Goal: Task Accomplishment & Management: Manage account settings

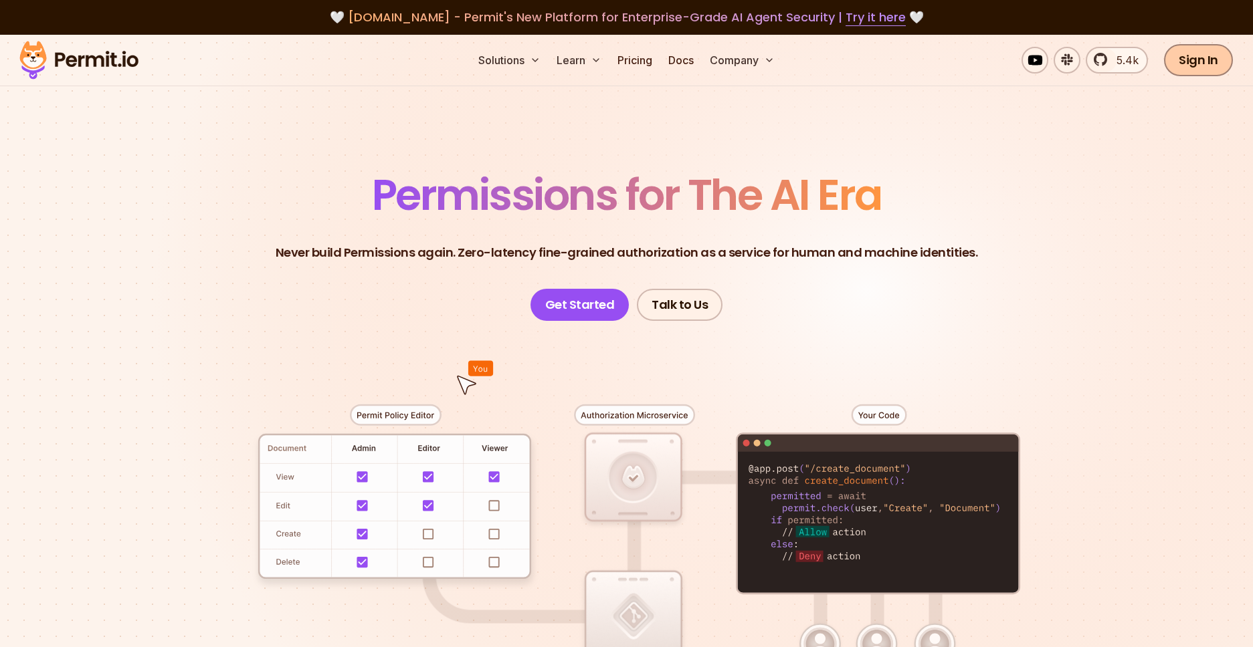
click at [1194, 58] on link "Sign In" at bounding box center [1198, 60] width 69 height 32
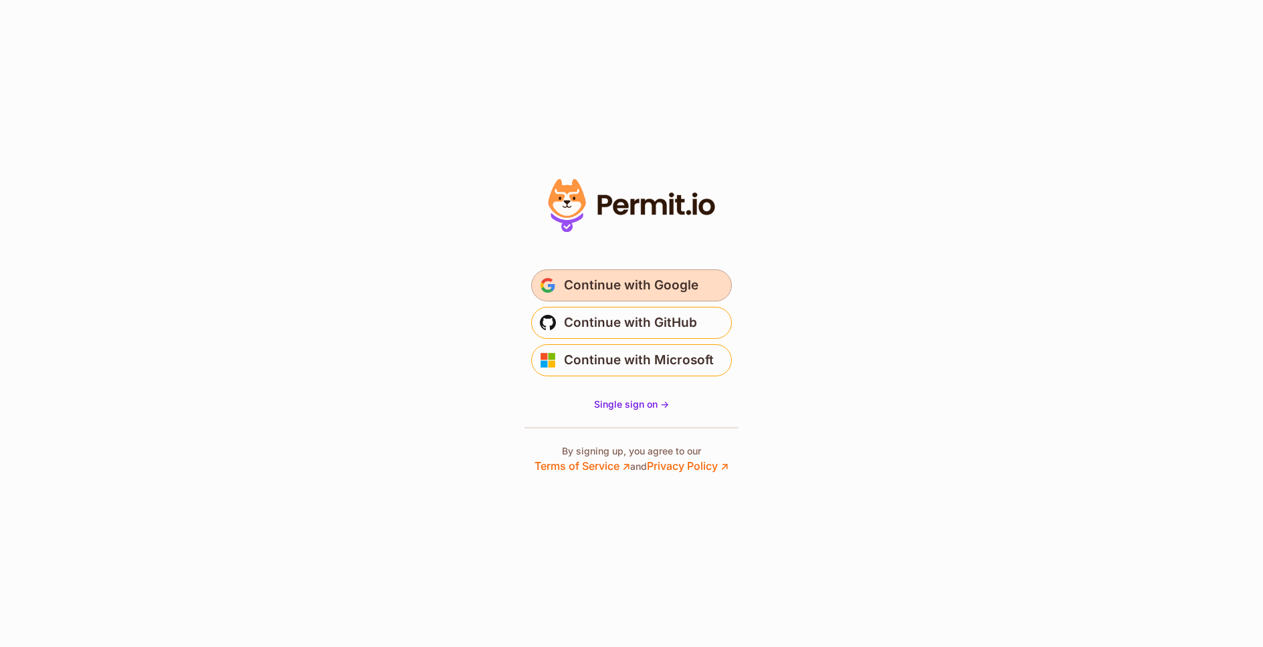
click at [617, 287] on span "Continue with Google" at bounding box center [631, 285] width 134 height 21
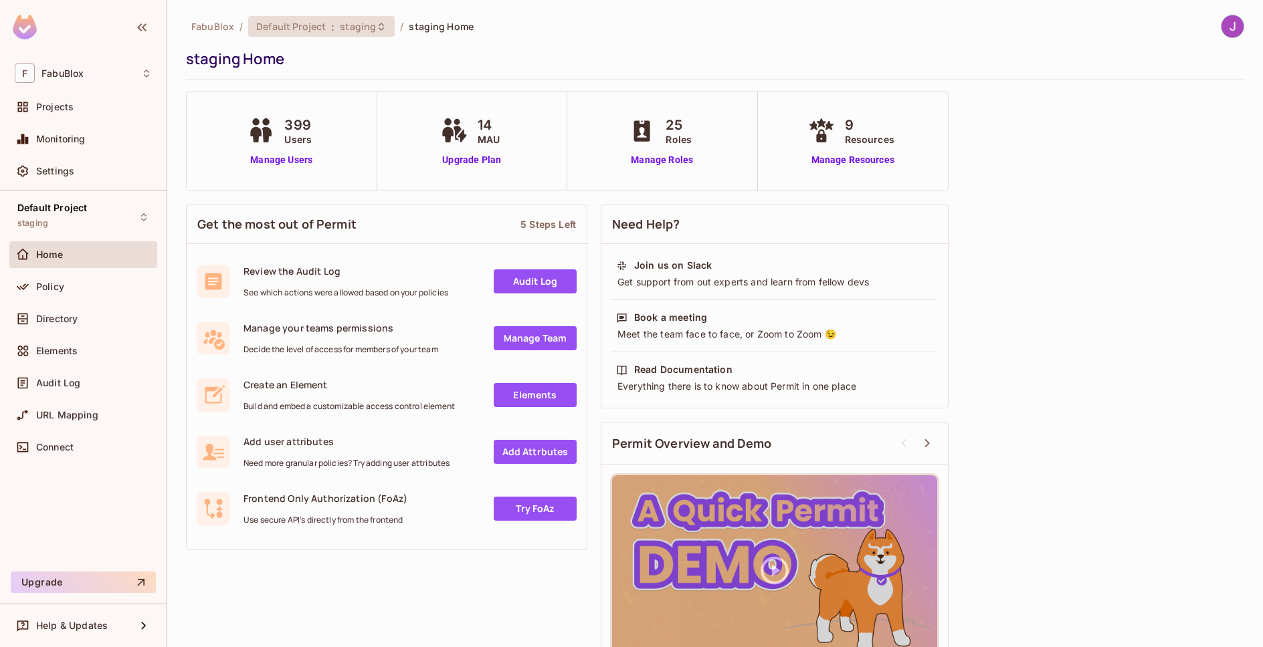
click at [313, 28] on span "Default Project" at bounding box center [291, 26] width 70 height 13
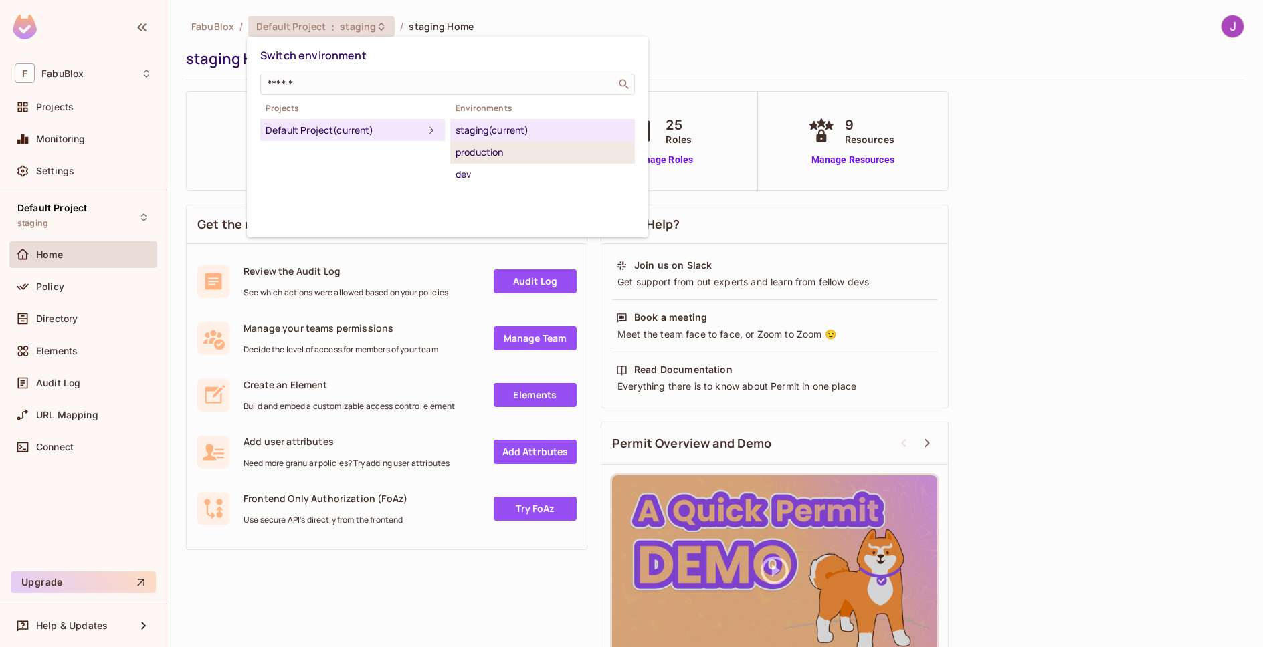
click at [482, 149] on div "production" at bounding box center [542, 152] width 174 height 16
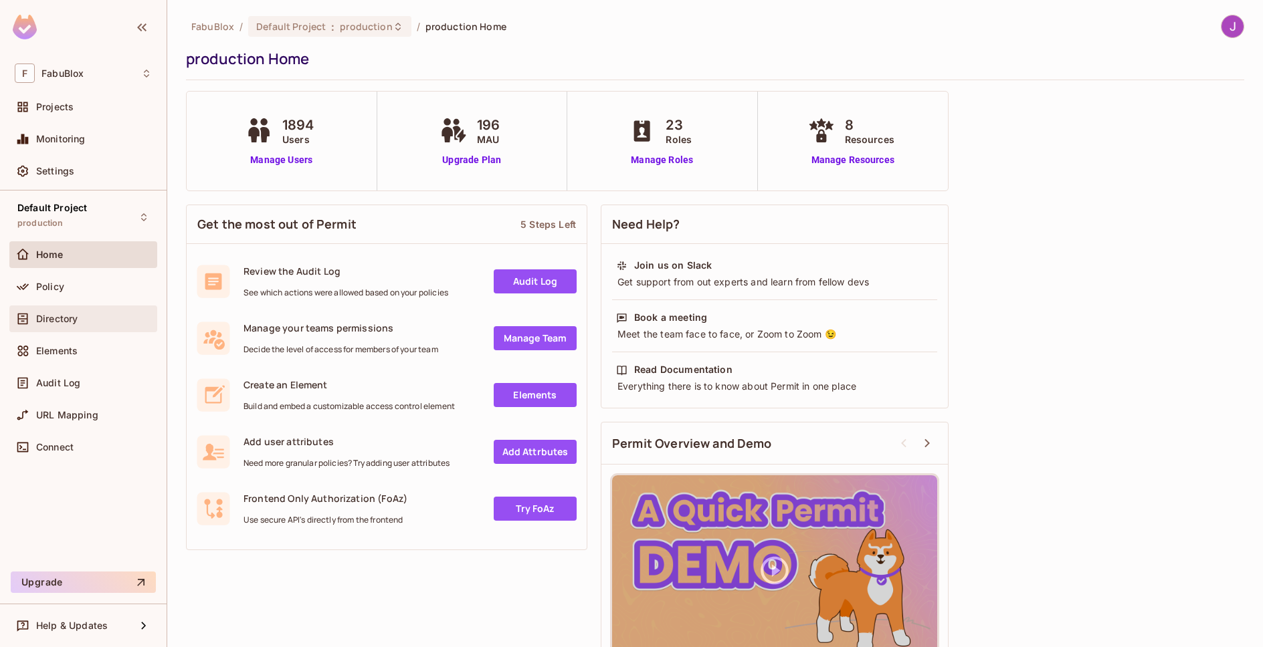
click at [47, 314] on span "Directory" at bounding box center [56, 319] width 41 height 11
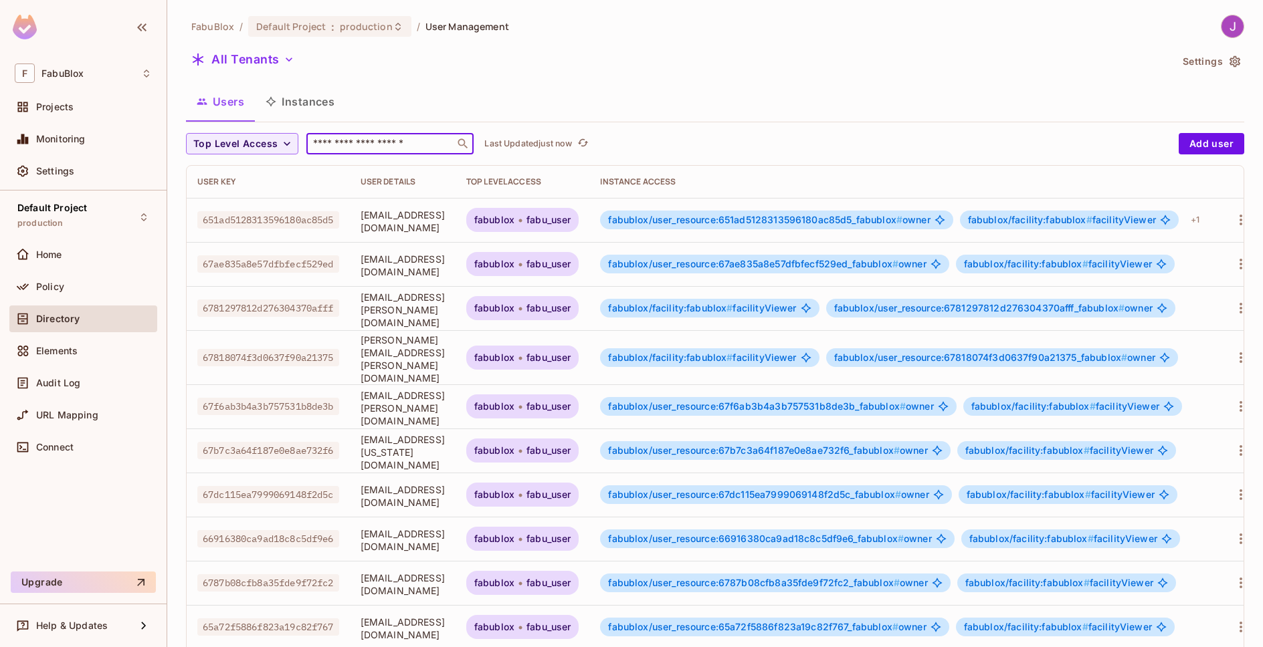
click at [355, 143] on input "text" at bounding box center [380, 143] width 140 height 13
paste input "**********"
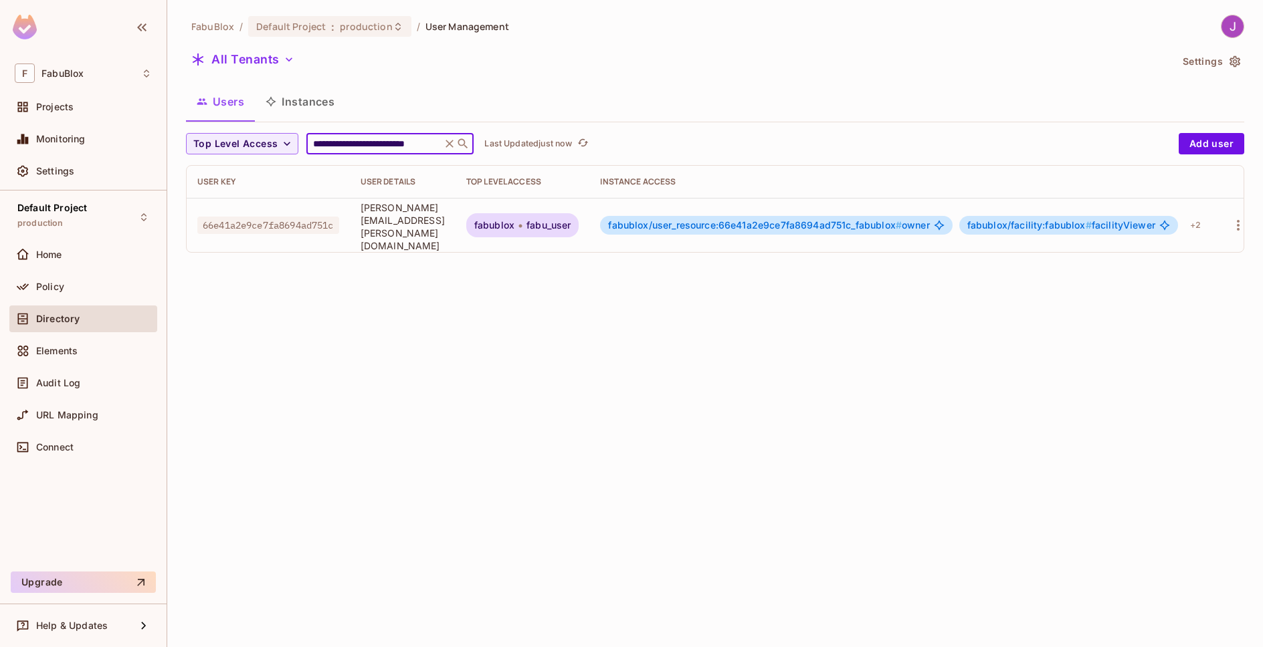
type input "**********"
click at [790, 227] on div "fabublox/user_resource:66e41a2e9ce7fa8694ad751c_fabublox # owner" at bounding box center [776, 225] width 352 height 19
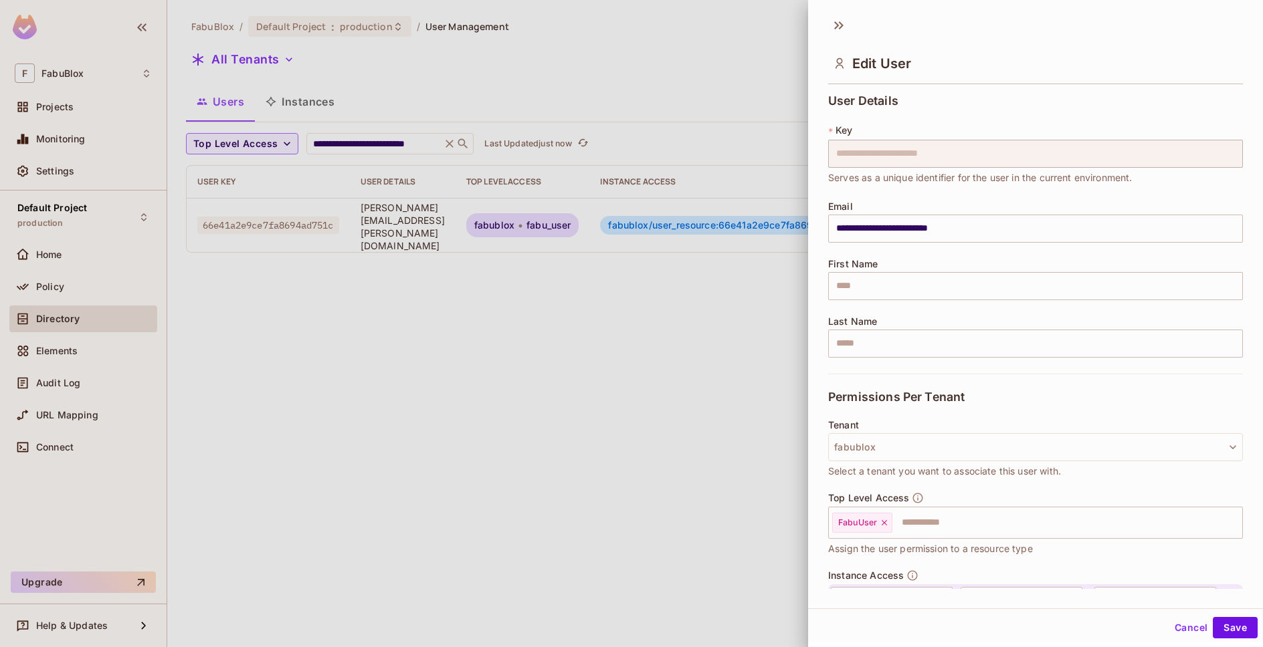
click at [791, 222] on div at bounding box center [631, 323] width 1263 height 647
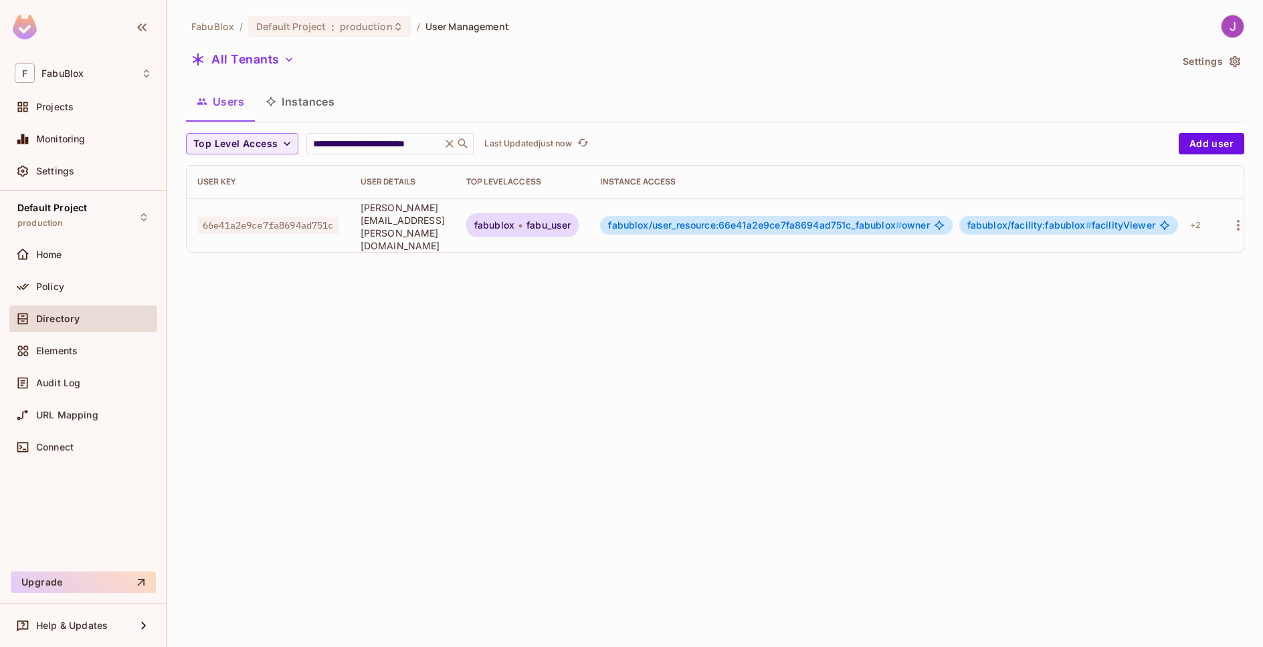
click at [791, 222] on span "fabublox/user_resource:66e41a2e9ce7fa8694ad751c_fabublox #" at bounding box center [755, 224] width 294 height 11
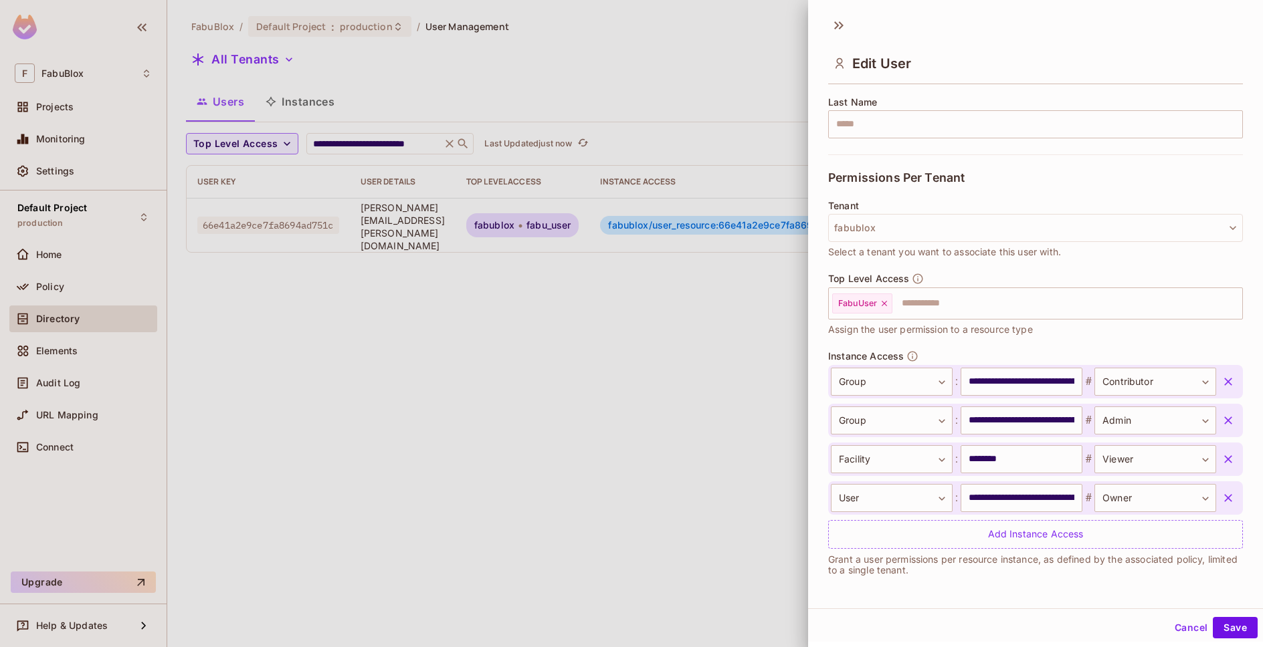
scroll to position [2, 0]
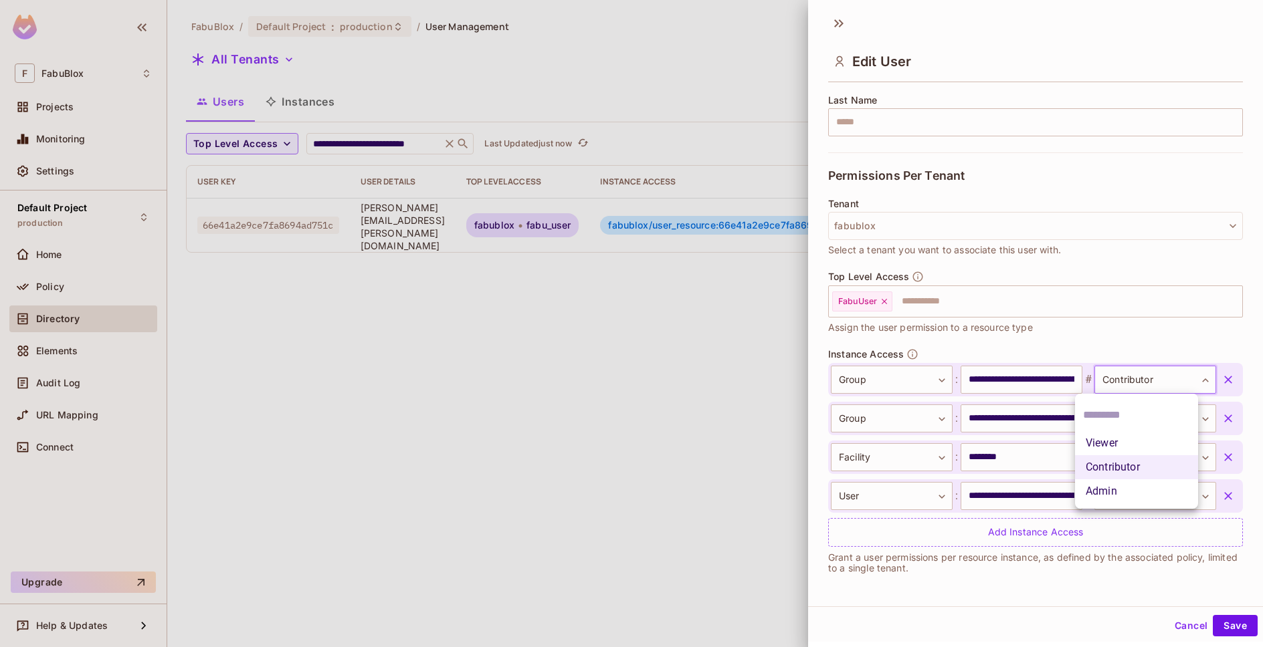
click at [1160, 377] on body "**********" at bounding box center [631, 323] width 1263 height 647
click at [1159, 377] on div at bounding box center [631, 323] width 1263 height 647
click at [1155, 346] on div "Top Level Access FabuUser ​ Assign the user permission to a resource type" at bounding box center [1035, 310] width 415 height 78
click at [842, 23] on icon at bounding box center [841, 23] width 5 height 8
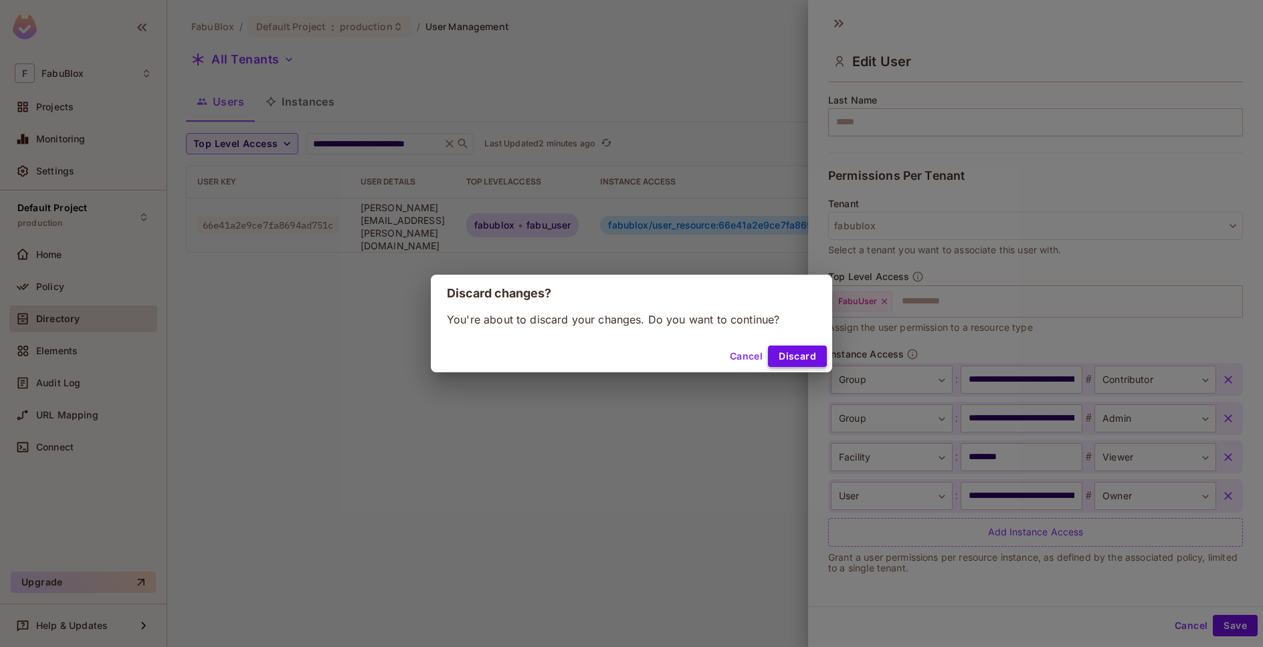
click at [779, 360] on button "Discard" at bounding box center [797, 356] width 59 height 21
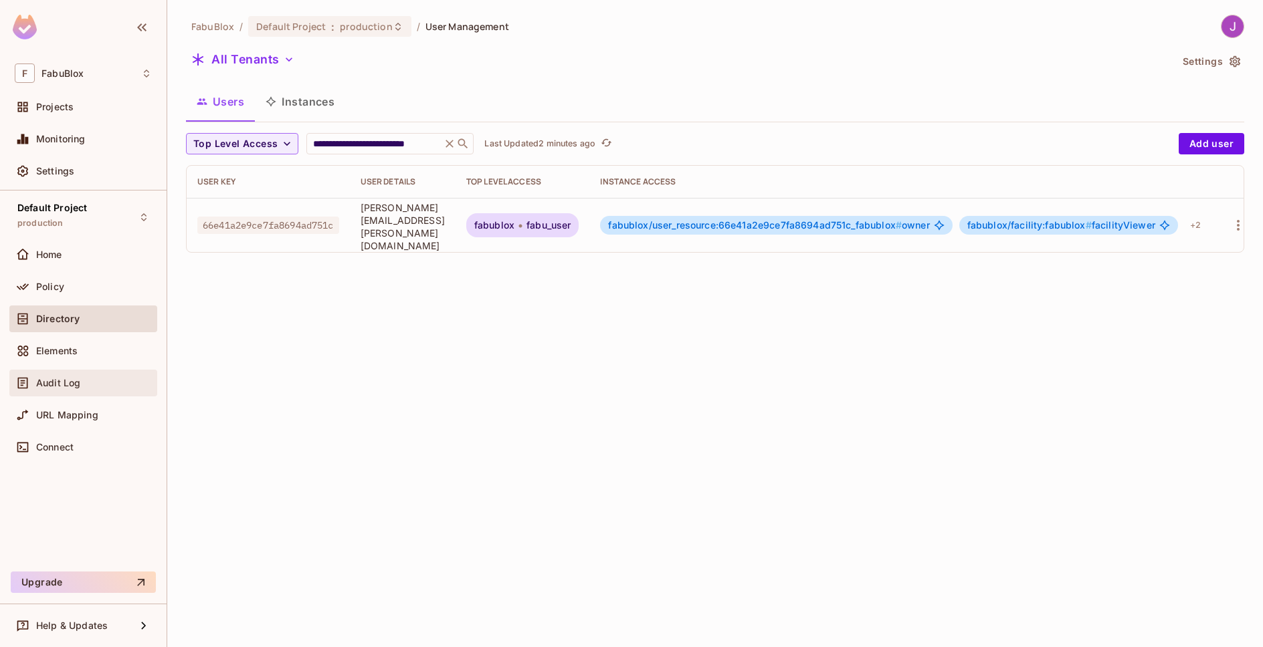
click at [58, 389] on div "Audit Log" at bounding box center [83, 383] width 137 height 16
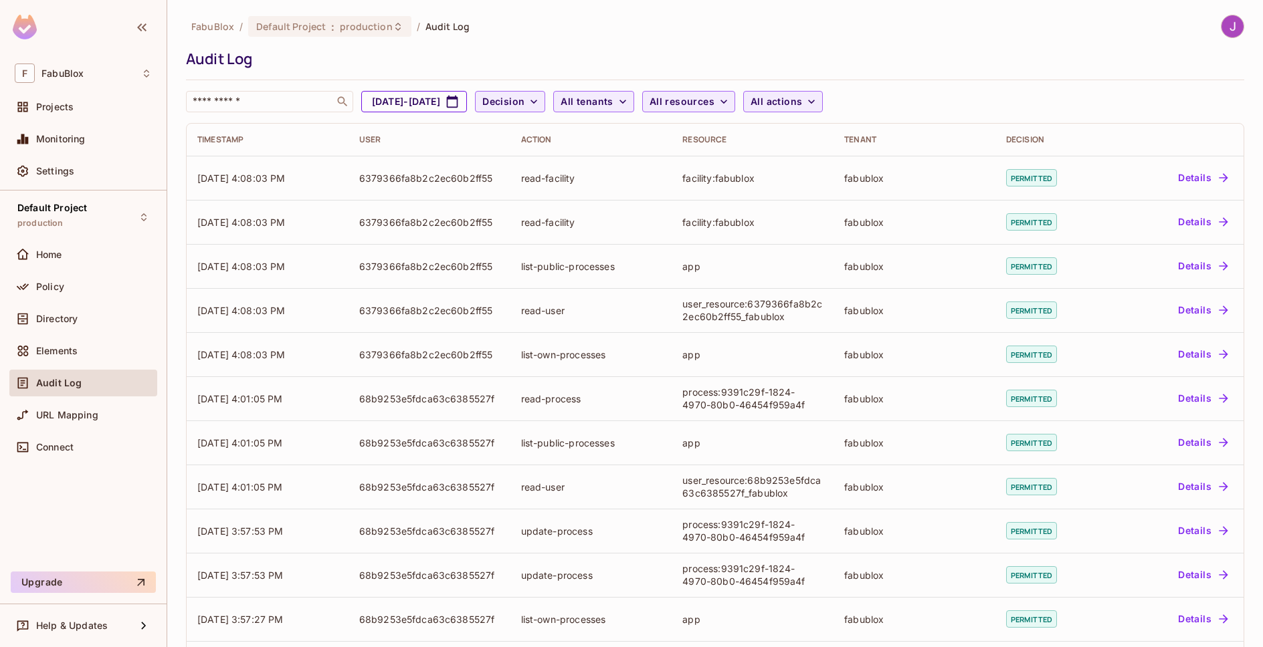
click at [467, 102] on button "Aug 13, 2025 - Sep 13, 2025" at bounding box center [414, 101] width 106 height 21
select select "*"
select select "****"
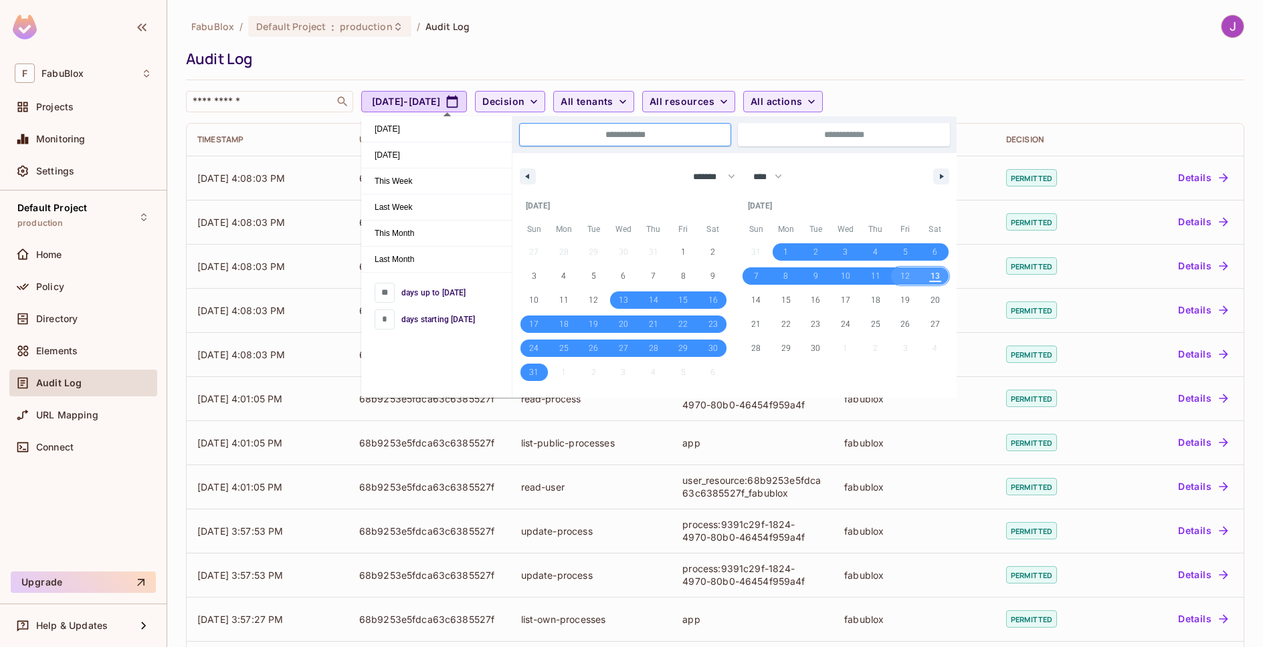
click at [900, 278] on span "12" at bounding box center [904, 276] width 9 height 24
type input "*"
type input "**********"
select select "*"
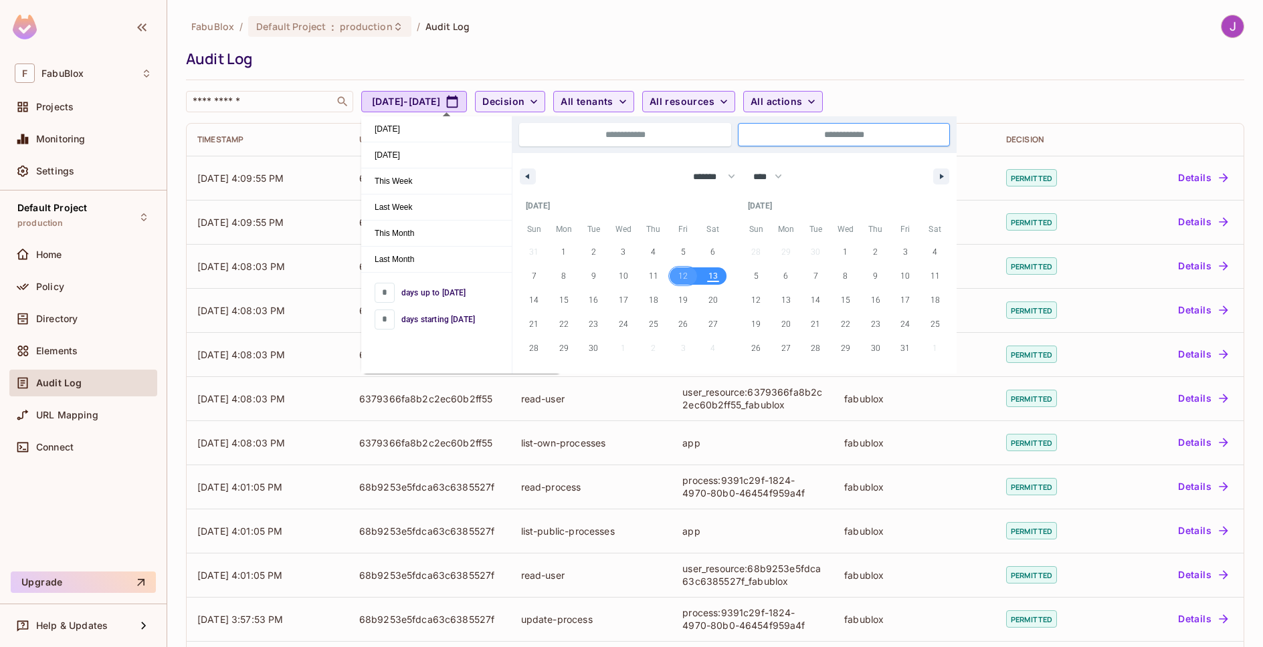
click at [682, 276] on span "12" at bounding box center [682, 276] width 9 height 24
type input "*"
type input "**********"
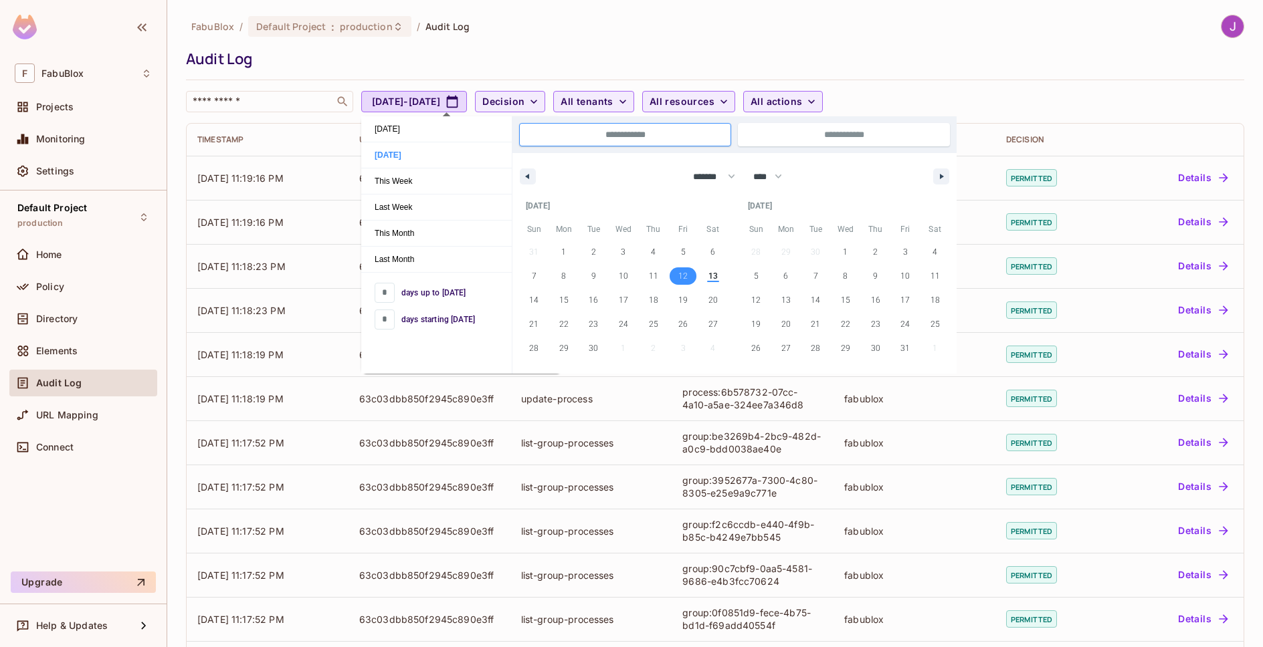
click at [966, 28] on div "FabuBlox / Default Project : production / Audit Log" at bounding box center [715, 26] width 1058 height 23
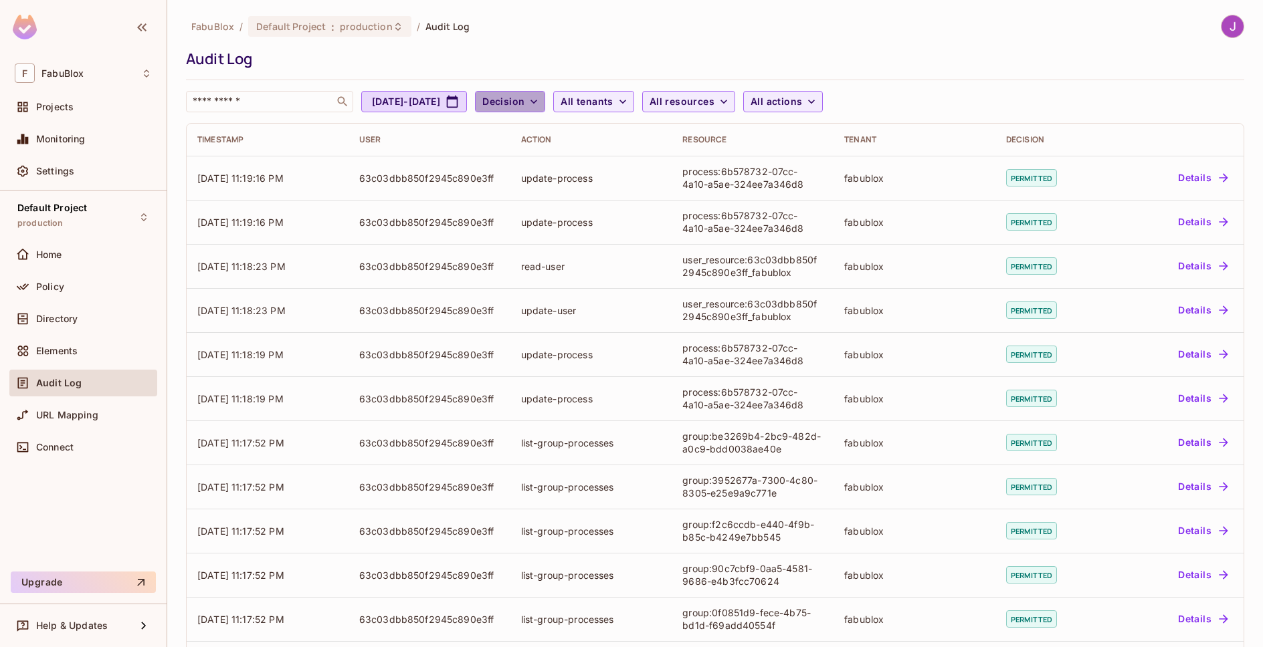
click at [524, 104] on span "Decision" at bounding box center [503, 102] width 42 height 17
click at [583, 104] on div at bounding box center [631, 323] width 1263 height 647
click at [545, 104] on button "Decision" at bounding box center [510, 101] width 70 height 21
click at [573, 169] on li "Denied" at bounding box center [573, 160] width 67 height 29
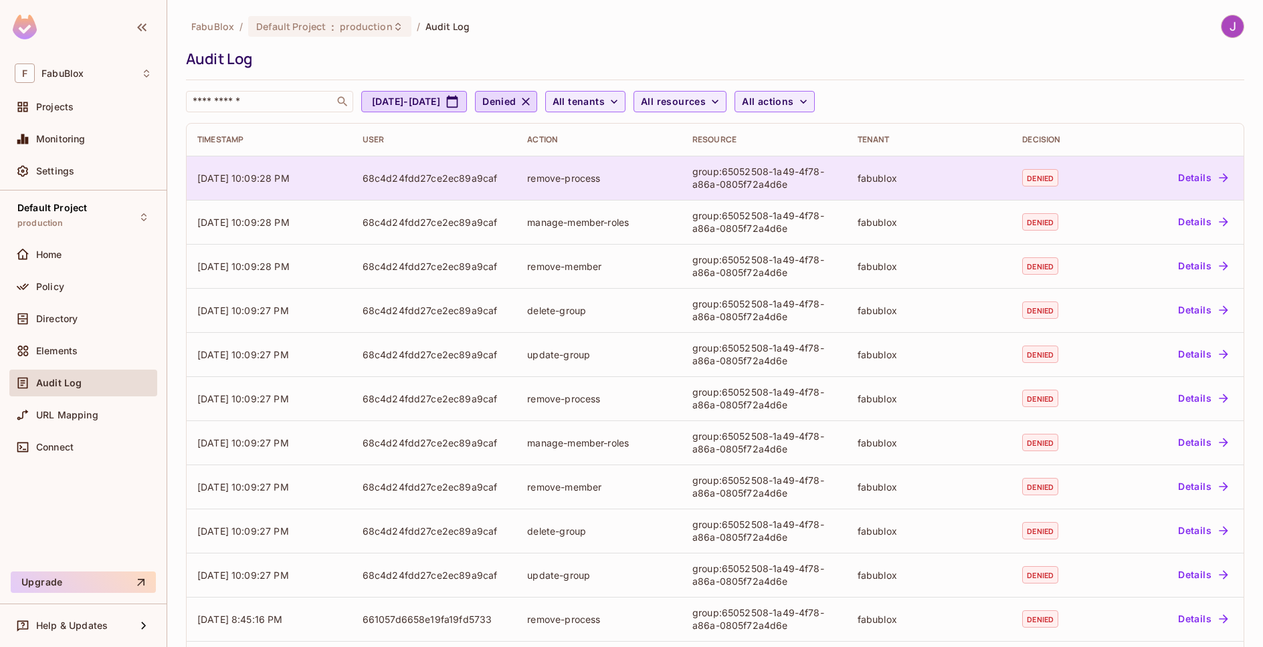
click at [629, 178] on div "remove-process" at bounding box center [599, 178] width 144 height 13
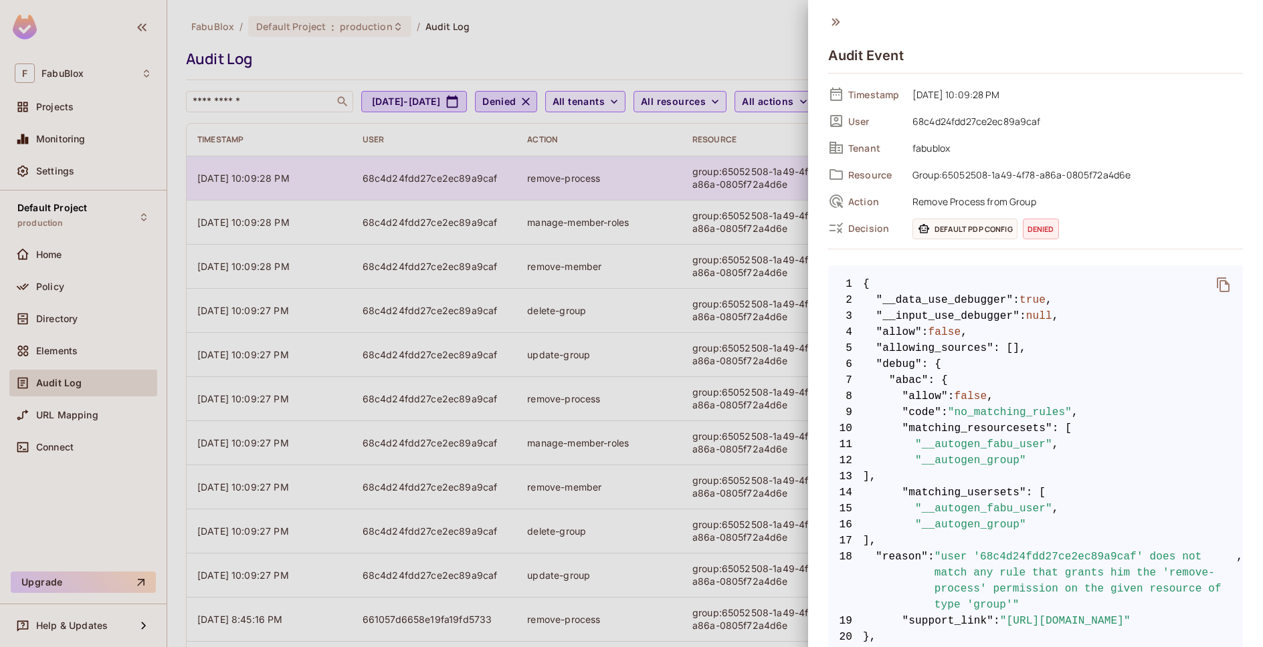
click at [629, 178] on div at bounding box center [631, 323] width 1263 height 647
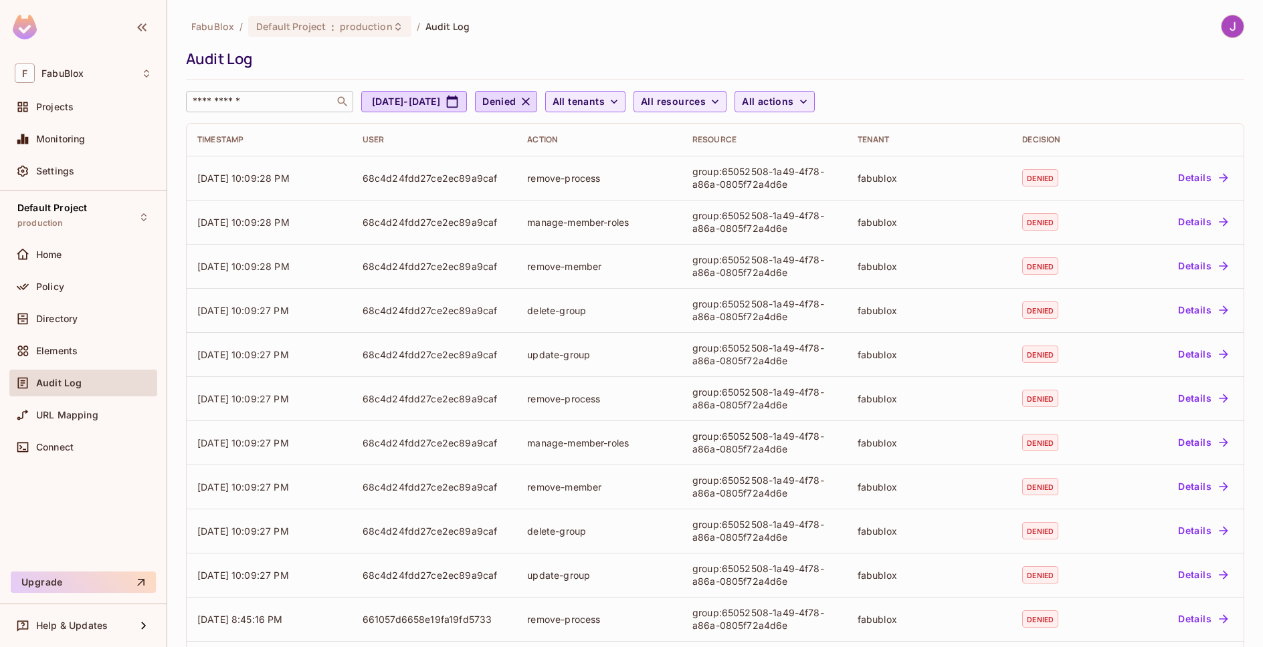
click at [268, 103] on input "text" at bounding box center [260, 101] width 140 height 13
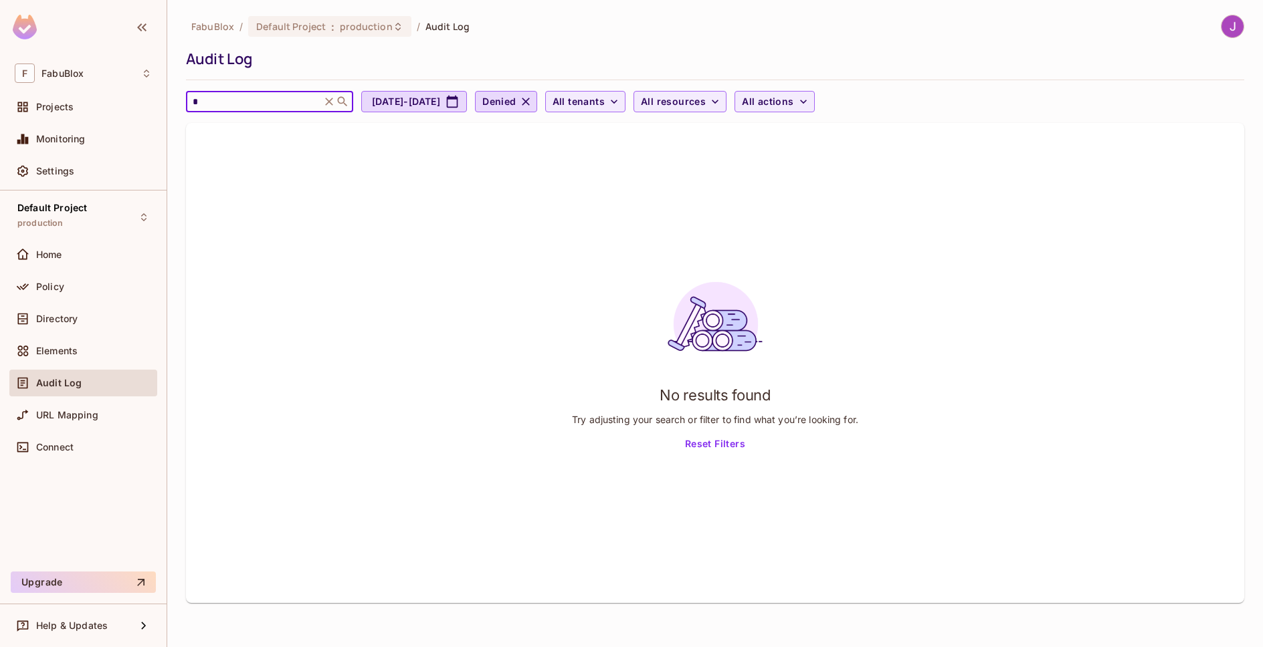
click at [268, 103] on input "*" at bounding box center [253, 101] width 127 height 13
paste input "**********"
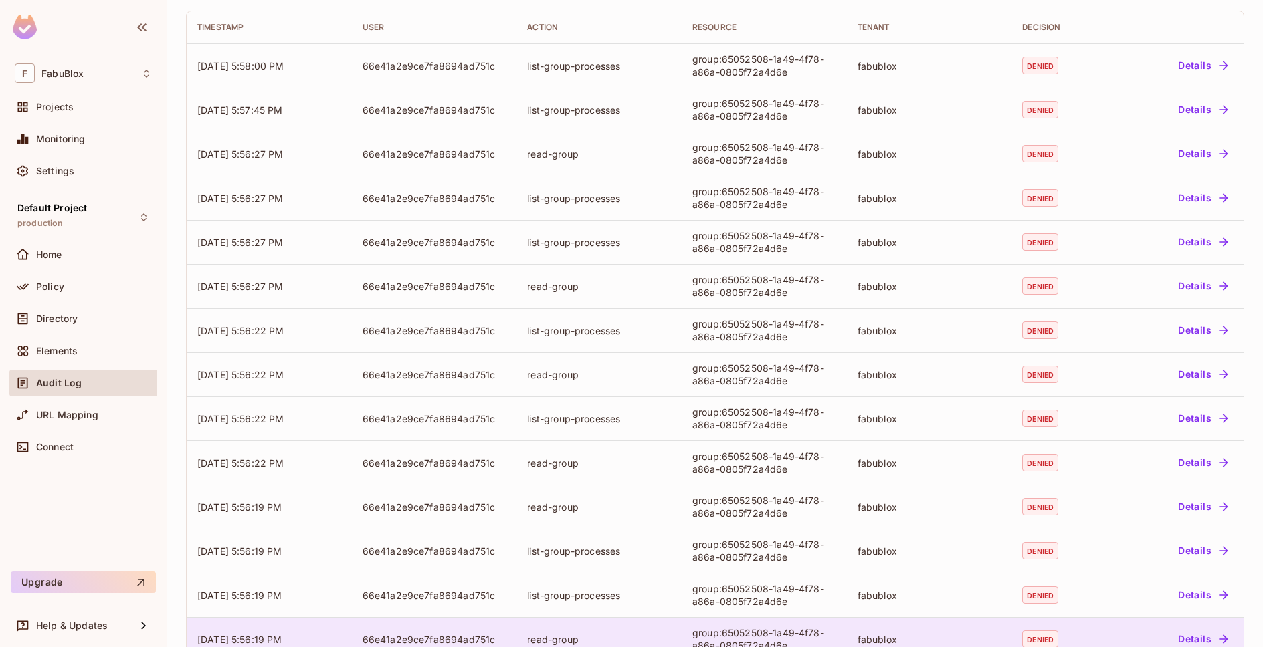
scroll to position [234, 0]
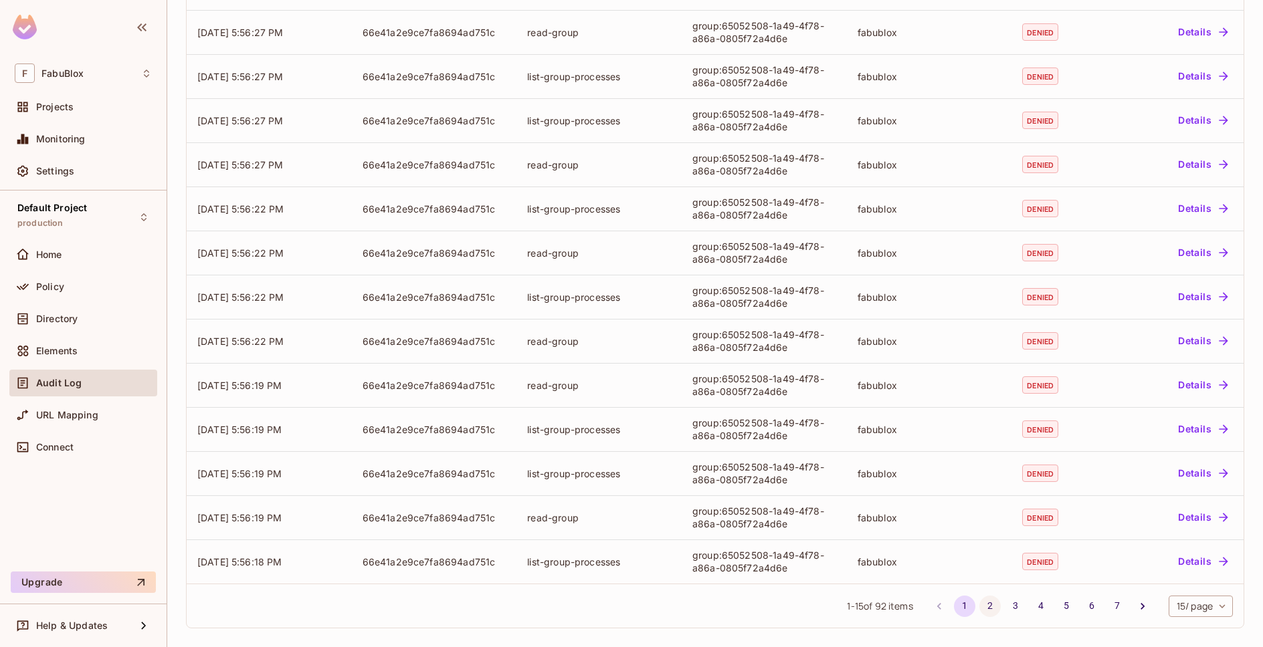
type input "**********"
click at [979, 601] on button "2" at bounding box center [989, 606] width 21 height 21
click at [1005, 611] on button "3" at bounding box center [1015, 606] width 21 height 21
click at [1030, 601] on button "4" at bounding box center [1040, 606] width 21 height 21
click at [1055, 607] on button "5" at bounding box center [1065, 606] width 21 height 21
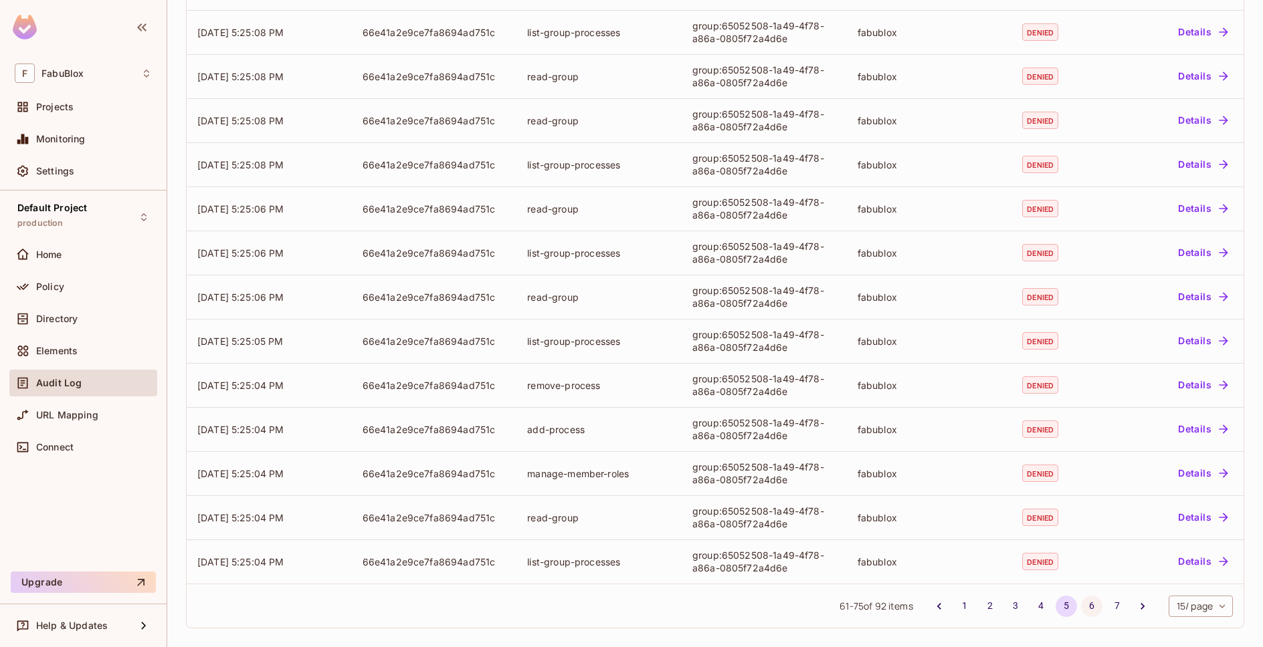
click at [1081, 609] on button "6" at bounding box center [1091, 606] width 21 height 21
click at [1108, 608] on button "7" at bounding box center [1116, 606] width 21 height 21
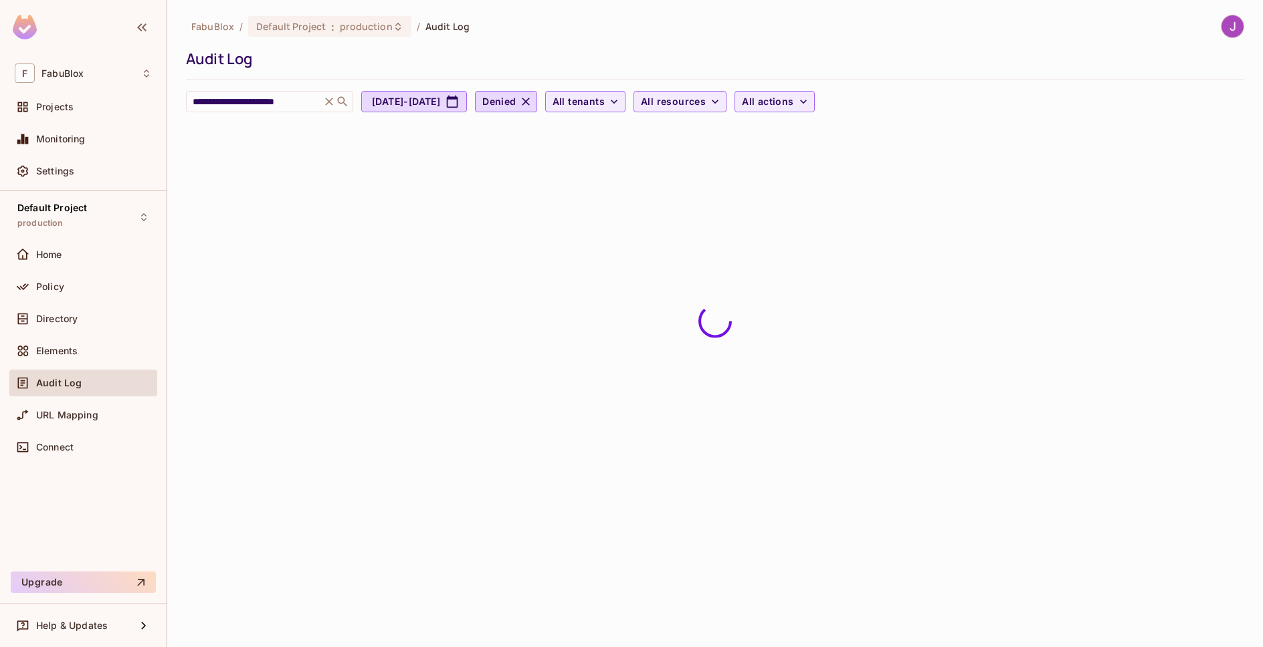
scroll to position [0, 0]
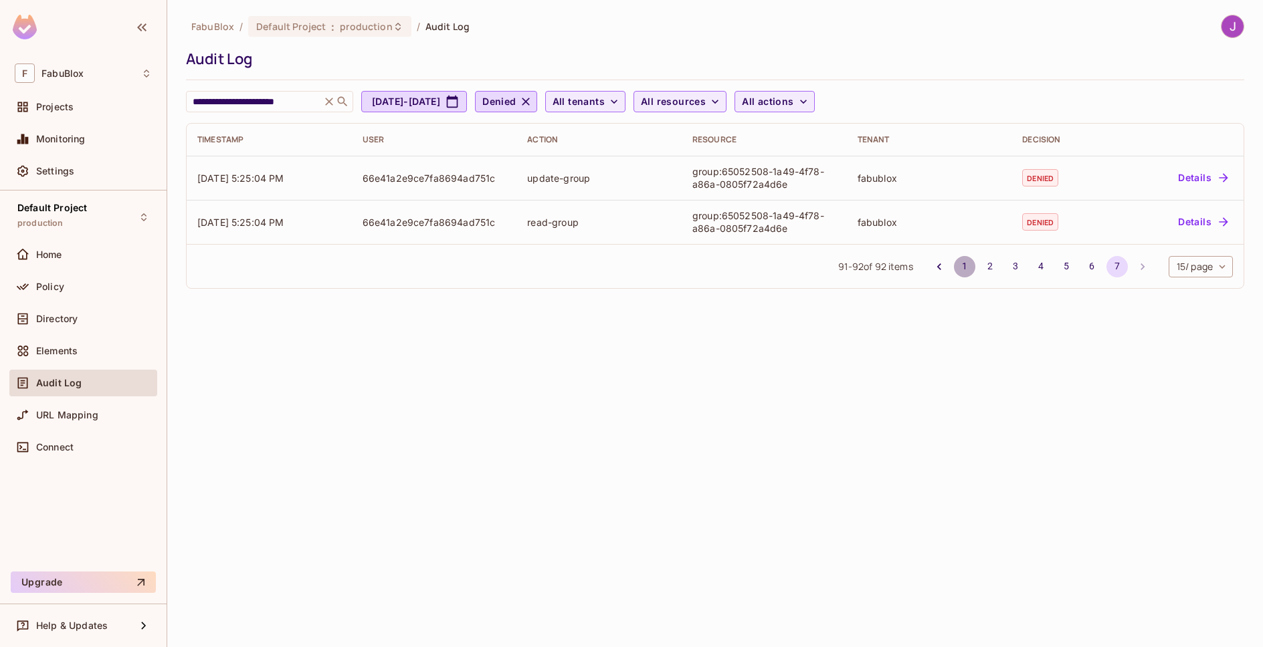
click at [960, 274] on button "1" at bounding box center [964, 266] width 21 height 21
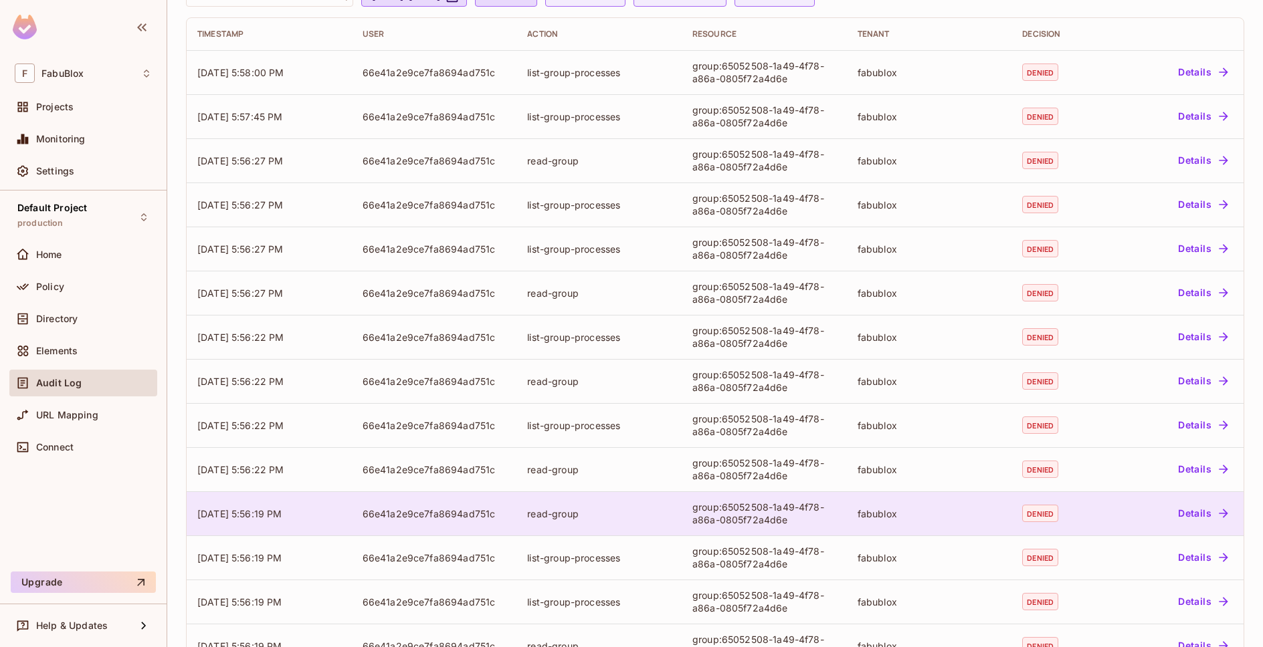
scroll to position [234, 0]
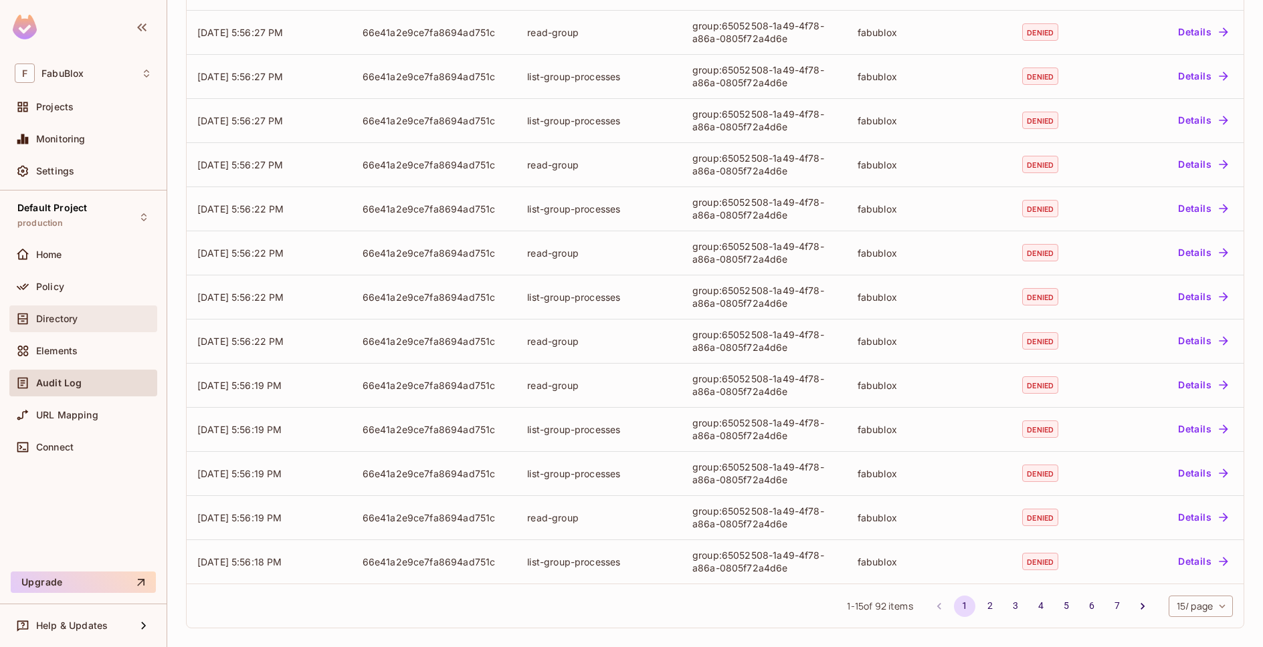
click at [53, 315] on span "Directory" at bounding box center [56, 319] width 41 height 11
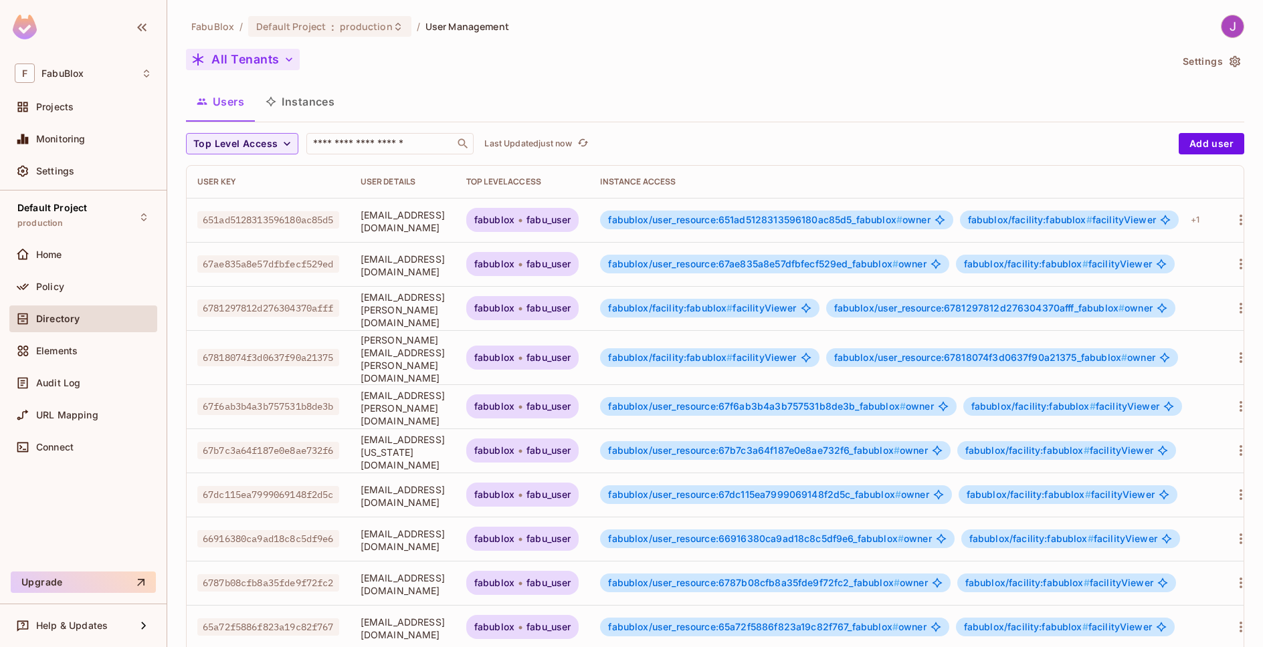
click at [253, 55] on button "All Tenants" at bounding box center [243, 59] width 114 height 21
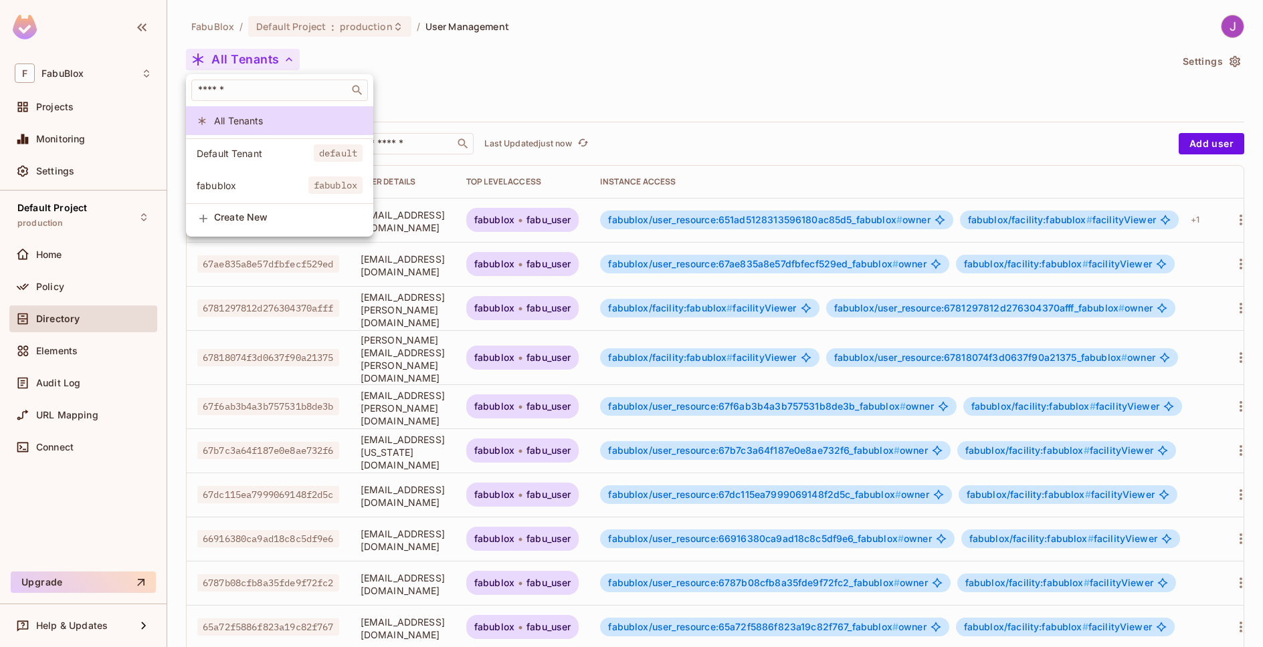
click at [241, 160] on li "Default Tenant default" at bounding box center [279, 153] width 187 height 29
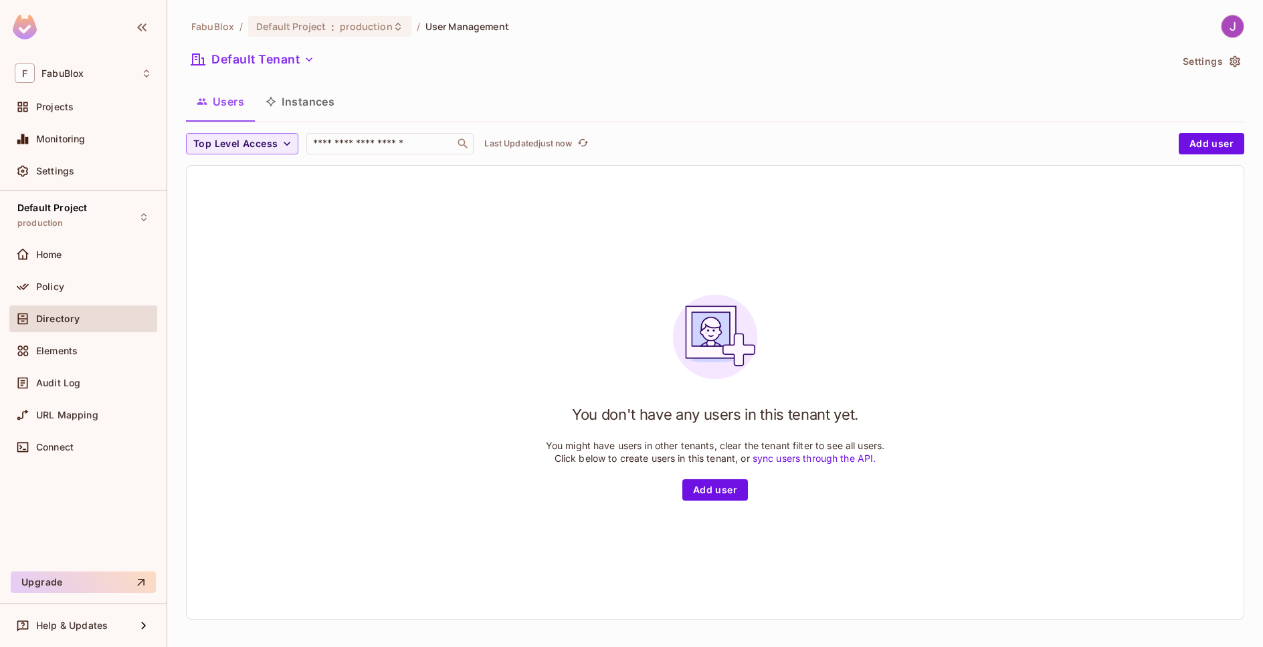
click at [281, 105] on button "Instances" at bounding box center [300, 101] width 90 height 33
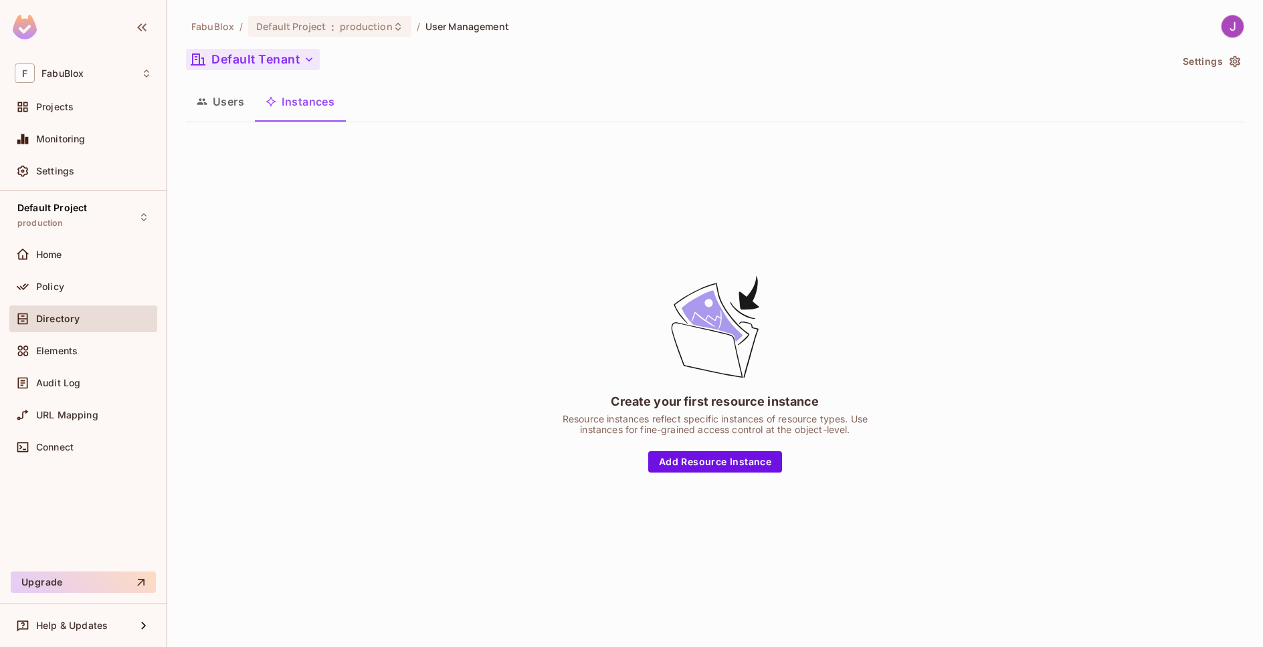
click at [281, 62] on button "Default Tenant" at bounding box center [253, 59] width 134 height 21
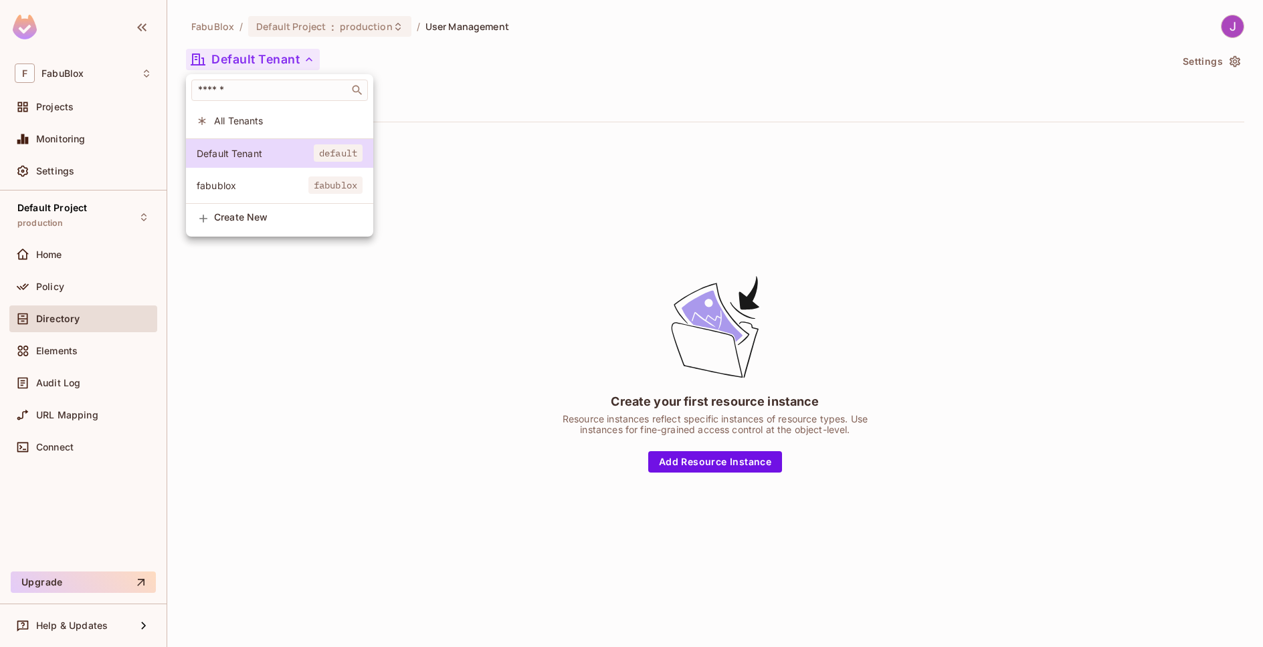
click at [264, 181] on span "fabublox" at bounding box center [253, 185] width 112 height 13
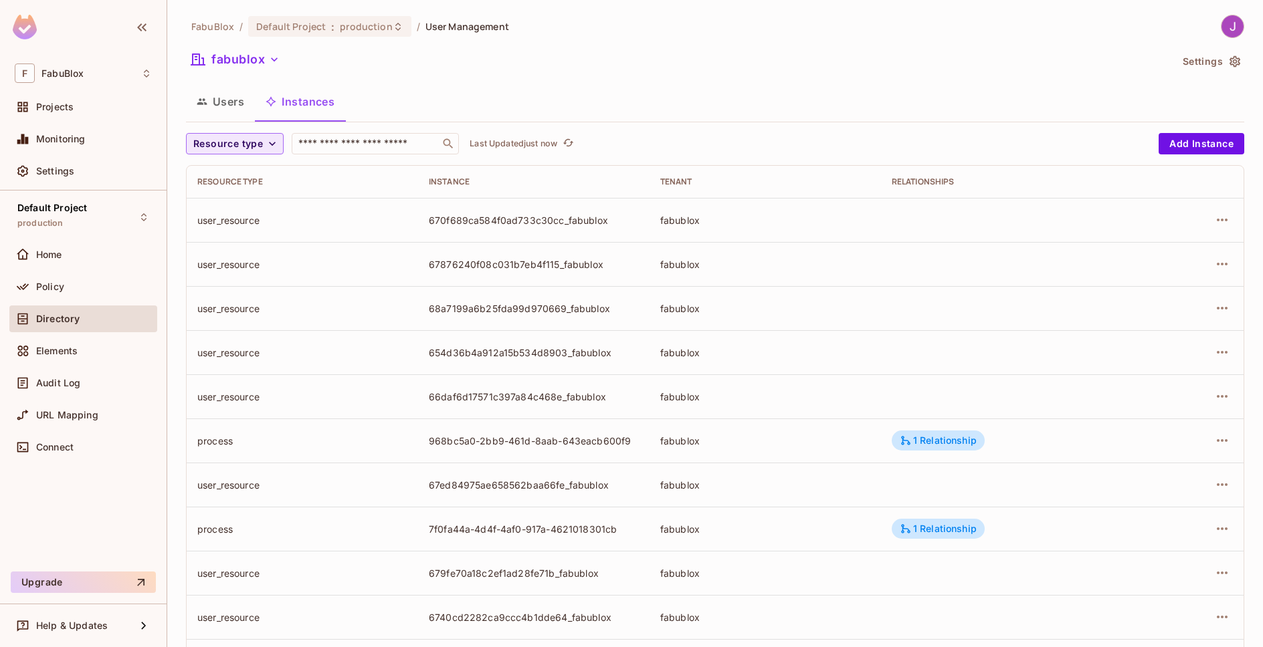
click at [250, 136] on span "Resource type" at bounding box center [228, 144] width 70 height 17
click at [223, 260] on span "User" at bounding box center [227, 260] width 60 height 13
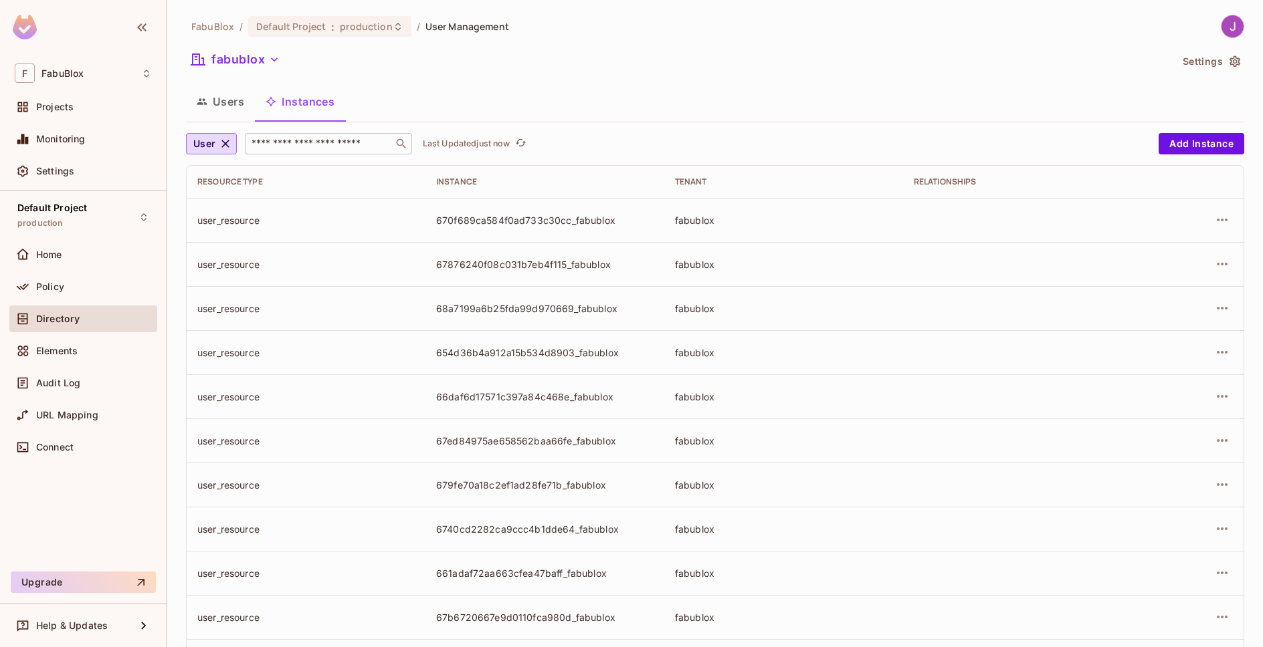
click at [317, 142] on input "text" at bounding box center [319, 143] width 140 height 13
paste input "**********"
type input "**********"
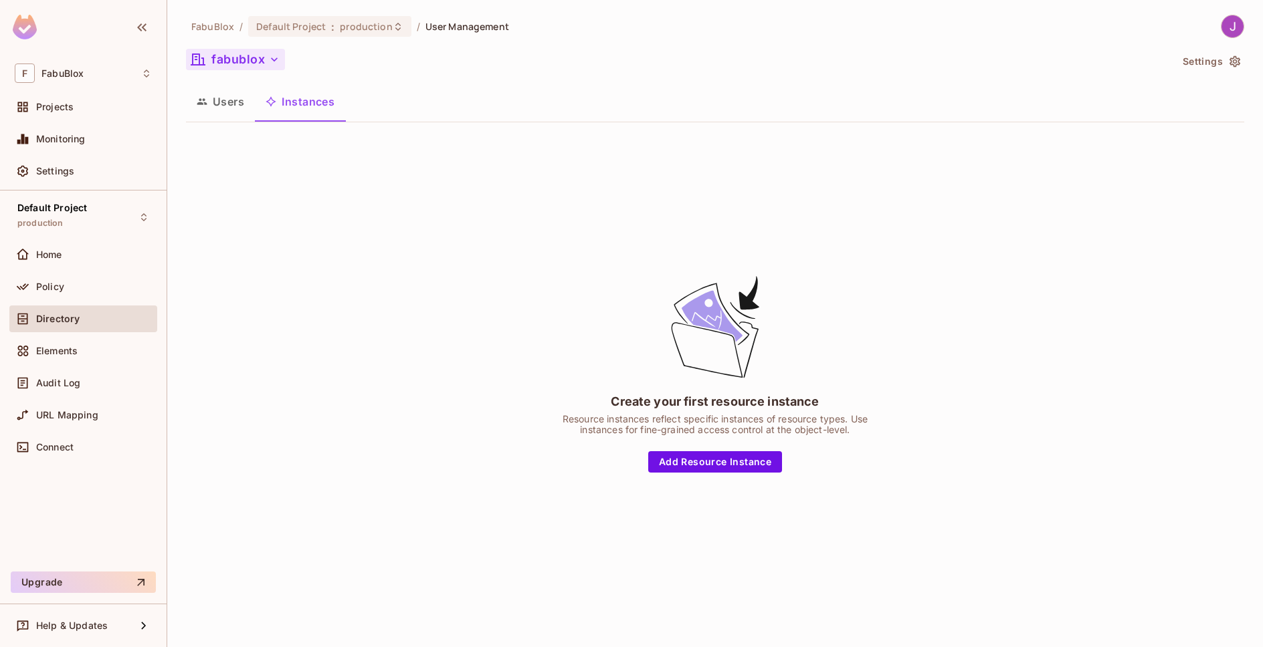
click at [264, 53] on button "fabublox" at bounding box center [235, 59] width 99 height 21
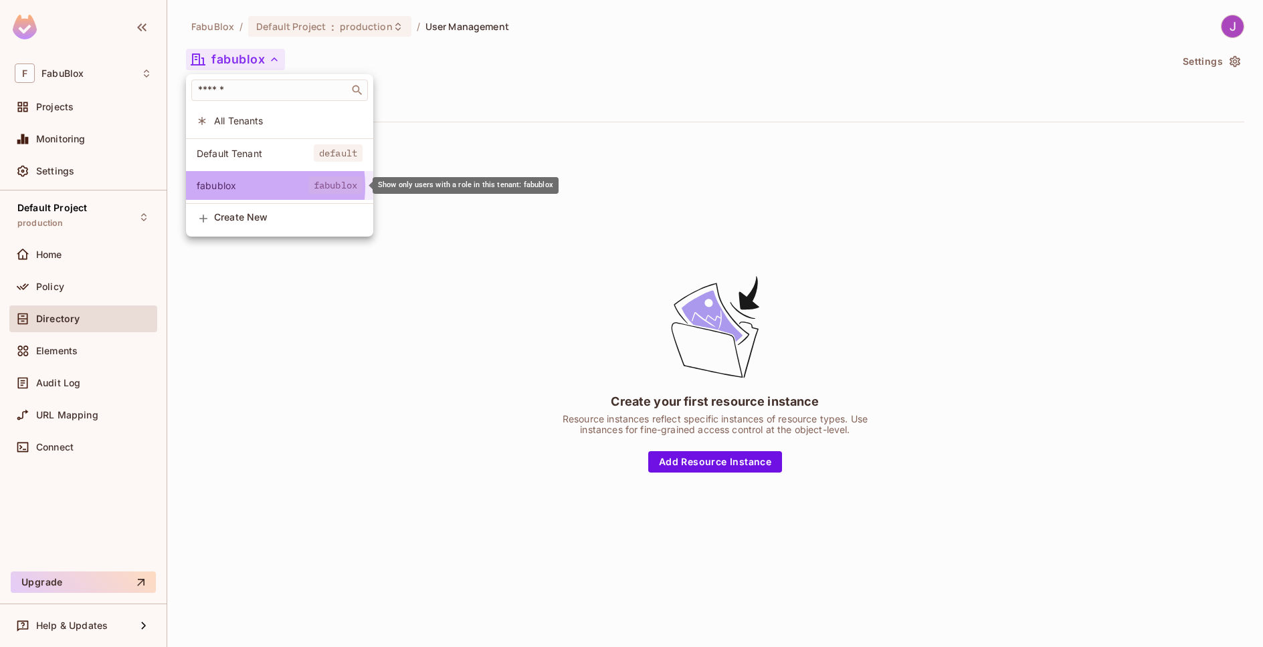
click at [242, 187] on span "fabublox" at bounding box center [253, 185] width 112 height 13
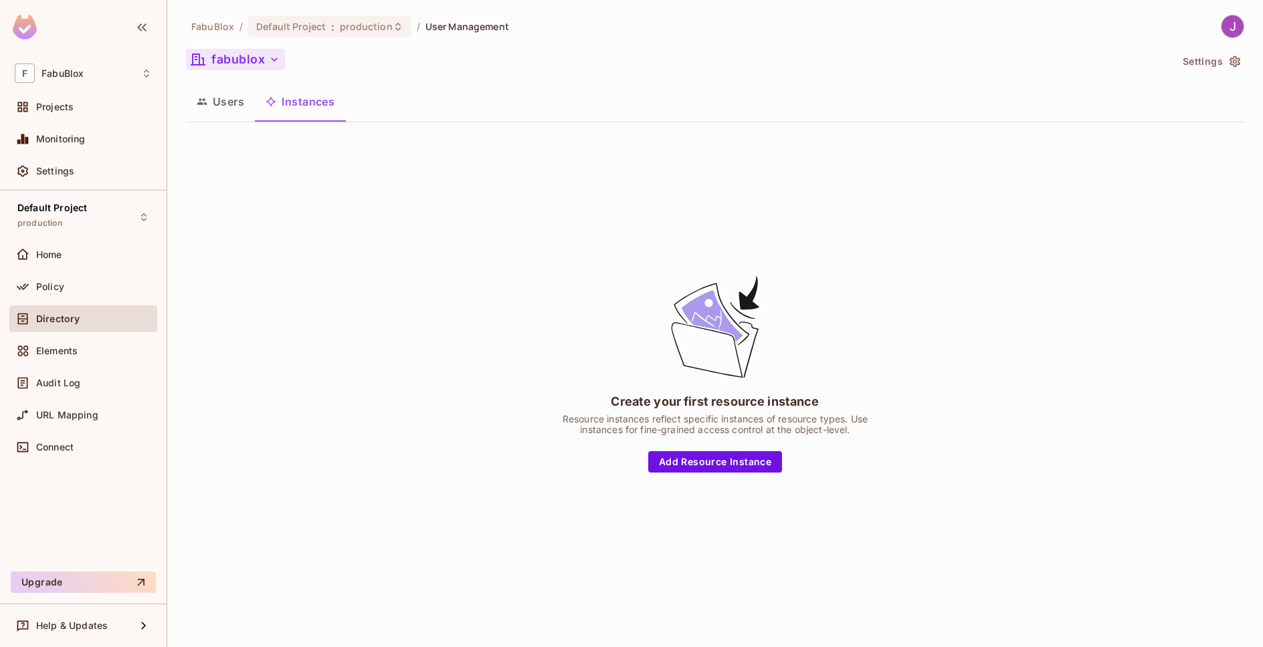
click at [250, 58] on button "fabublox" at bounding box center [235, 59] width 99 height 21
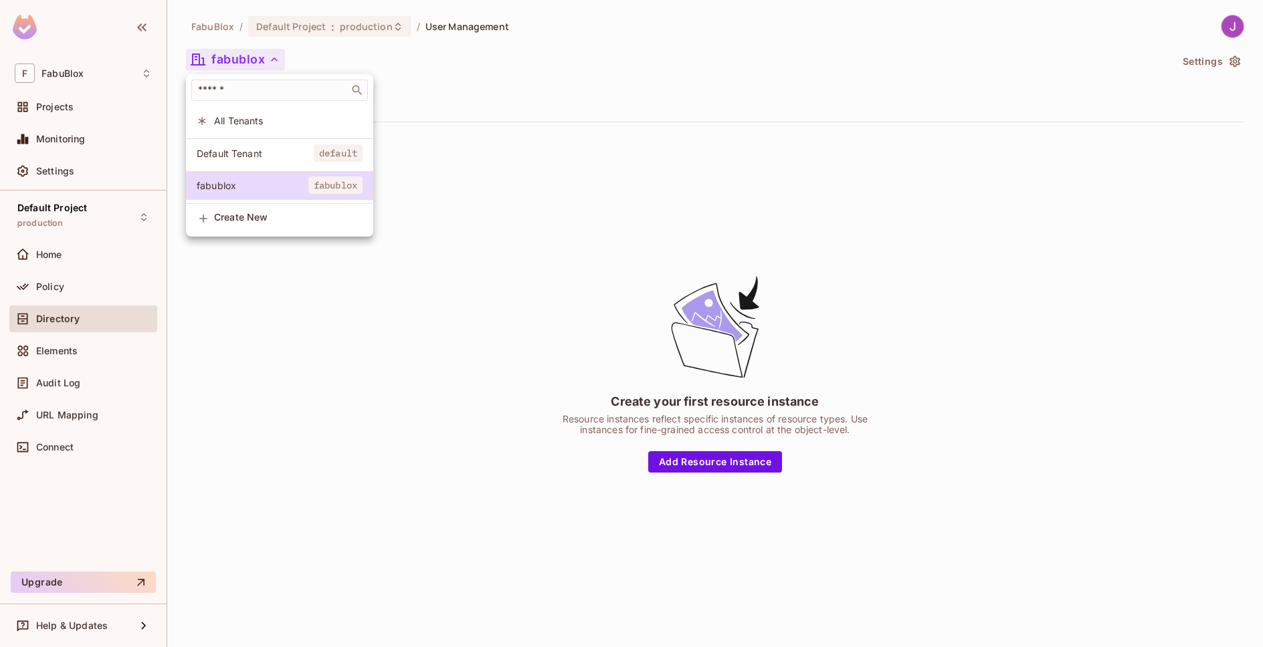
click at [250, 58] on div at bounding box center [631, 323] width 1263 height 647
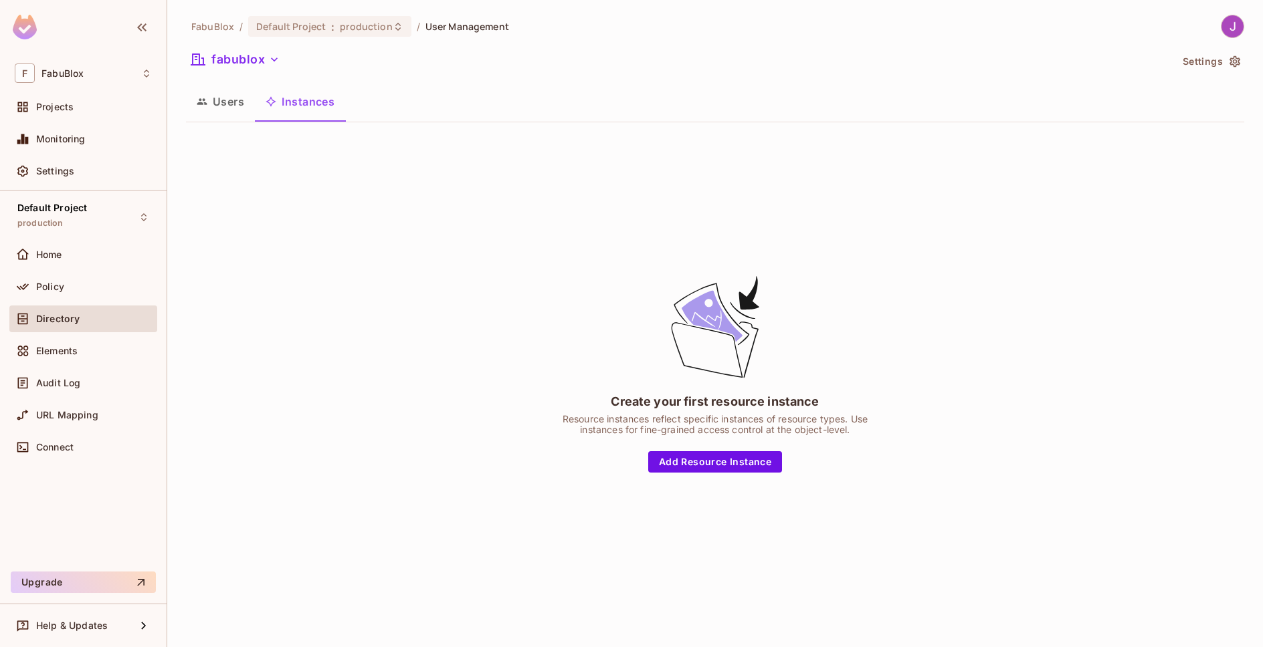
click at [231, 124] on div "FabuBlox / Default Project : production / User Management fabublox Settings Use…" at bounding box center [715, 314] width 1058 height 599
click at [227, 102] on button "Users" at bounding box center [220, 101] width 69 height 33
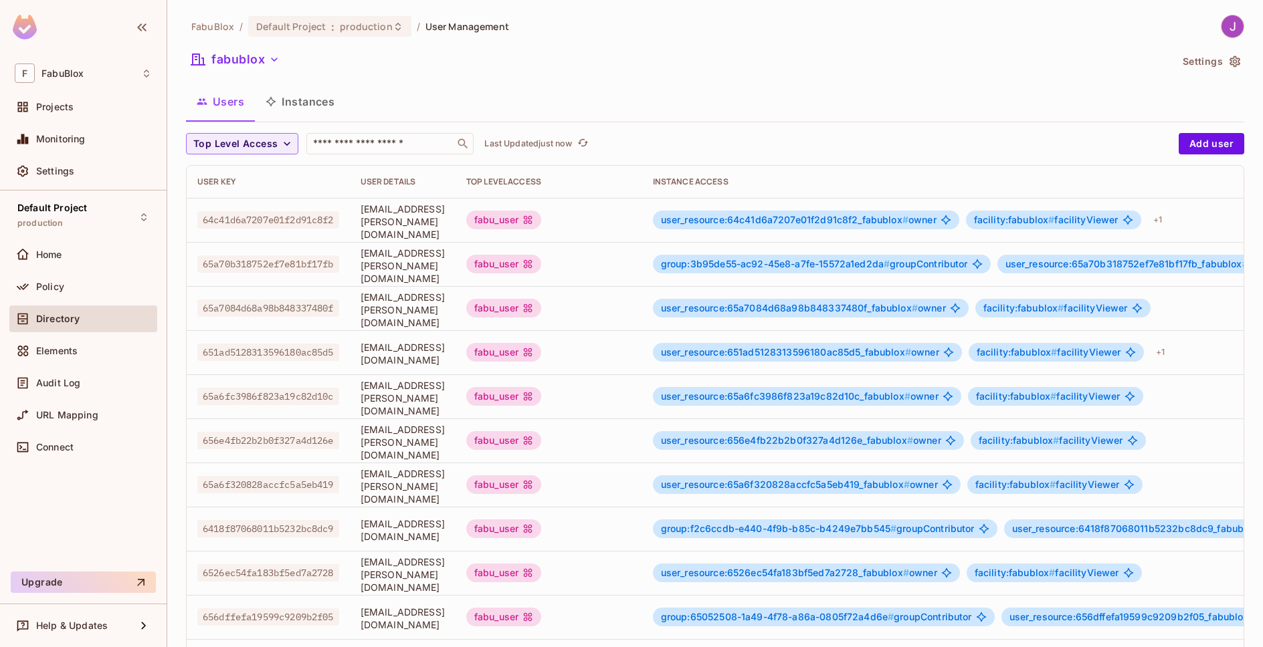
click at [284, 102] on button "Instances" at bounding box center [300, 101] width 90 height 33
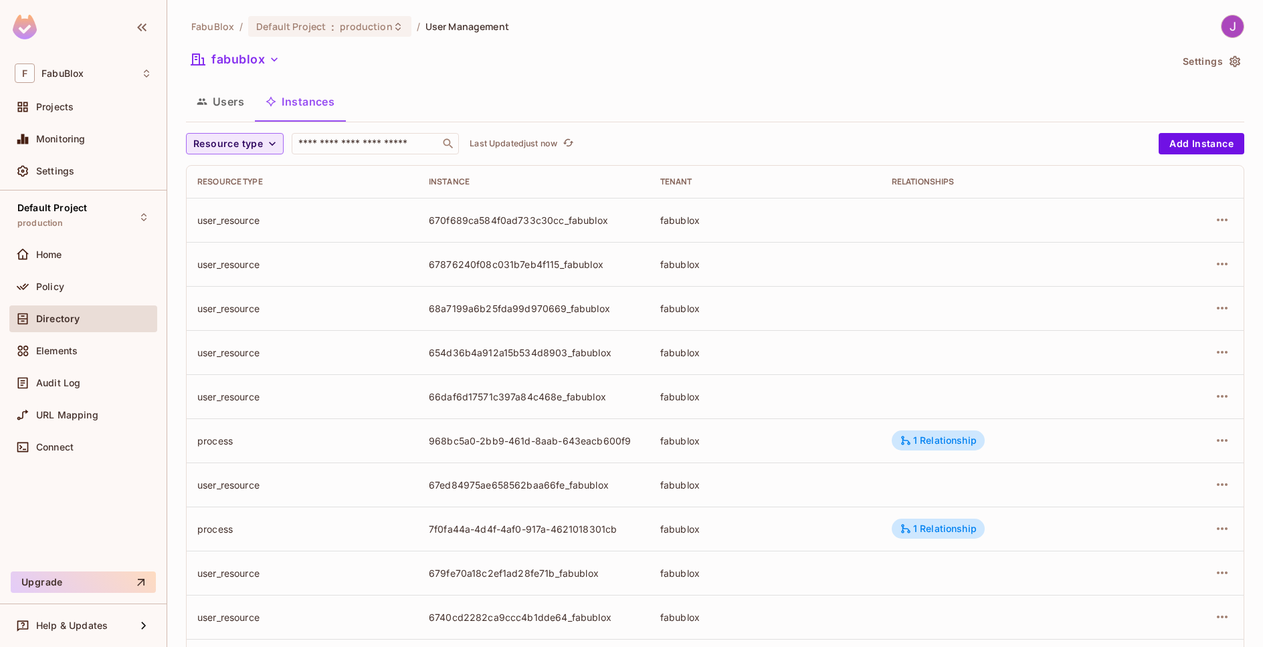
click at [272, 144] on icon "button" at bounding box center [272, 143] width 13 height 13
click at [229, 221] on span "User" at bounding box center [227, 223] width 60 height 13
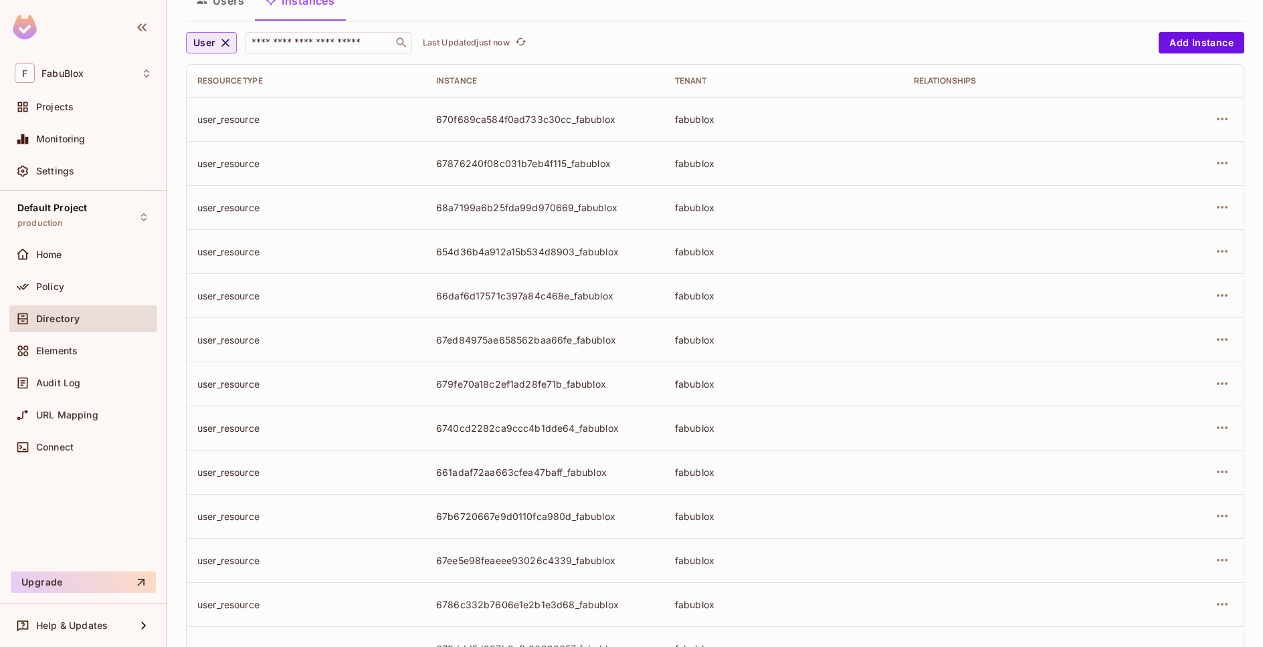
scroll to position [0, 0]
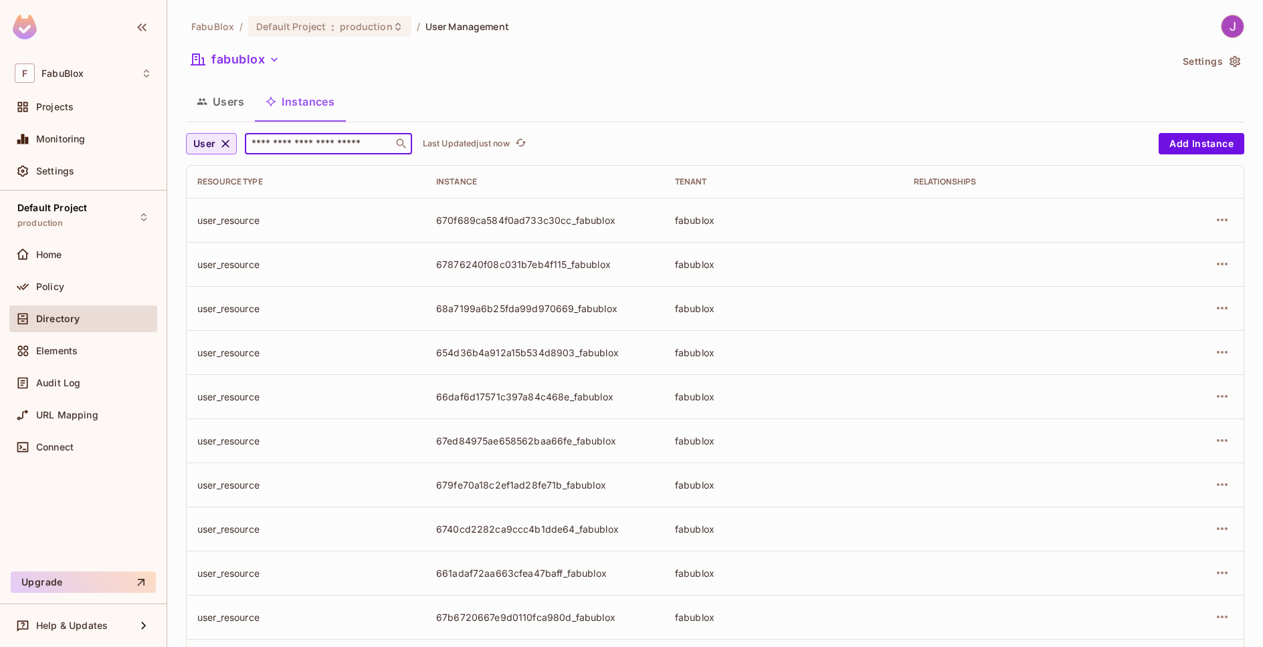
click at [309, 144] on input "text" at bounding box center [319, 143] width 140 height 13
paste input "**********"
type input "**********"
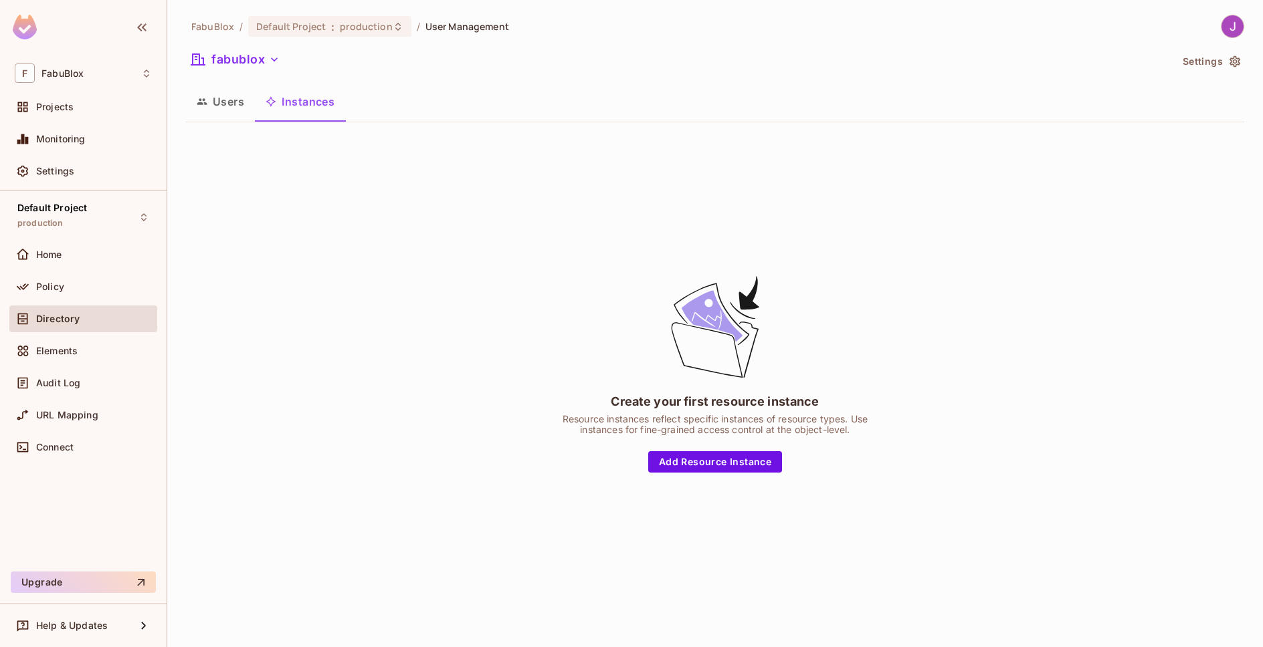
click at [209, 107] on button "Users" at bounding box center [220, 101] width 69 height 33
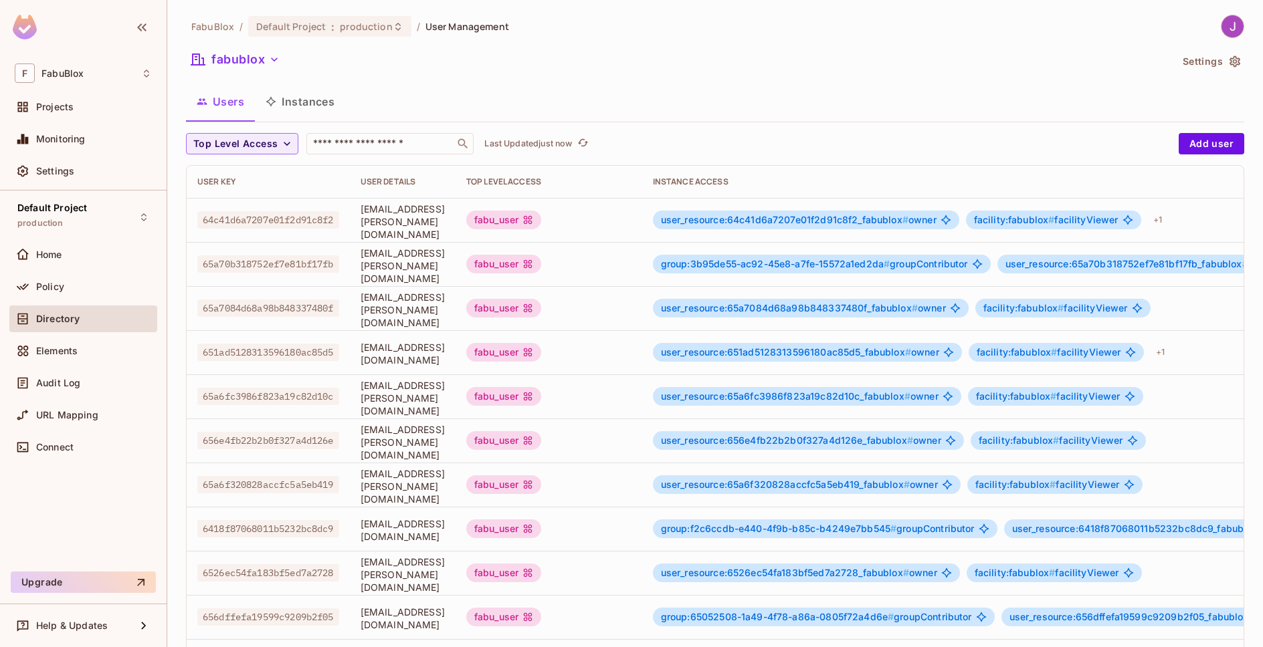
click at [329, 106] on button "Instances" at bounding box center [300, 101] width 90 height 33
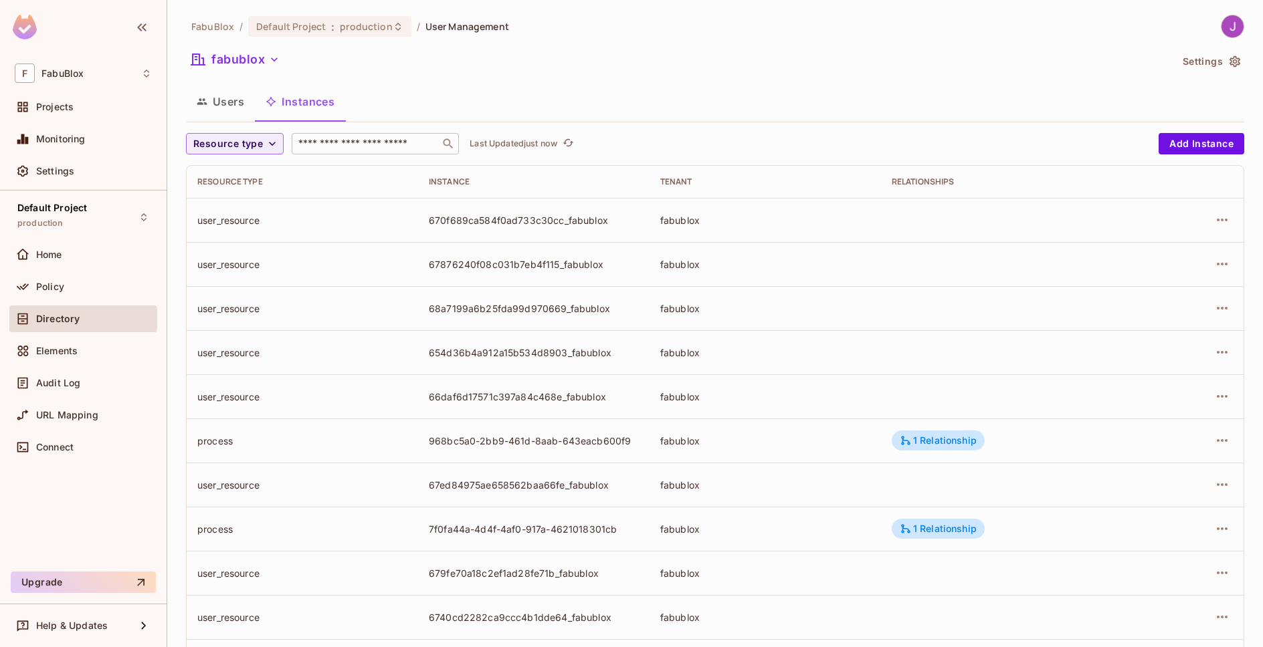
click at [334, 142] on input "text" at bounding box center [366, 143] width 140 height 13
paste input "**********"
type input "**********"
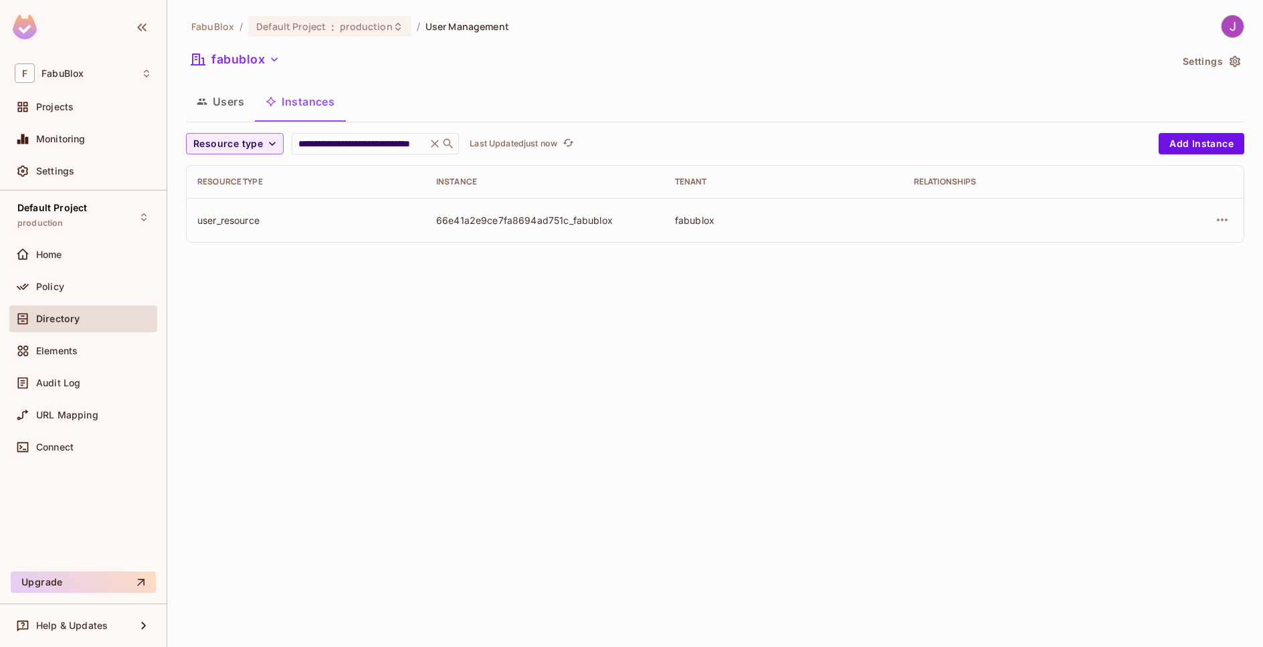
click at [480, 220] on div "66e41a2e9ce7fa8694ad751c_fabublox" at bounding box center [544, 220] width 217 height 13
click at [698, 218] on div "fabublox" at bounding box center [783, 220] width 217 height 13
click at [555, 225] on div "66e41a2e9ce7fa8694ad751c_fabublox" at bounding box center [544, 220] width 217 height 13
click at [934, 216] on td at bounding box center [1022, 220] width 239 height 44
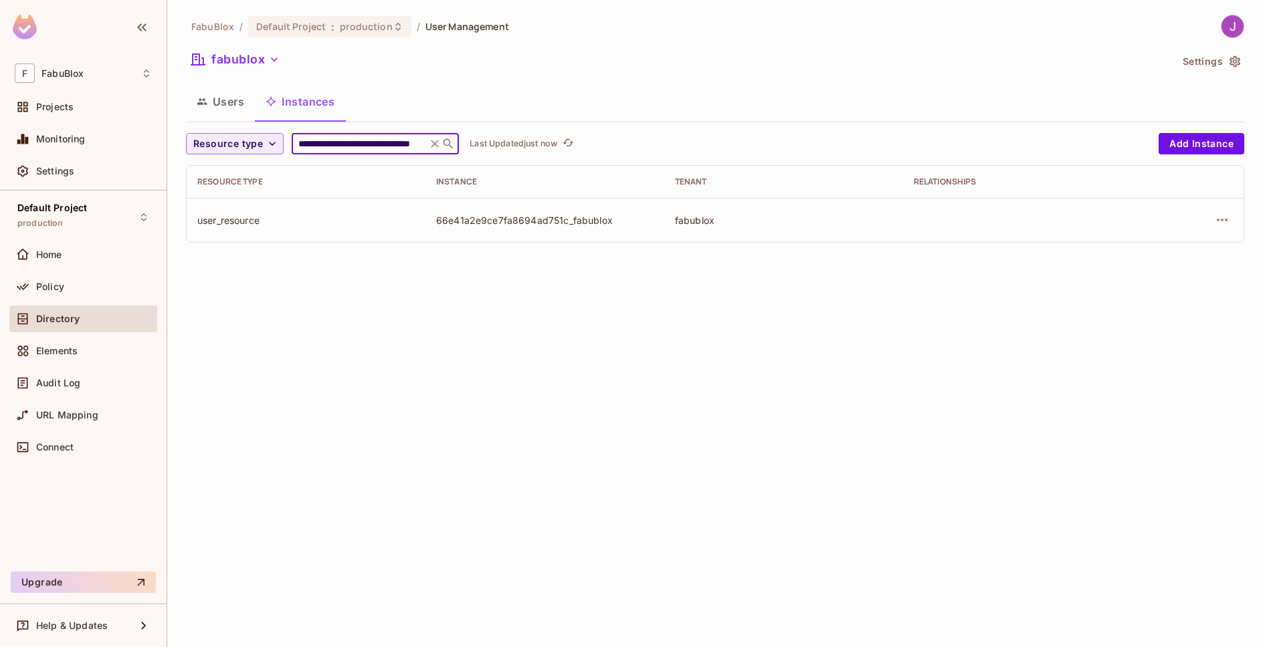
click at [373, 142] on input "**********" at bounding box center [359, 143] width 127 height 13
paste input "text"
type input "**********"
click at [437, 142] on icon at bounding box center [434, 143] width 13 height 13
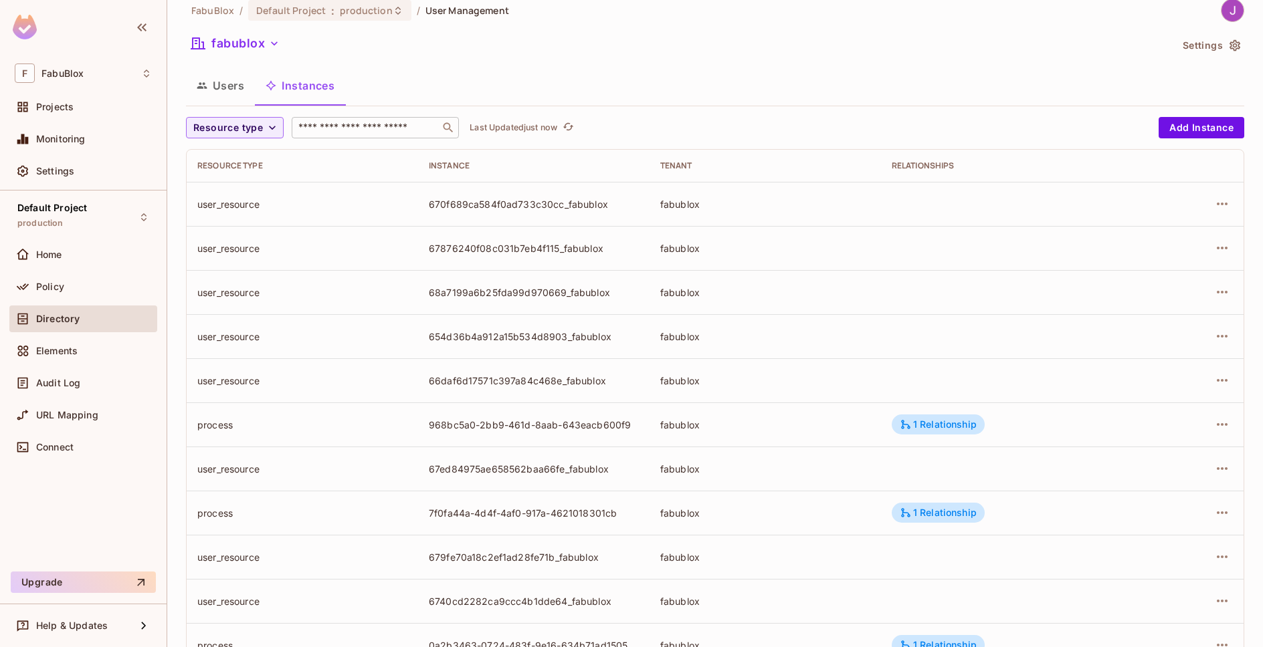
scroll to position [17, 0]
click at [271, 126] on icon "button" at bounding box center [272, 126] width 13 height 13
click at [209, 248] on span "User" at bounding box center [227, 243] width 60 height 13
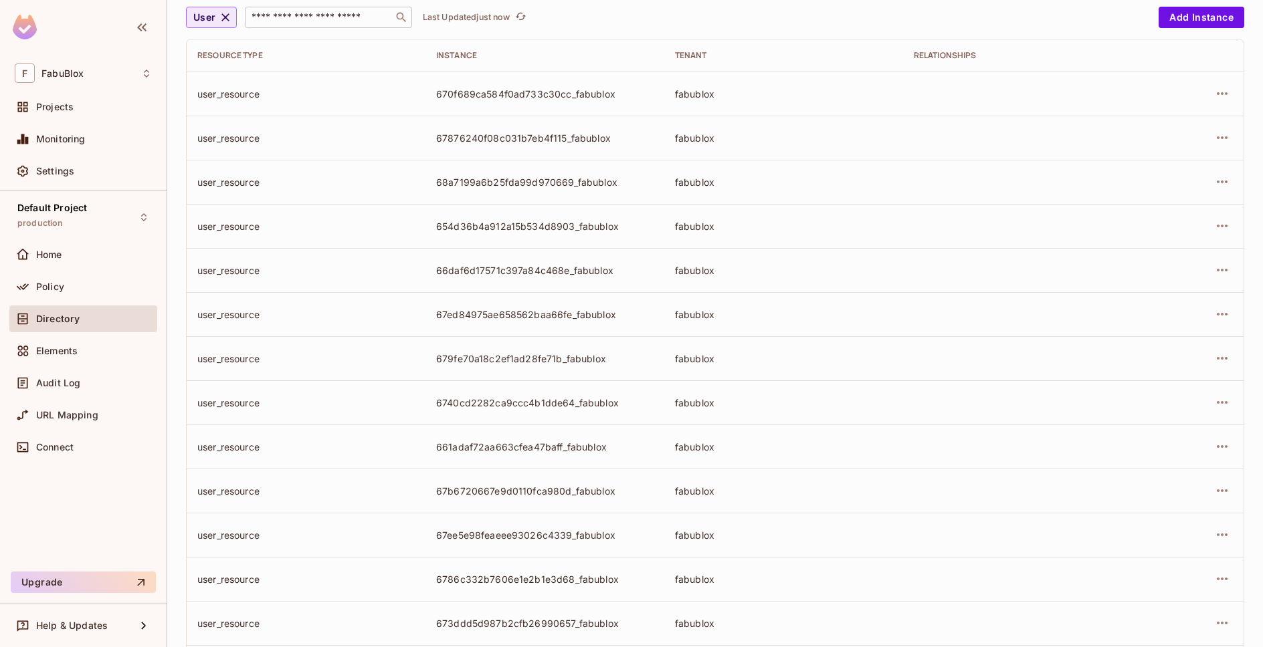
scroll to position [287, 0]
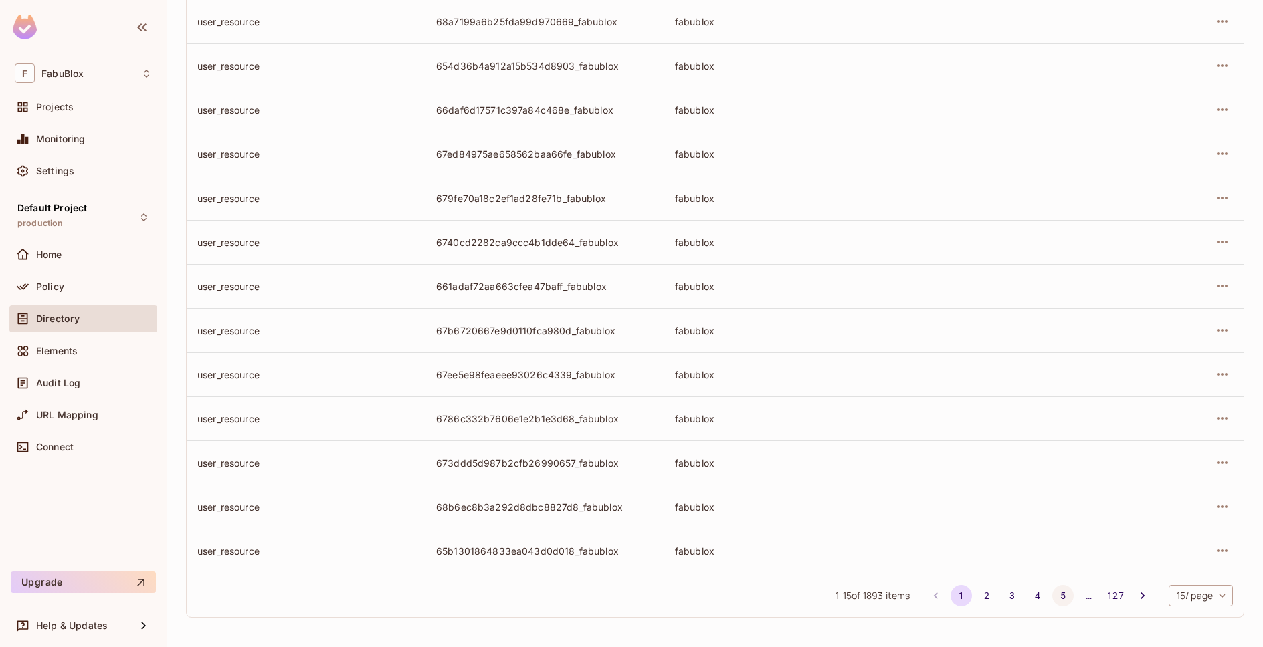
click at [1052, 597] on button "5" at bounding box center [1062, 595] width 21 height 21
click at [1053, 593] on button "6" at bounding box center [1062, 595] width 21 height 21
click at [1104, 599] on button "127" at bounding box center [1115, 595] width 24 height 21
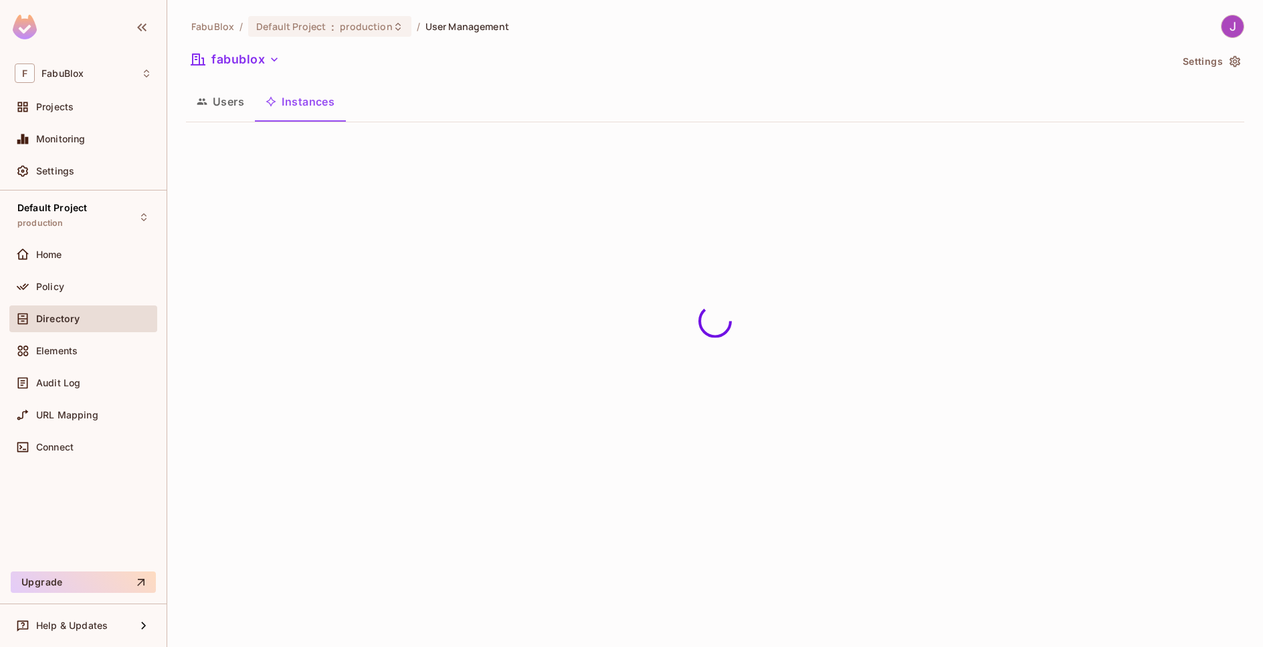
scroll to position [0, 0]
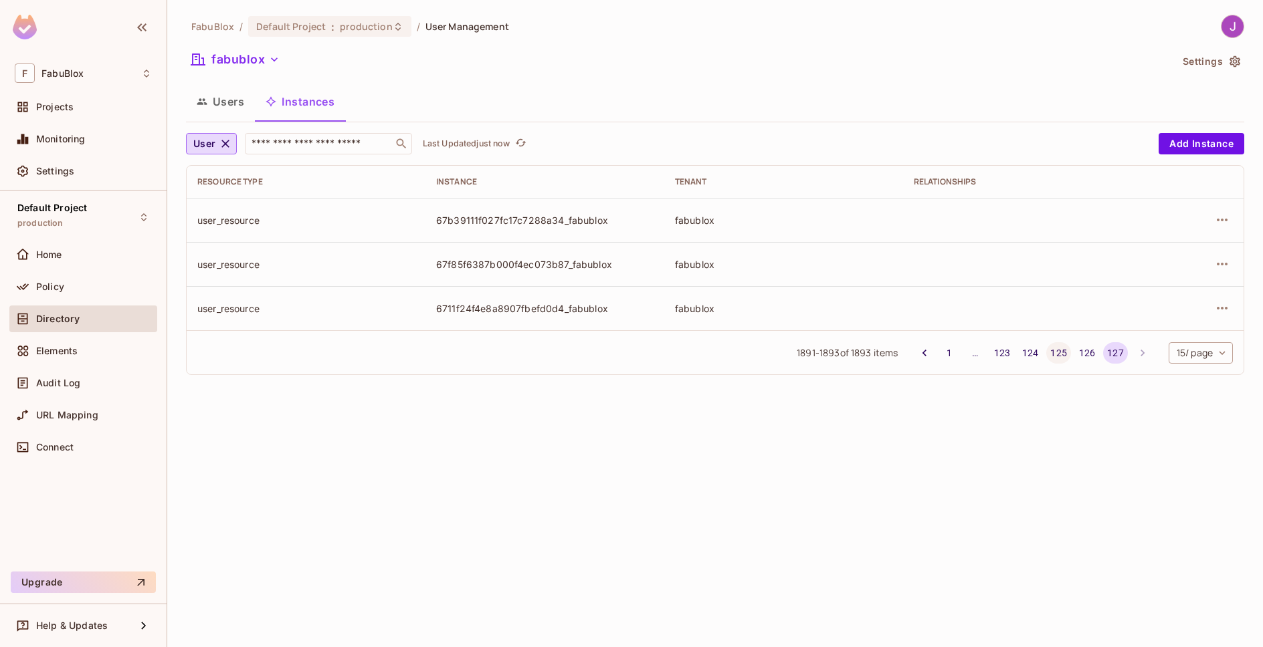
click at [1051, 352] on button "125" at bounding box center [1058, 352] width 24 height 21
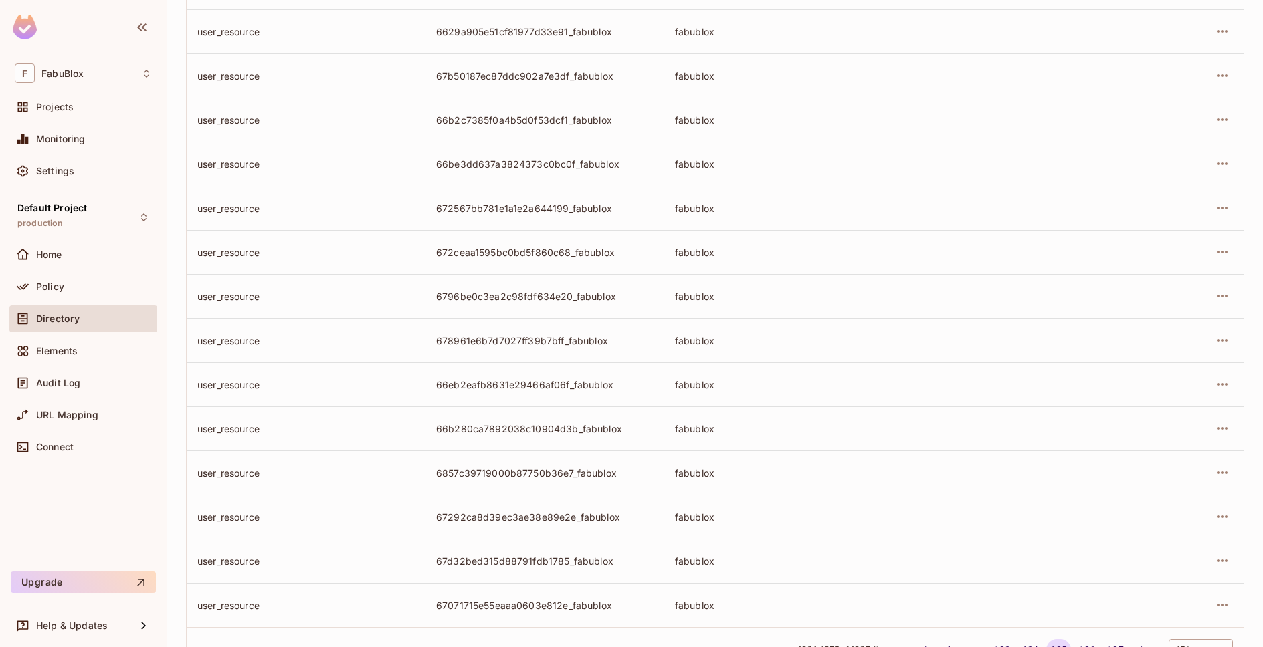
scroll to position [287, 0]
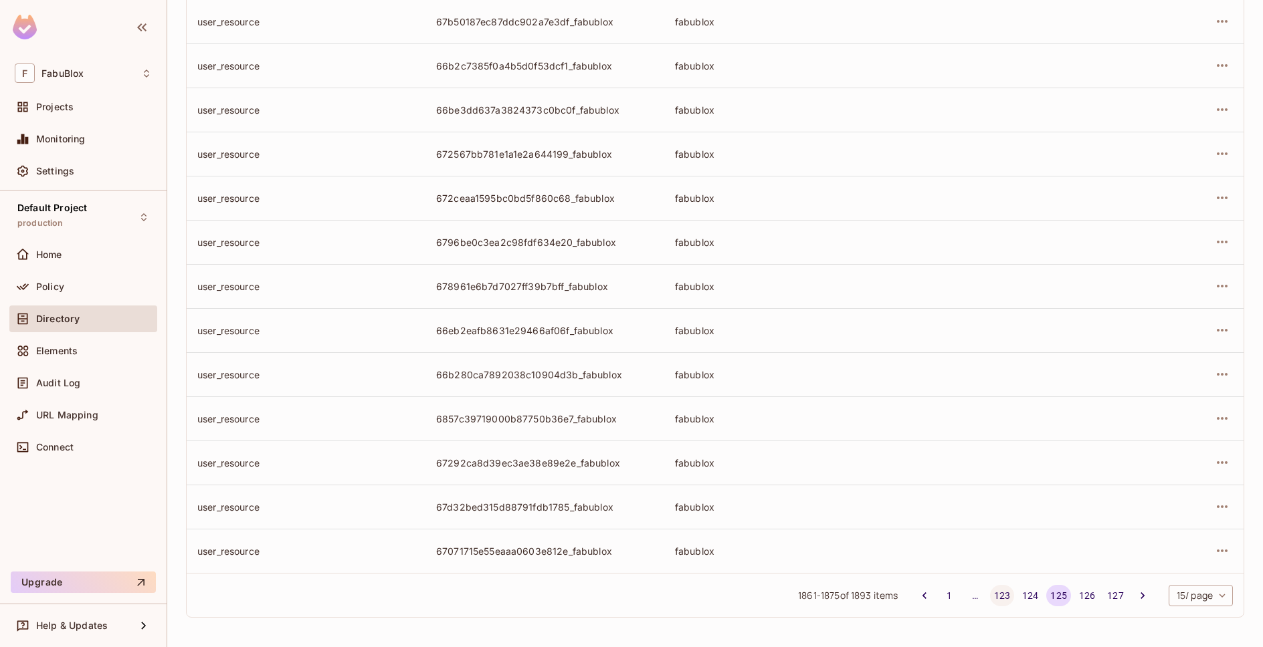
click at [997, 598] on button "123" at bounding box center [1002, 595] width 24 height 21
click at [993, 598] on button "122" at bounding box center [1005, 595] width 24 height 21
click at [995, 596] on button "121" at bounding box center [1005, 595] width 24 height 21
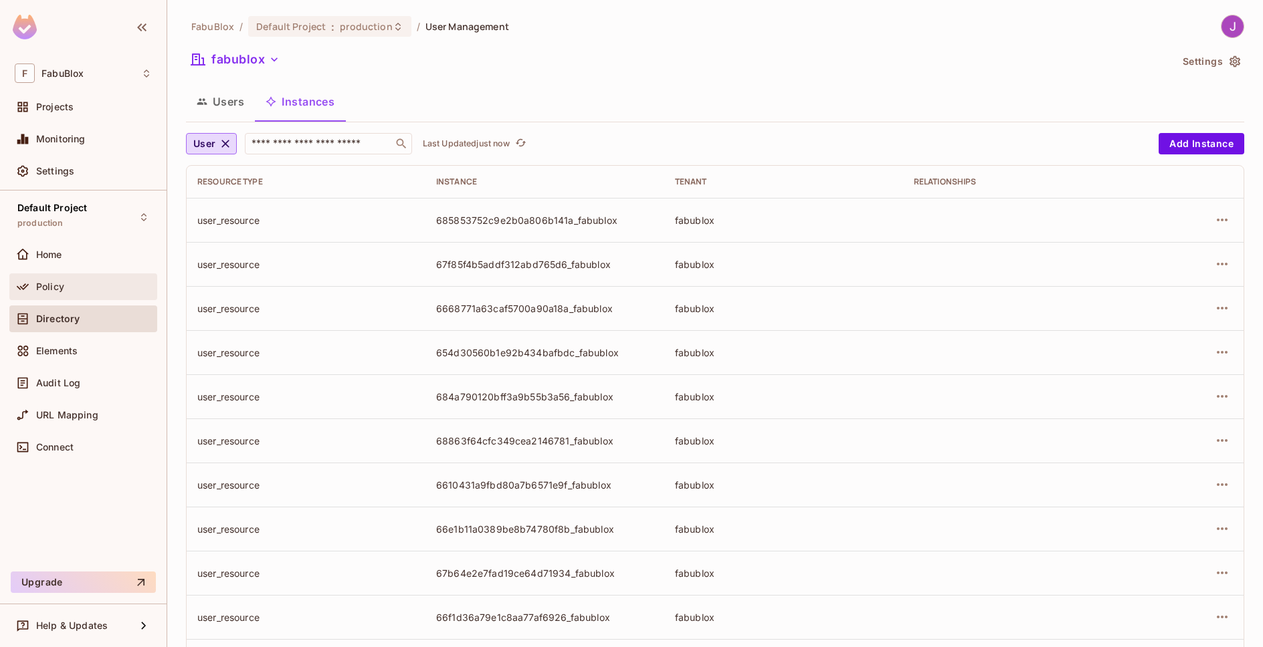
click at [53, 286] on span "Policy" at bounding box center [50, 287] width 28 height 11
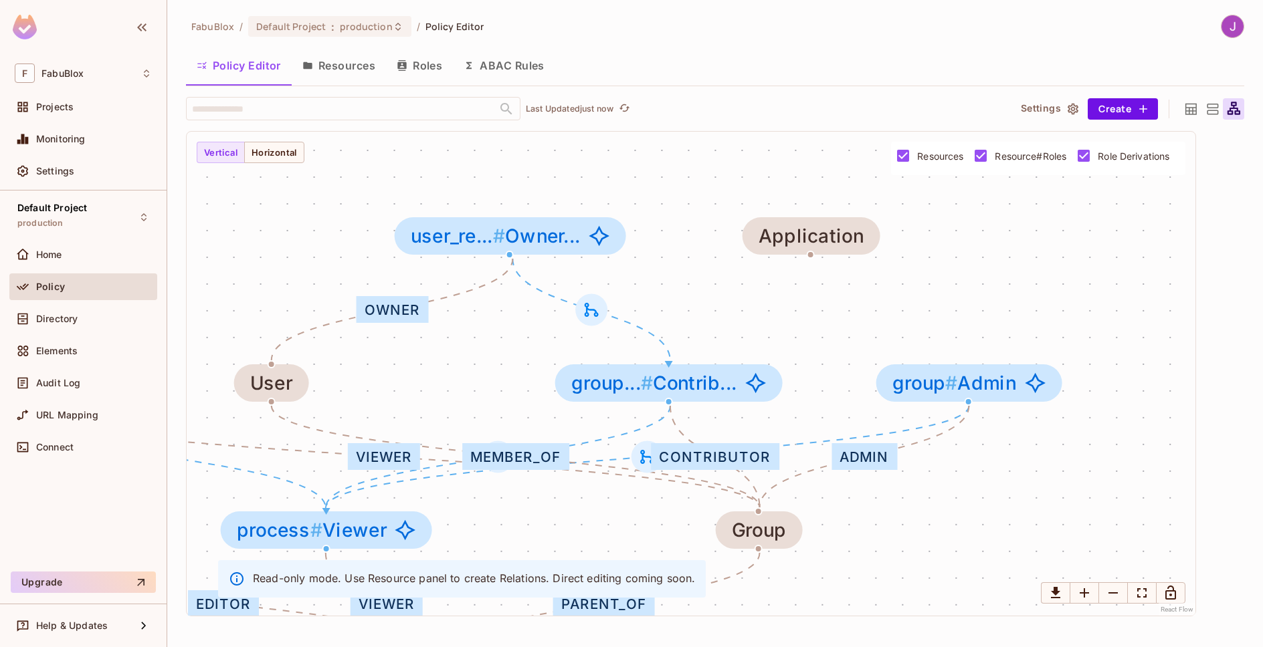
drag, startPoint x: 357, startPoint y: 224, endPoint x: 557, endPoint y: 330, distance: 226.2
click at [558, 330] on div "Admin Viewer Editor parent_of Admin Viewer Editor parent parent_of Editor Viewe…" at bounding box center [691, 374] width 1009 height 484
click at [587, 308] on icon at bounding box center [591, 309] width 14 height 14
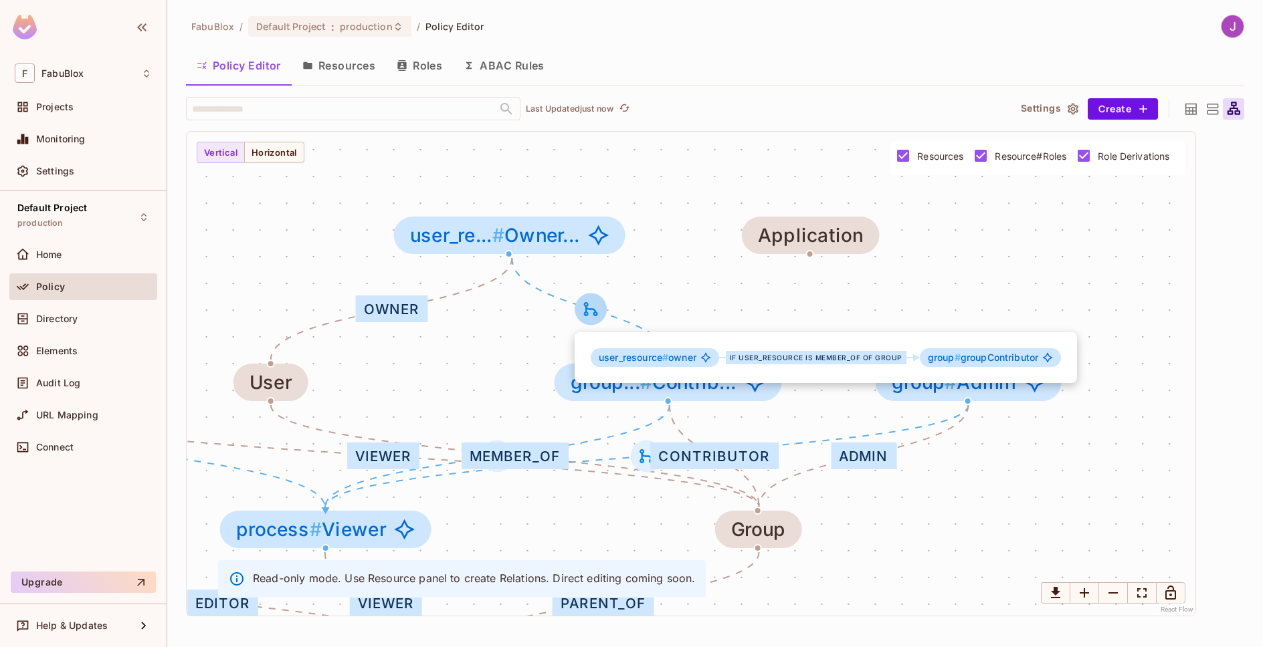
click at [587, 308] on div at bounding box center [631, 323] width 1263 height 647
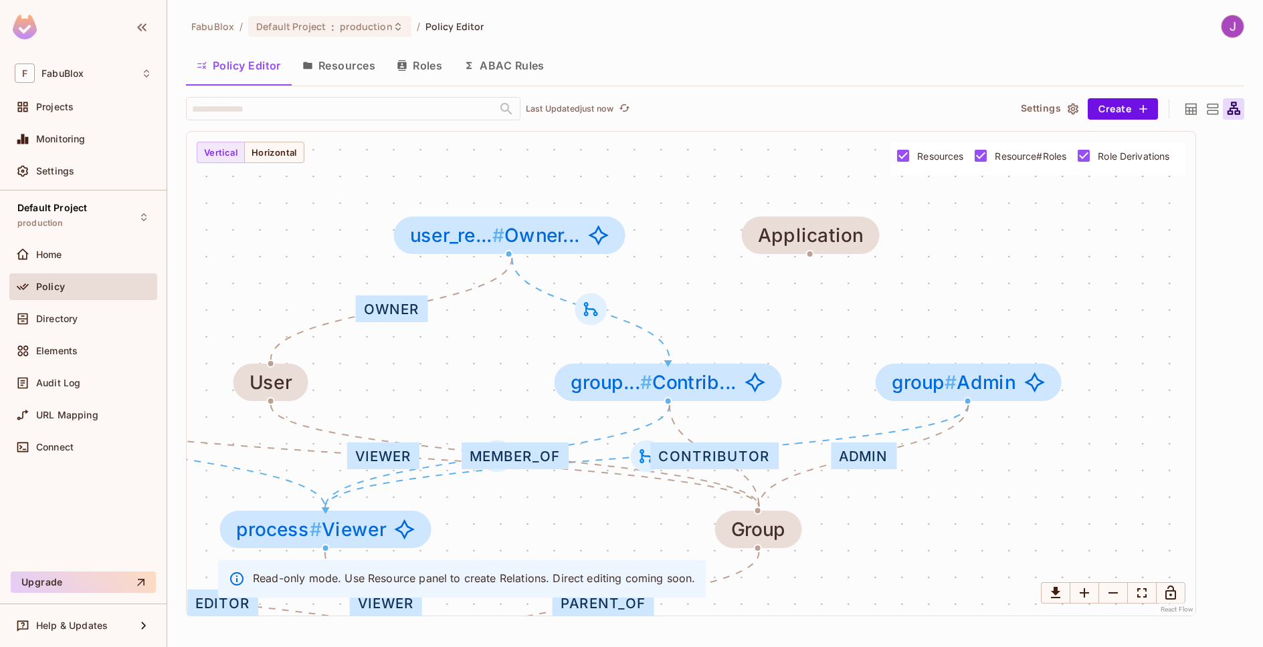
click at [534, 323] on div "Admin Viewer Editor parent_of Admin Viewer Editor parent parent_of Editor Viewe…" at bounding box center [691, 374] width 1009 height 484
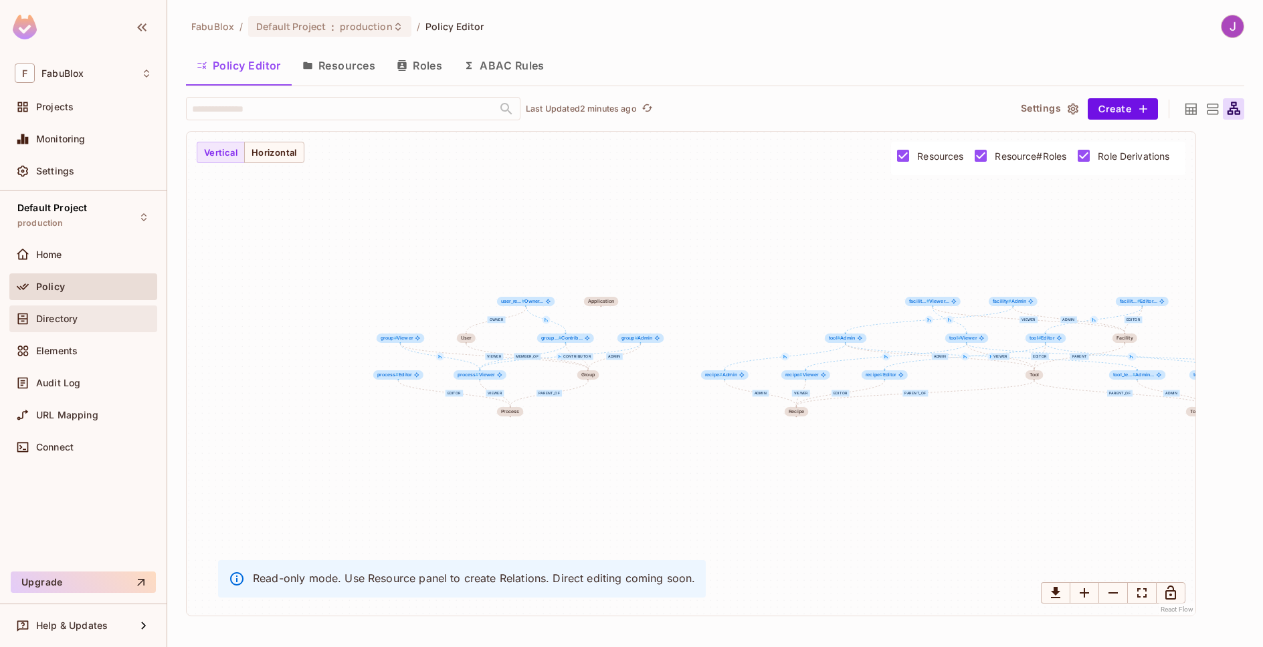
click at [67, 314] on span "Directory" at bounding box center [56, 319] width 41 height 11
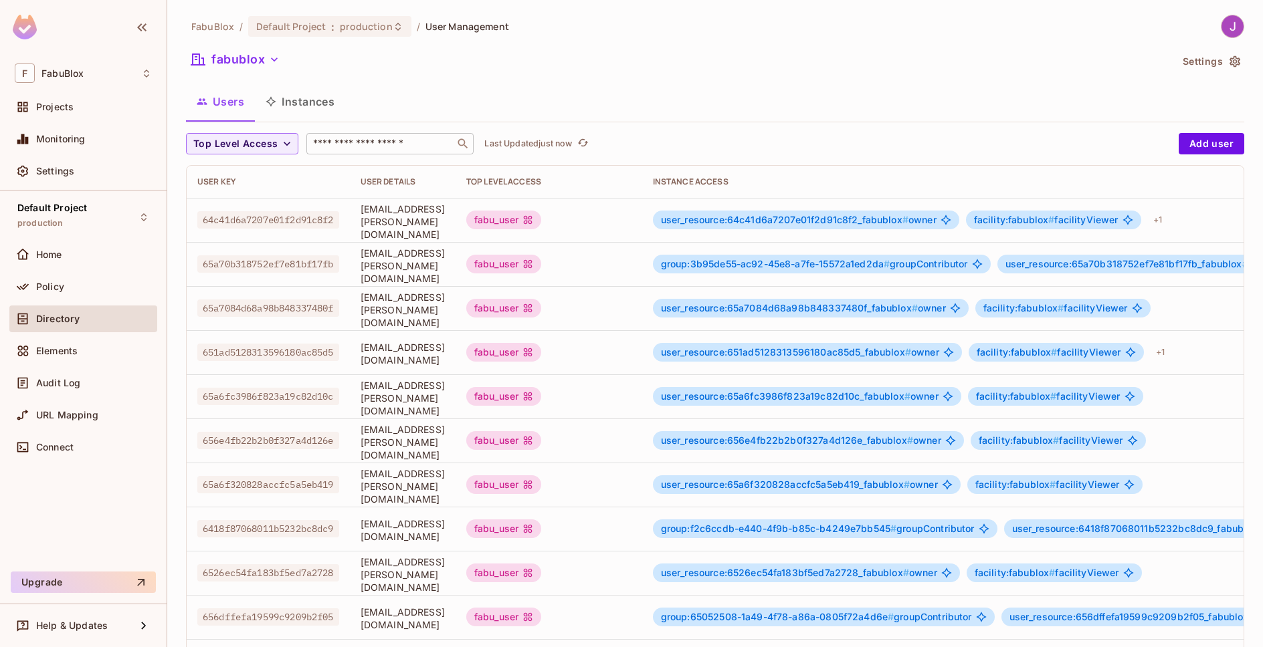
click at [379, 136] on div "​" at bounding box center [389, 143] width 167 height 21
paste input "**********"
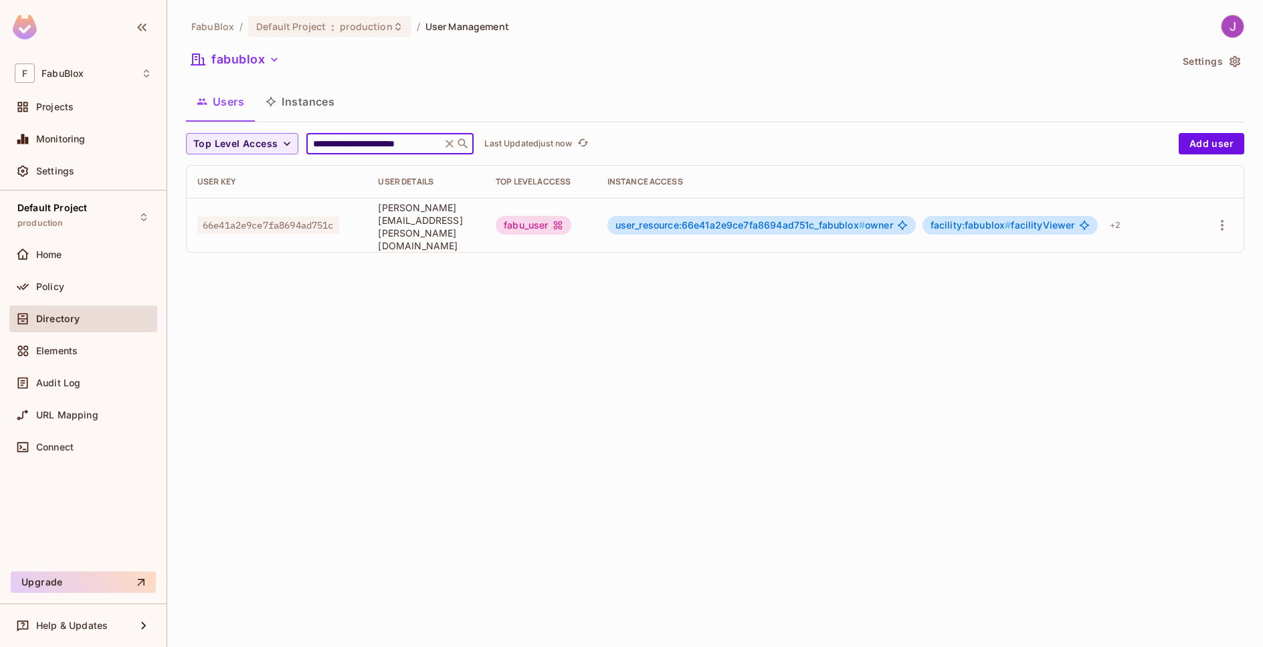
type input "**********"
click at [743, 223] on span "user_resource:66e41a2e9ce7fa8694ad751c_fabublox #" at bounding box center [739, 224] width 249 height 11
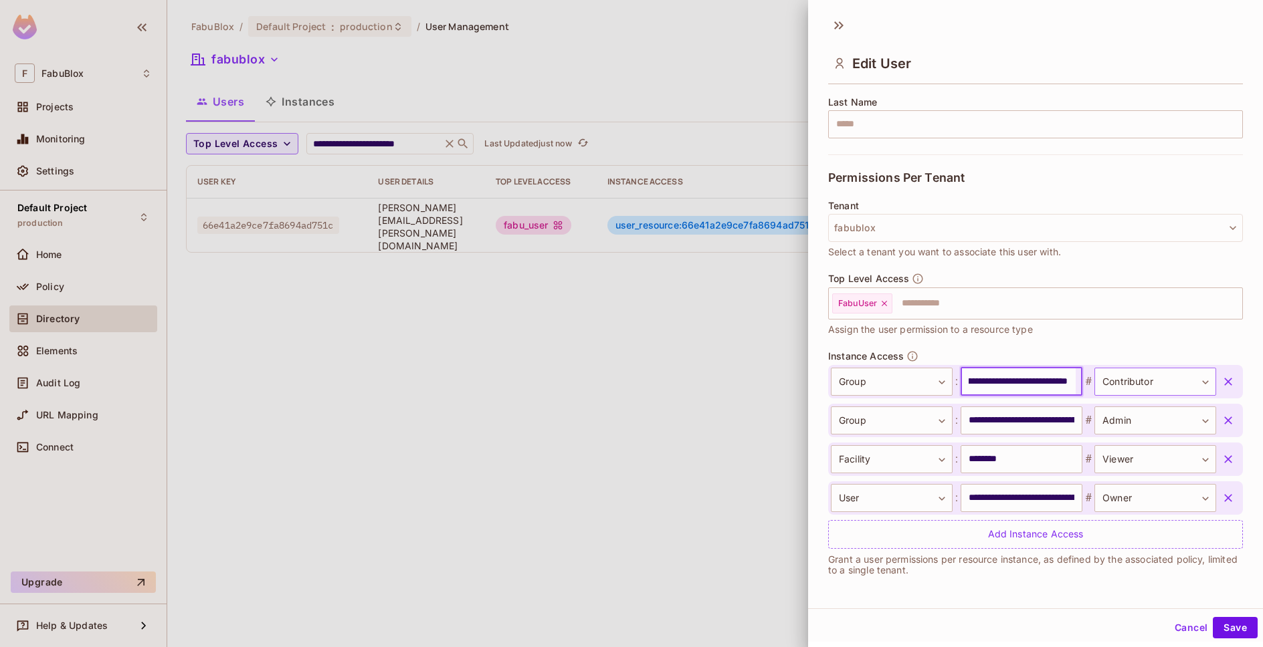
scroll to position [0, 97]
drag, startPoint x: 962, startPoint y: 381, endPoint x: 1082, endPoint y: 377, distance: 120.5
click at [1082, 377] on div "**********" at bounding box center [1023, 382] width 385 height 28
click at [1019, 391] on input "**********" at bounding box center [1017, 382] width 115 height 28
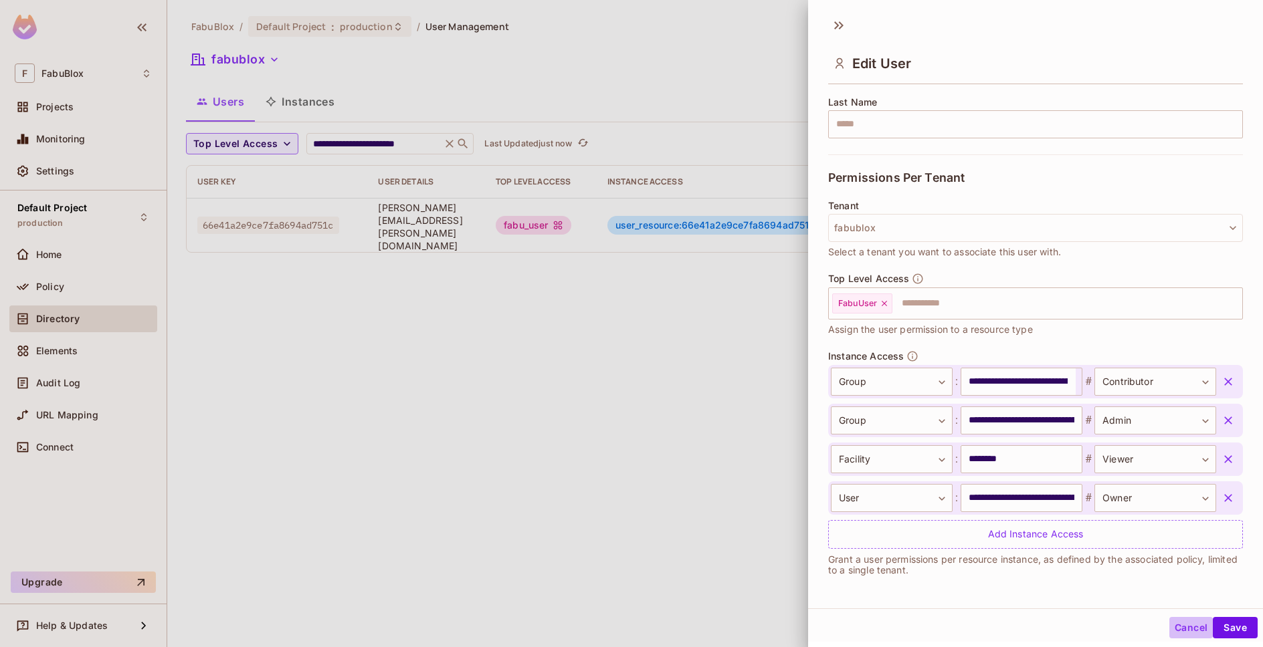
click at [1172, 625] on button "Cancel" at bounding box center [1190, 627] width 43 height 21
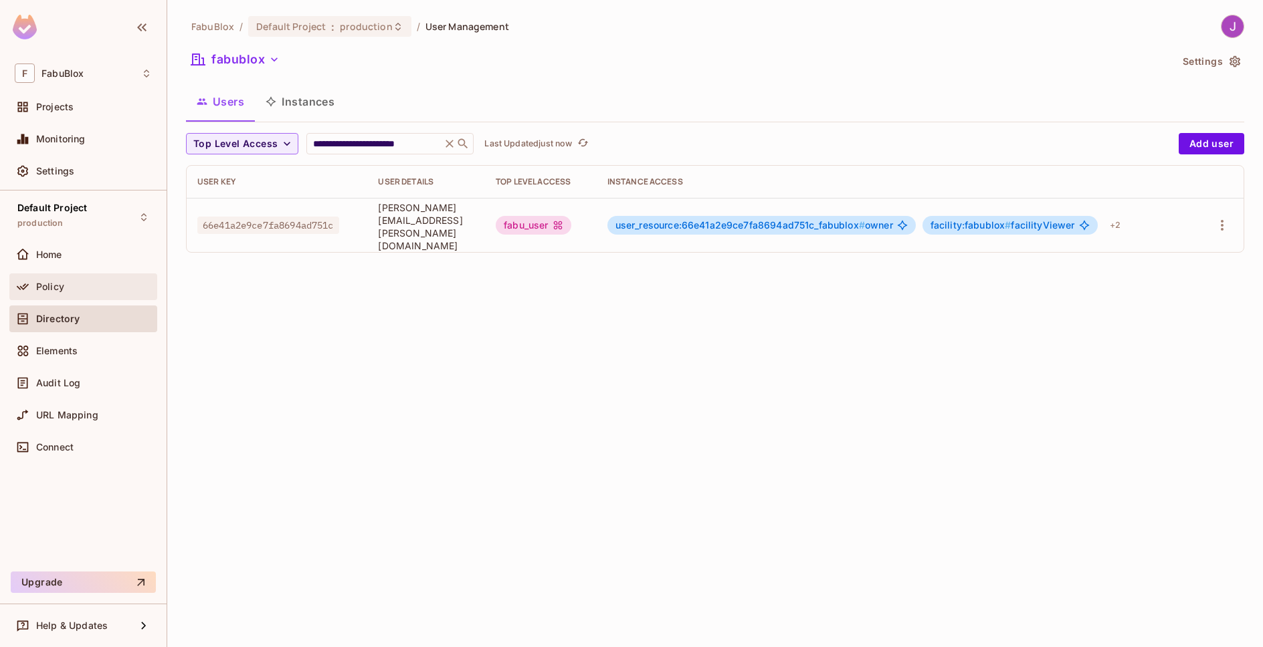
click at [80, 286] on div "Policy" at bounding box center [94, 287] width 116 height 11
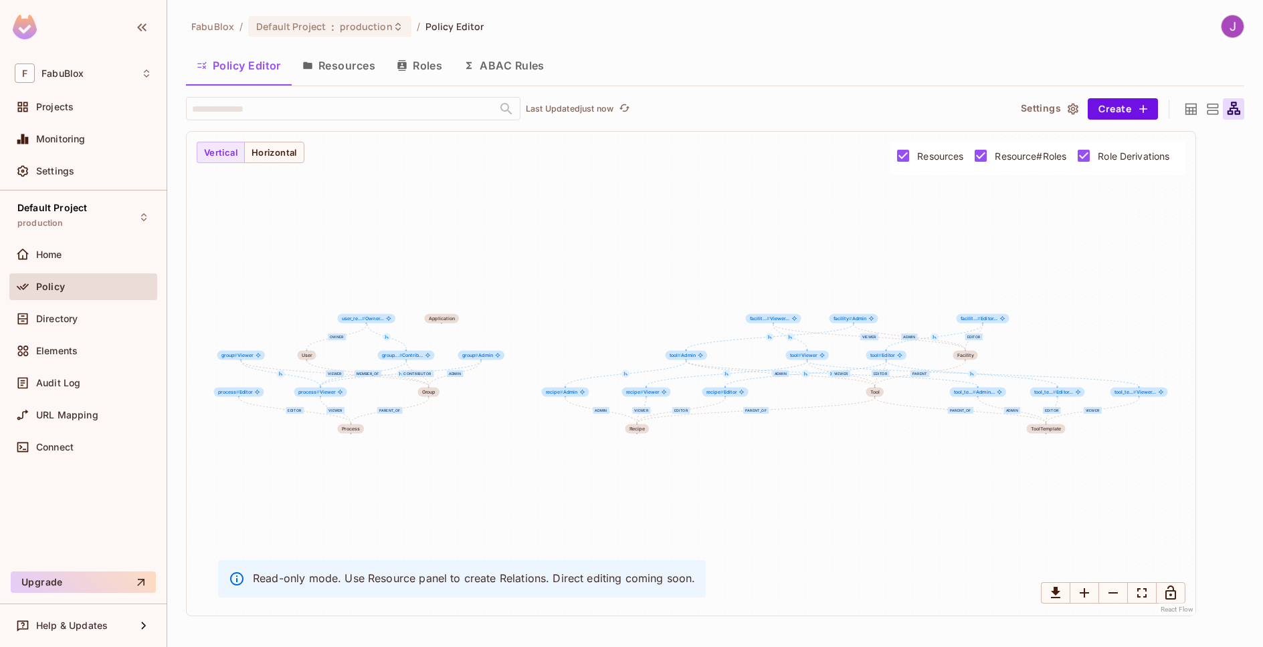
click at [441, 63] on button "Roles" at bounding box center [419, 65] width 67 height 33
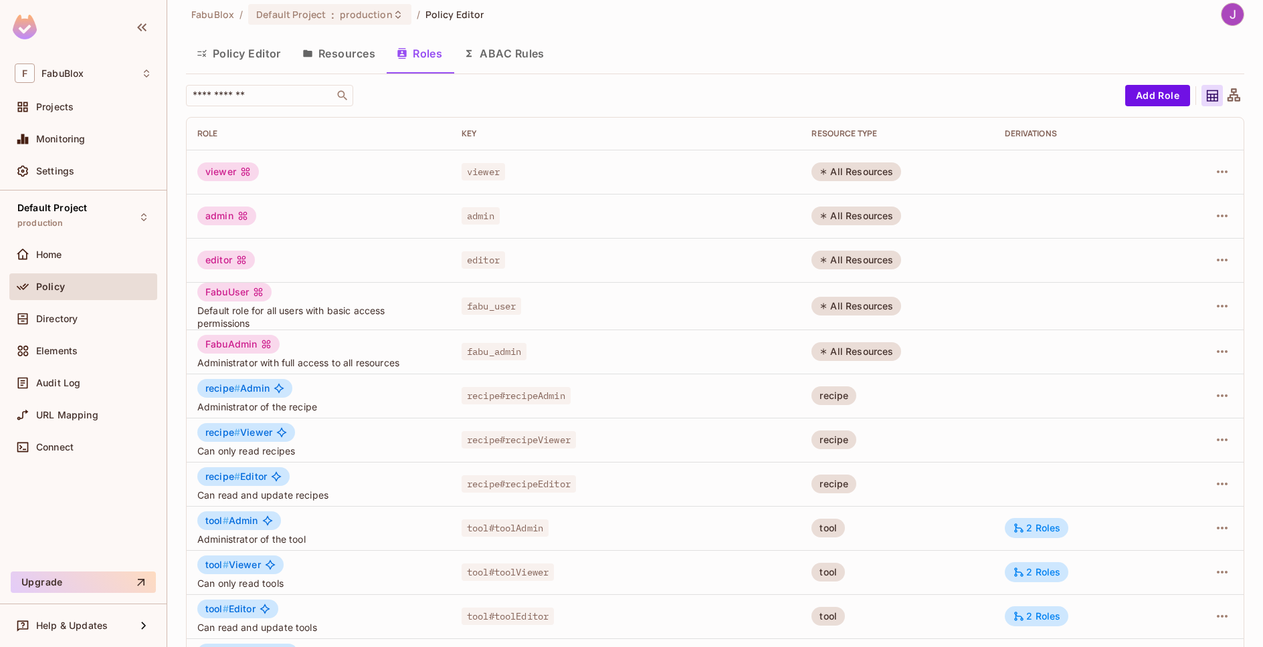
scroll to position [235, 0]
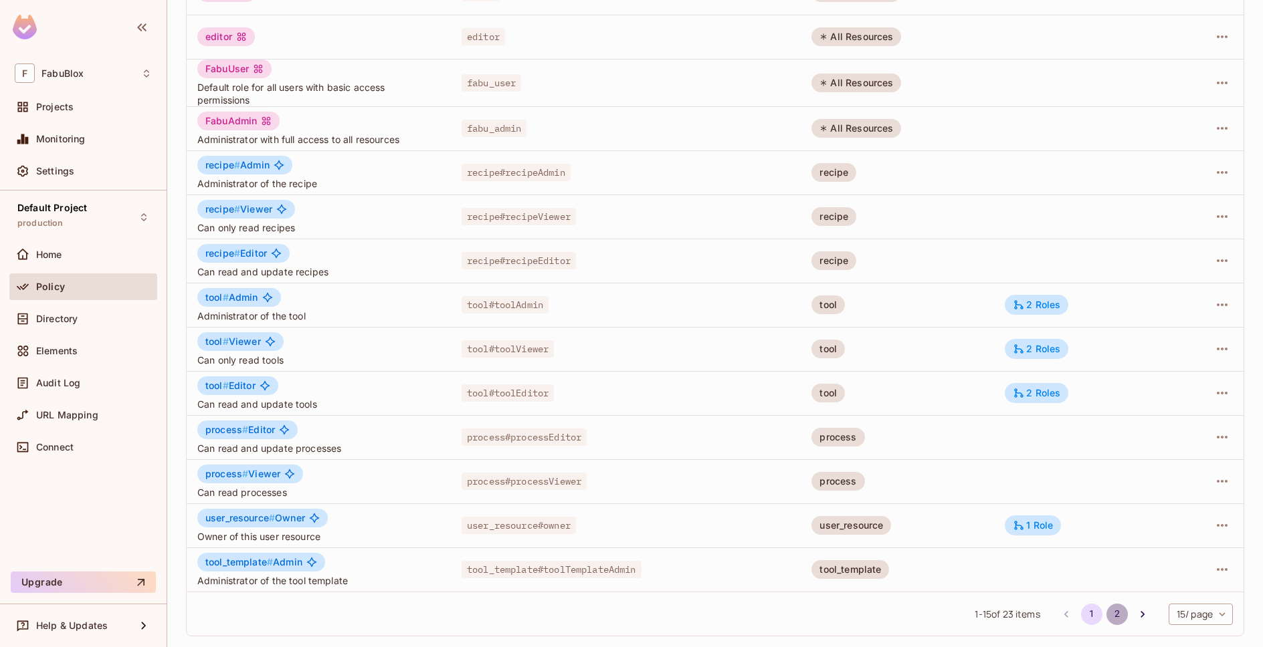
click at [1108, 615] on button "2" at bounding box center [1116, 614] width 21 height 21
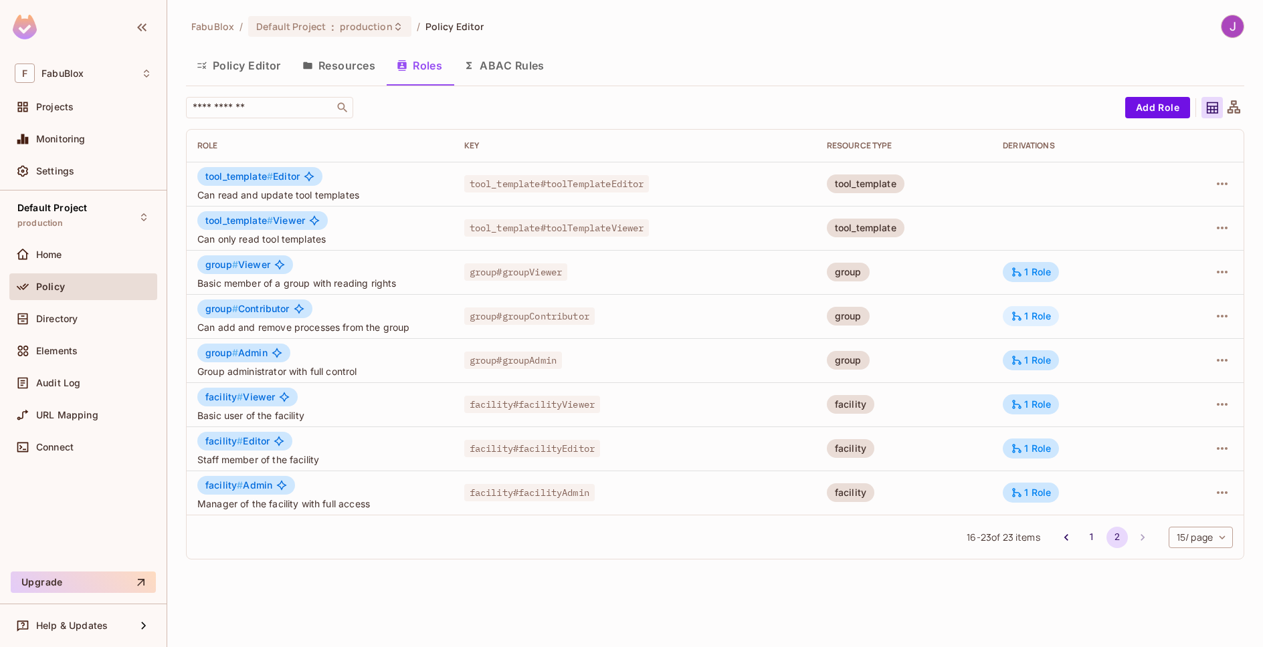
click at [1046, 318] on div "1 Role" at bounding box center [1031, 316] width 40 height 12
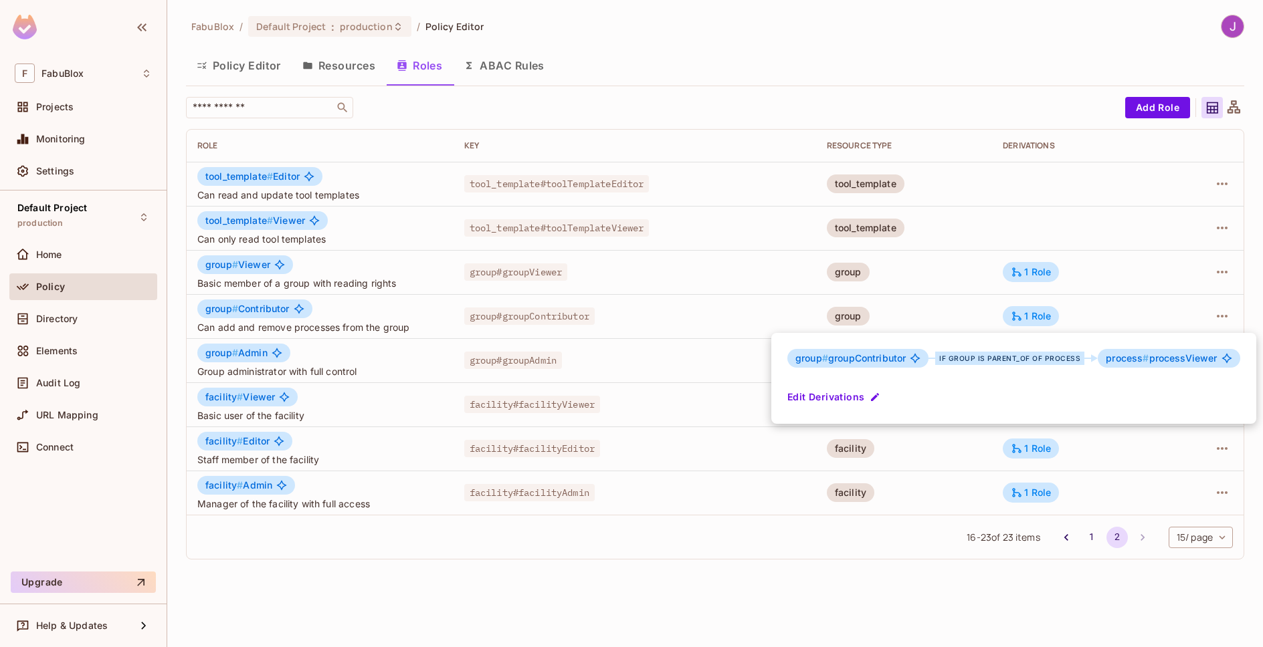
click at [1032, 314] on div at bounding box center [631, 323] width 1263 height 647
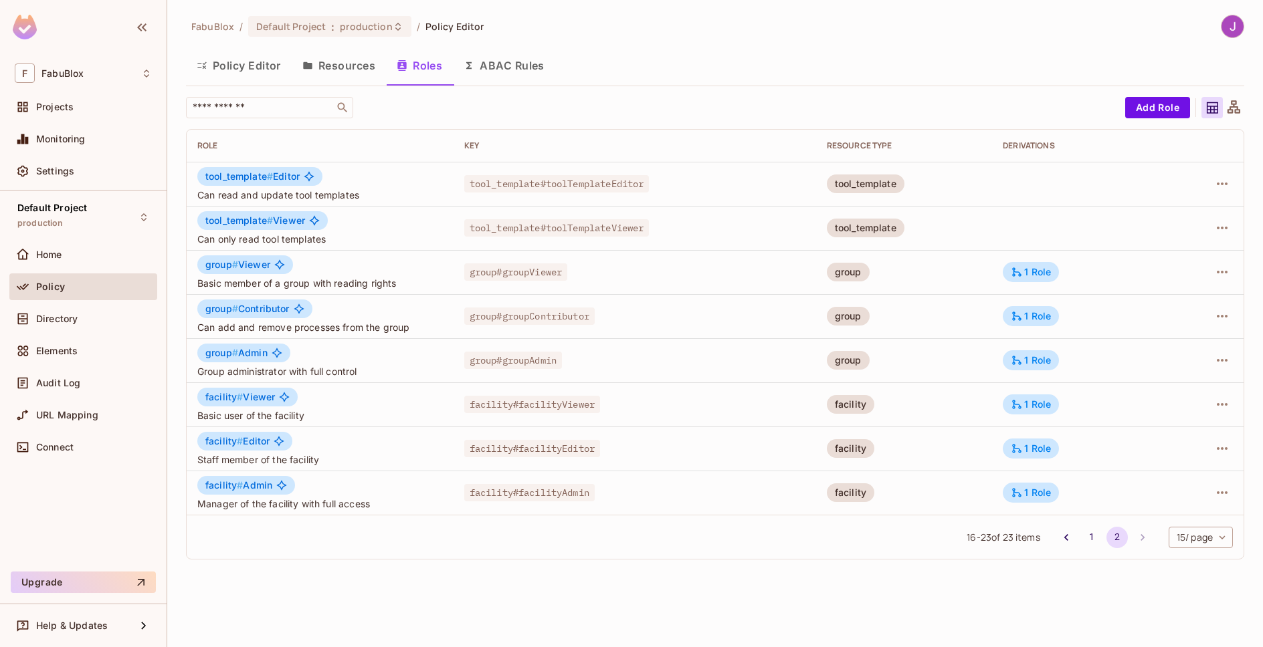
click at [224, 310] on span "group #" at bounding box center [221, 308] width 33 height 11
click at [1041, 316] on div "1 Role" at bounding box center [1031, 316] width 40 height 12
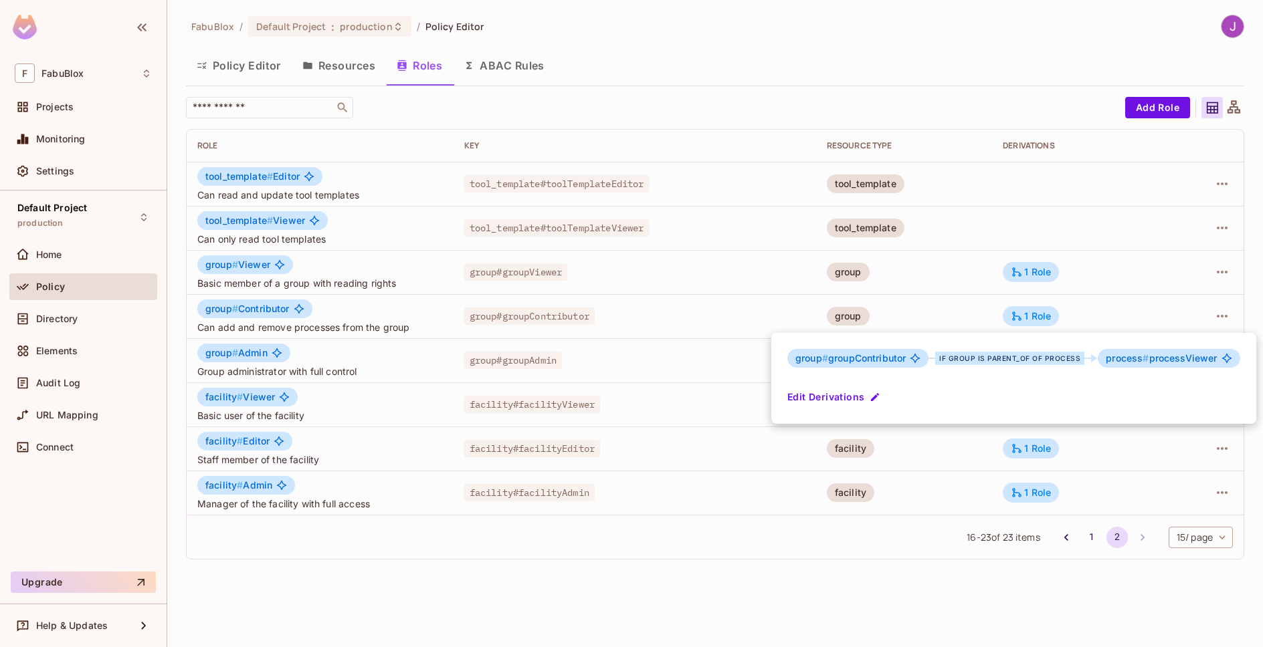
click at [916, 43] on div at bounding box center [631, 323] width 1263 height 647
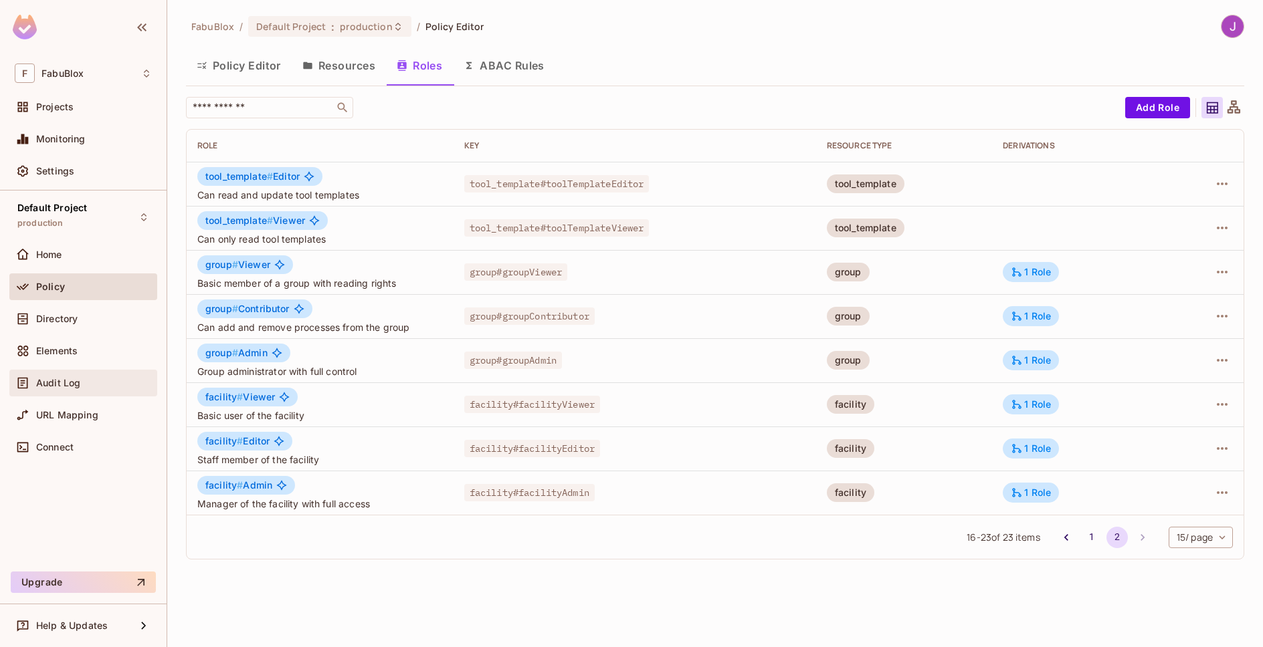
click at [63, 384] on span "Audit Log" at bounding box center [58, 383] width 44 height 11
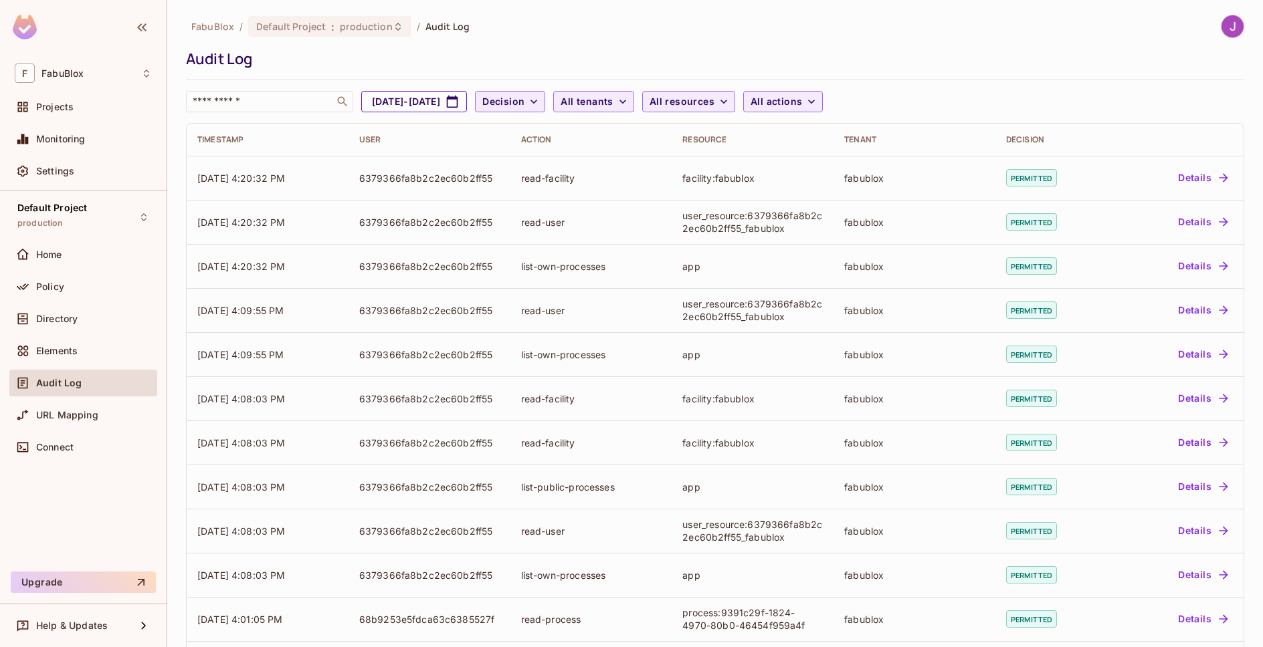
click at [408, 100] on button "Aug 13, 2025 - Sep 13, 2025" at bounding box center [414, 101] width 106 height 21
select select "*"
select select "****"
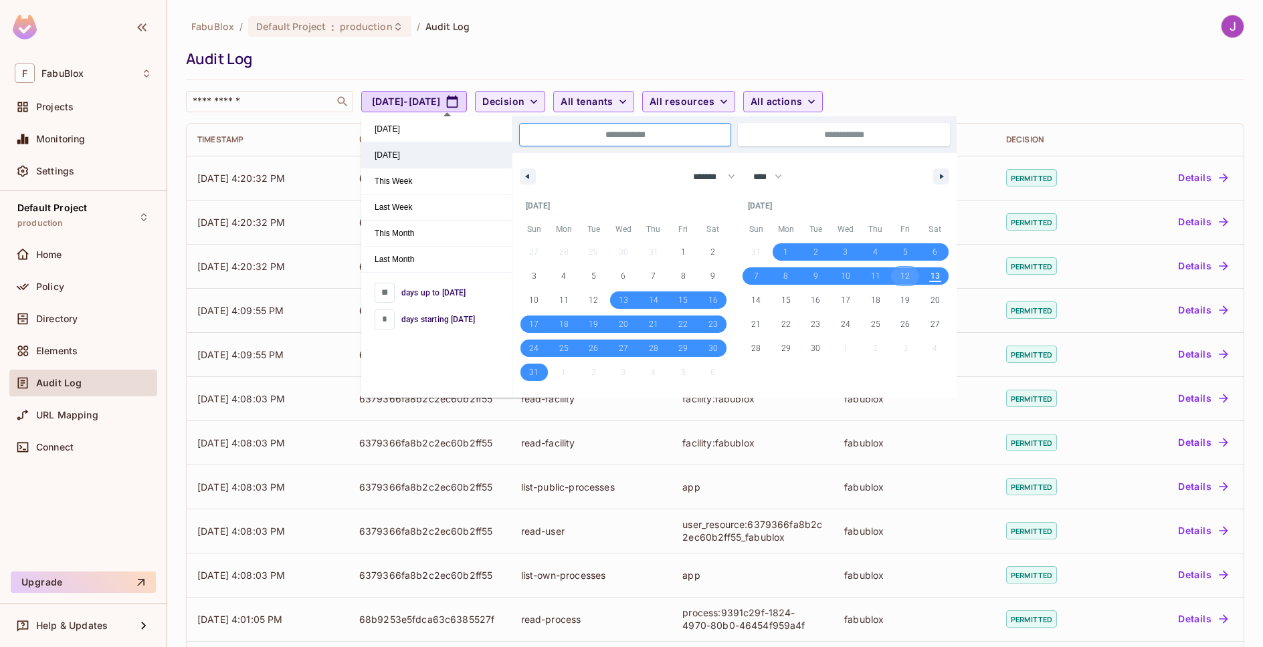
click at [399, 153] on span "Yesterday" at bounding box center [436, 154] width 150 height 25
type input "*"
type input "**********"
select select "*"
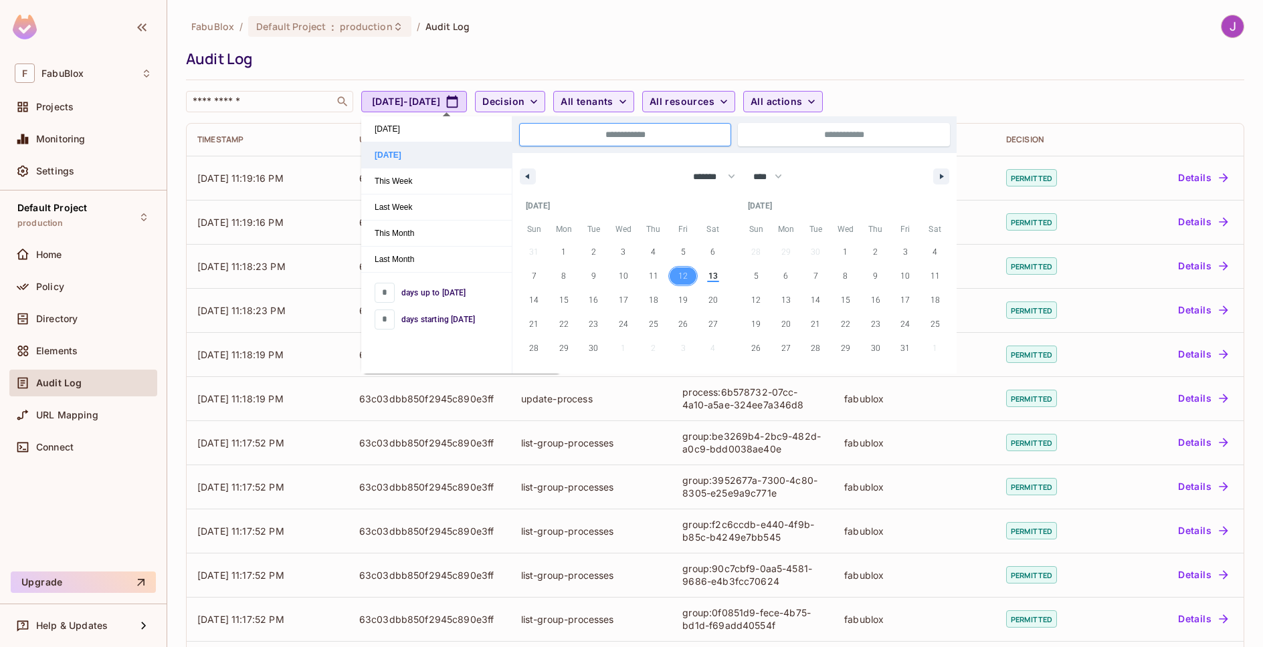
click at [399, 153] on span "Yesterday" at bounding box center [436, 154] width 150 height 25
click at [686, 274] on span "12" at bounding box center [682, 276] width 9 height 24
click at [540, 106] on icon "button" at bounding box center [533, 101] width 13 height 13
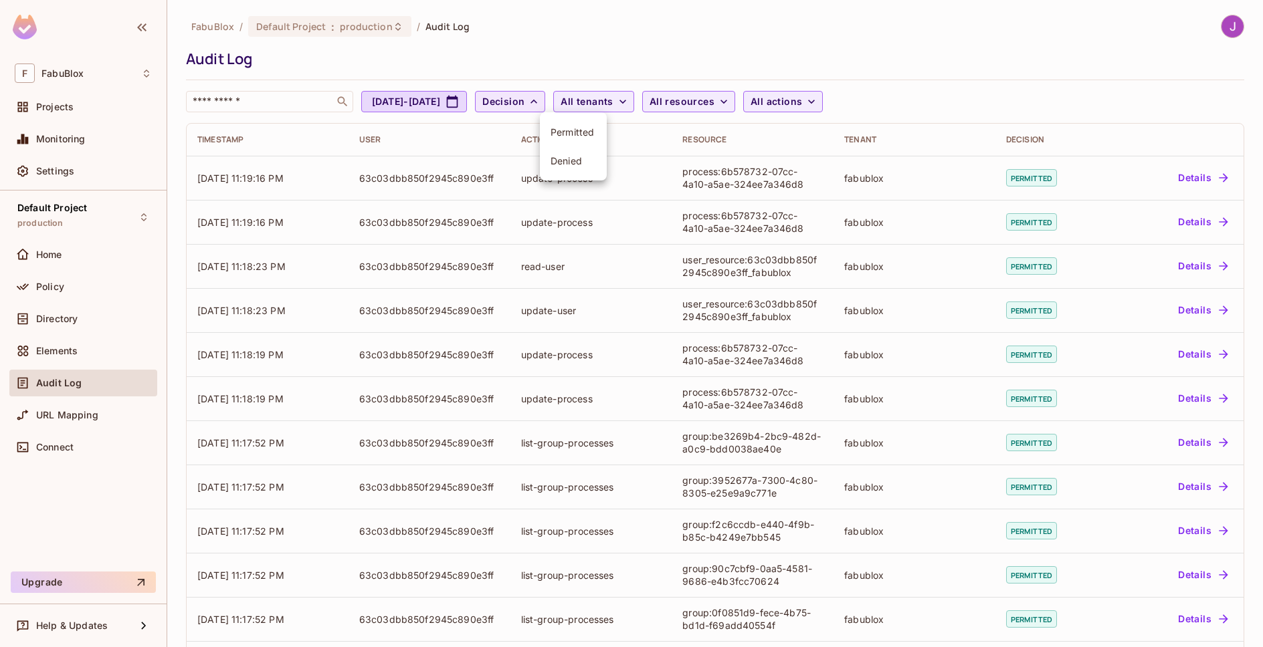
click at [571, 165] on span "Denied" at bounding box center [572, 160] width 45 height 13
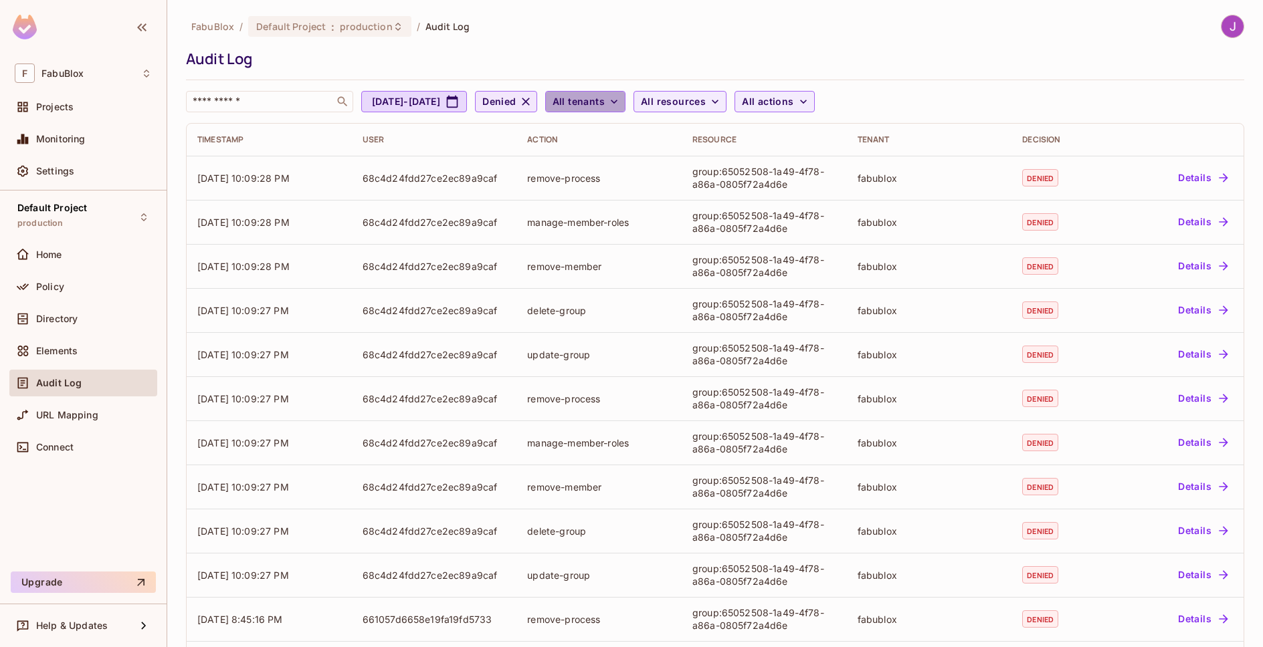
click at [605, 99] on span "All tenants" at bounding box center [578, 102] width 52 height 17
click at [644, 99] on div at bounding box center [631, 323] width 1263 height 647
click at [706, 101] on span "All resources" at bounding box center [673, 102] width 65 height 17
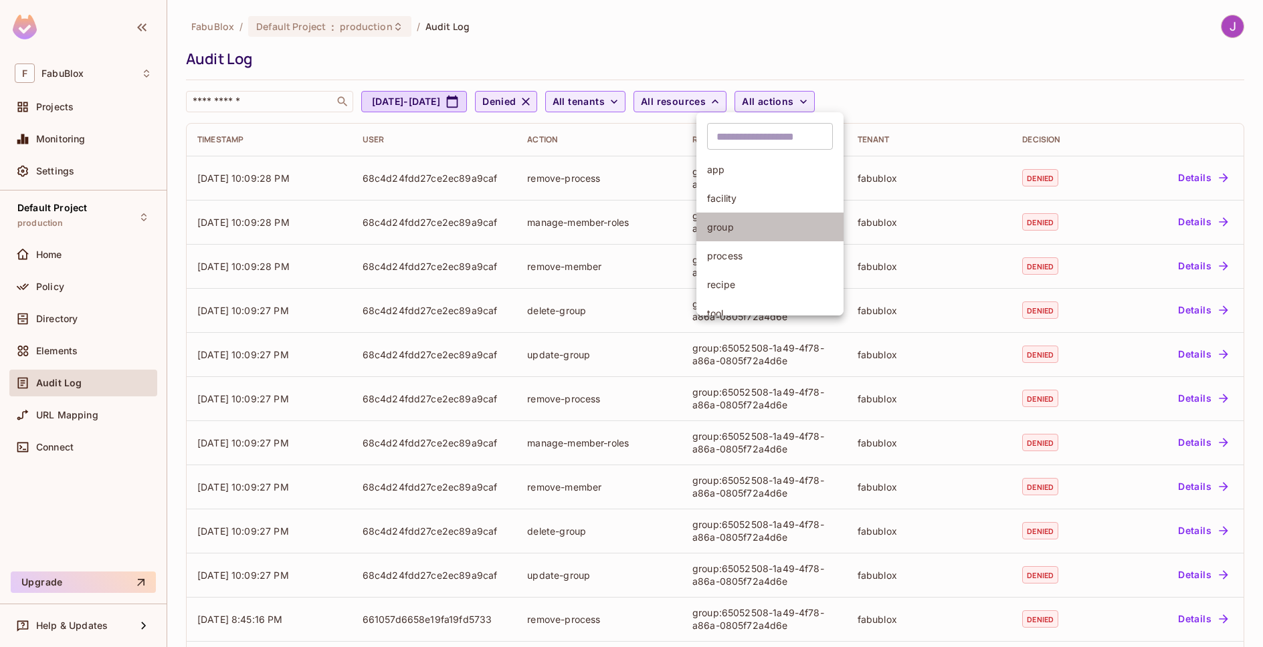
click at [734, 233] on span "group" at bounding box center [770, 227] width 126 height 13
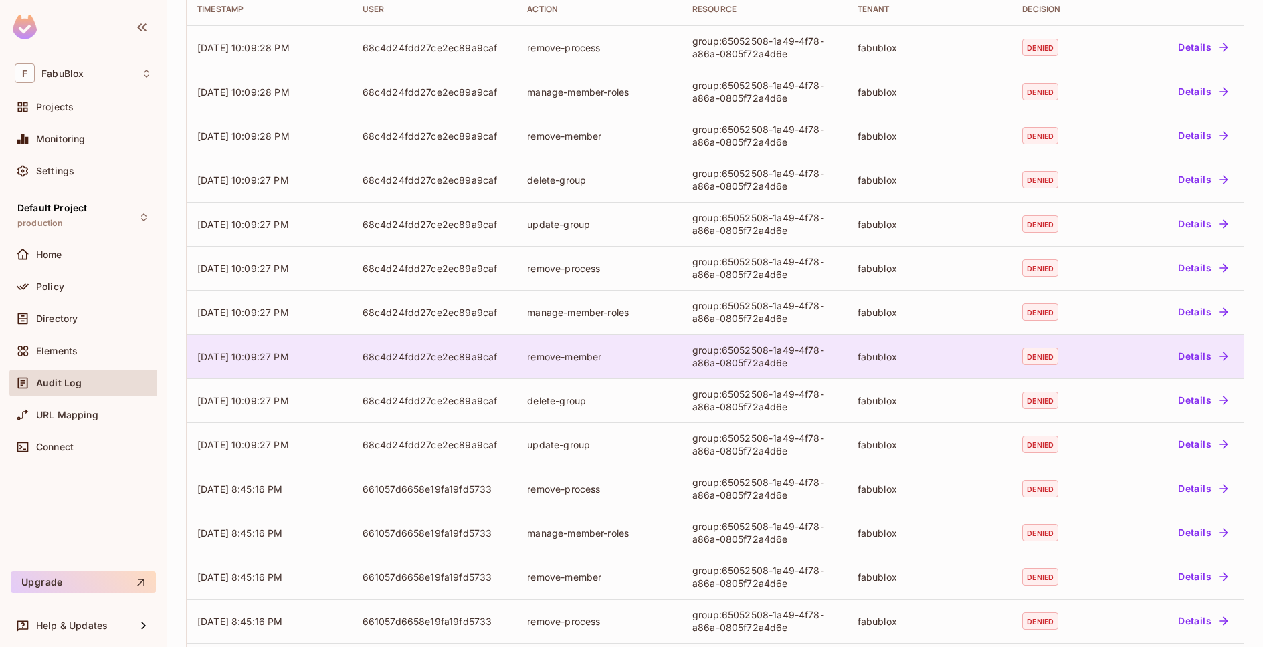
scroll to position [234, 0]
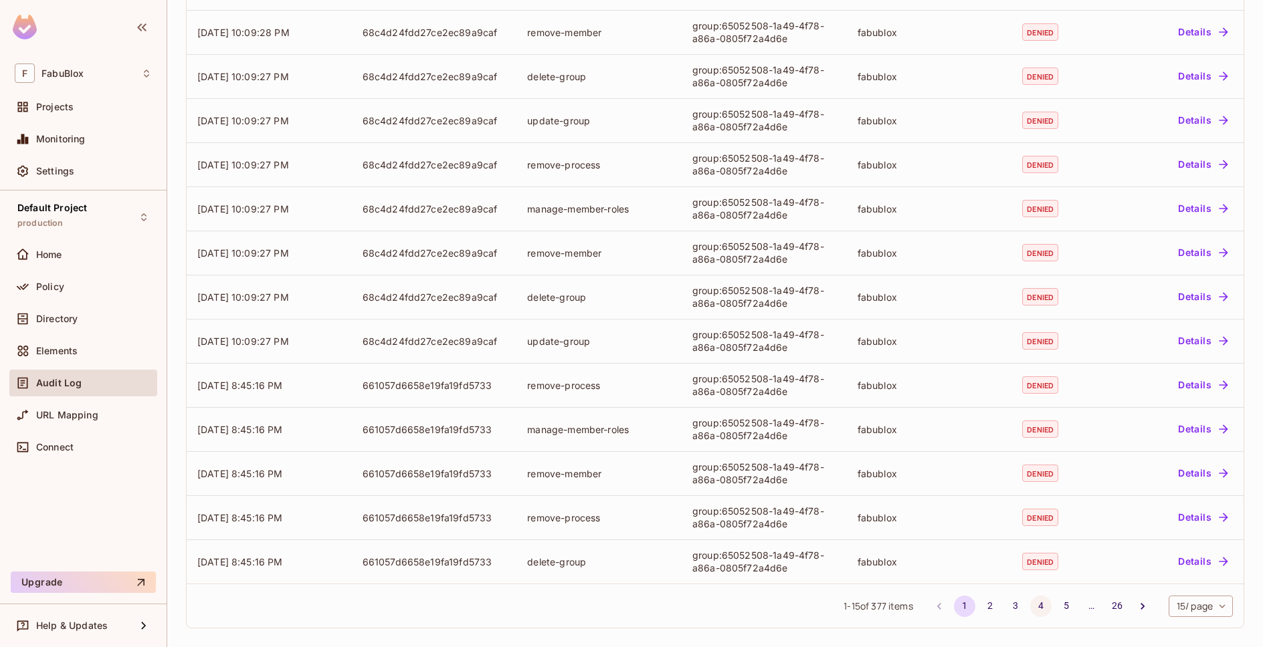
click at [1030, 608] on button "4" at bounding box center [1040, 606] width 21 height 21
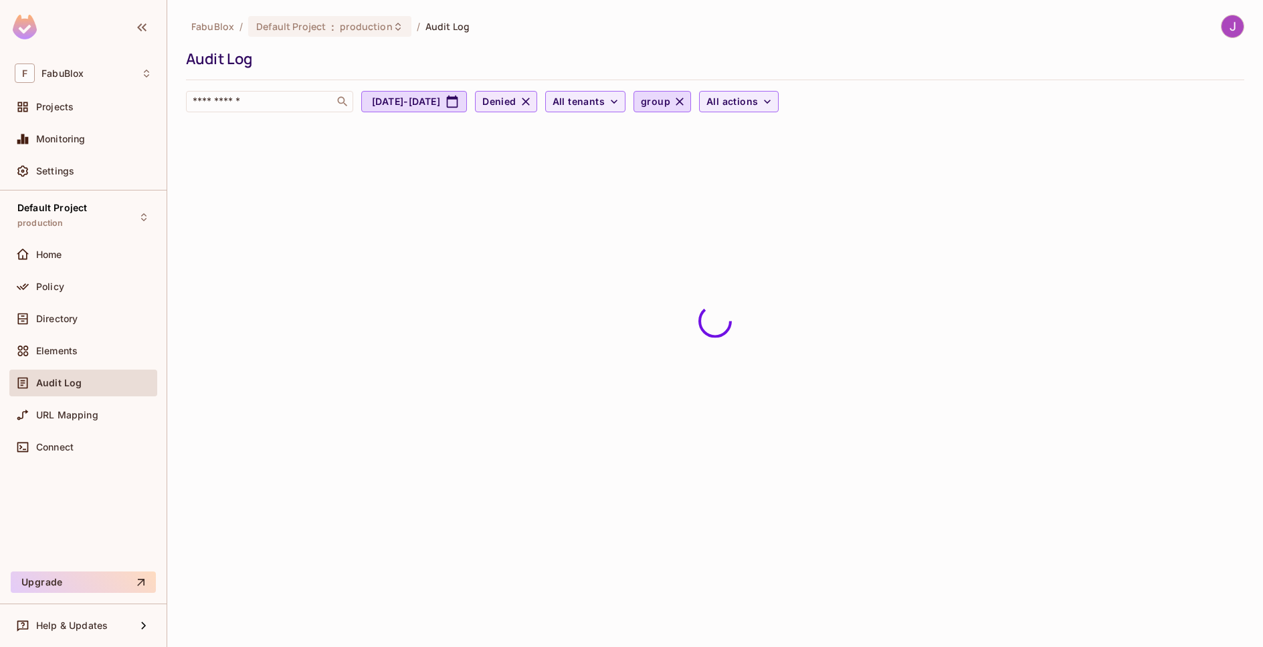
scroll to position [0, 0]
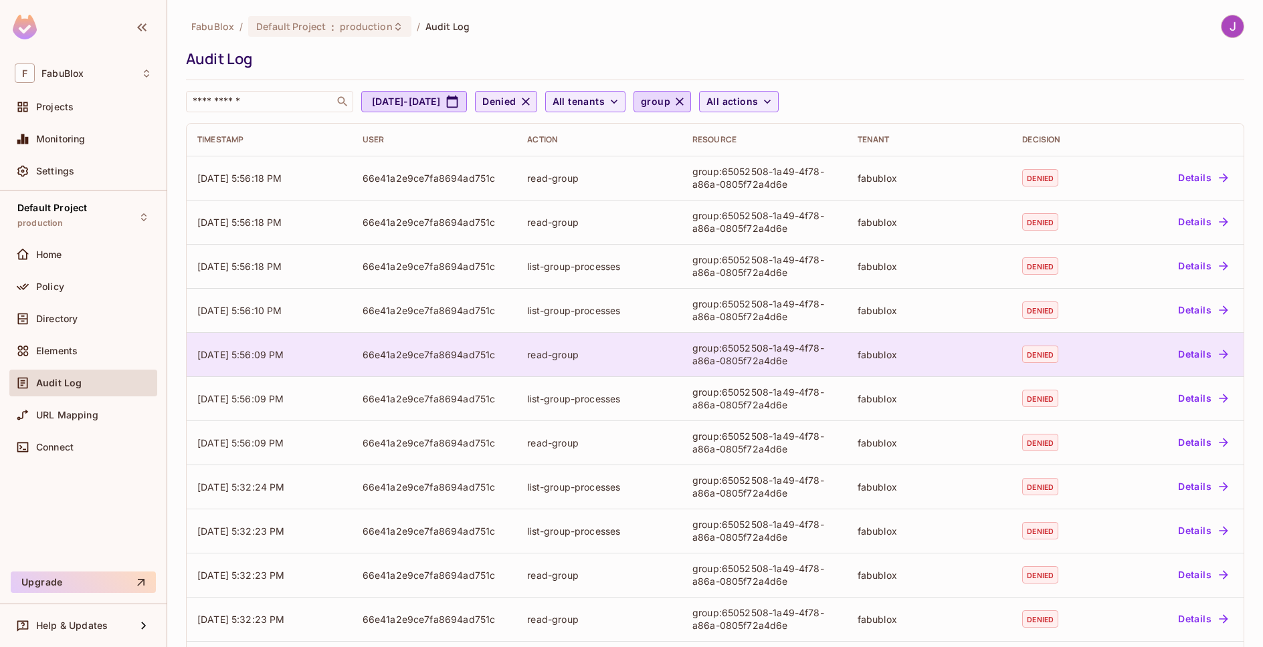
click at [1185, 354] on button "Details" at bounding box center [1202, 354] width 60 height 21
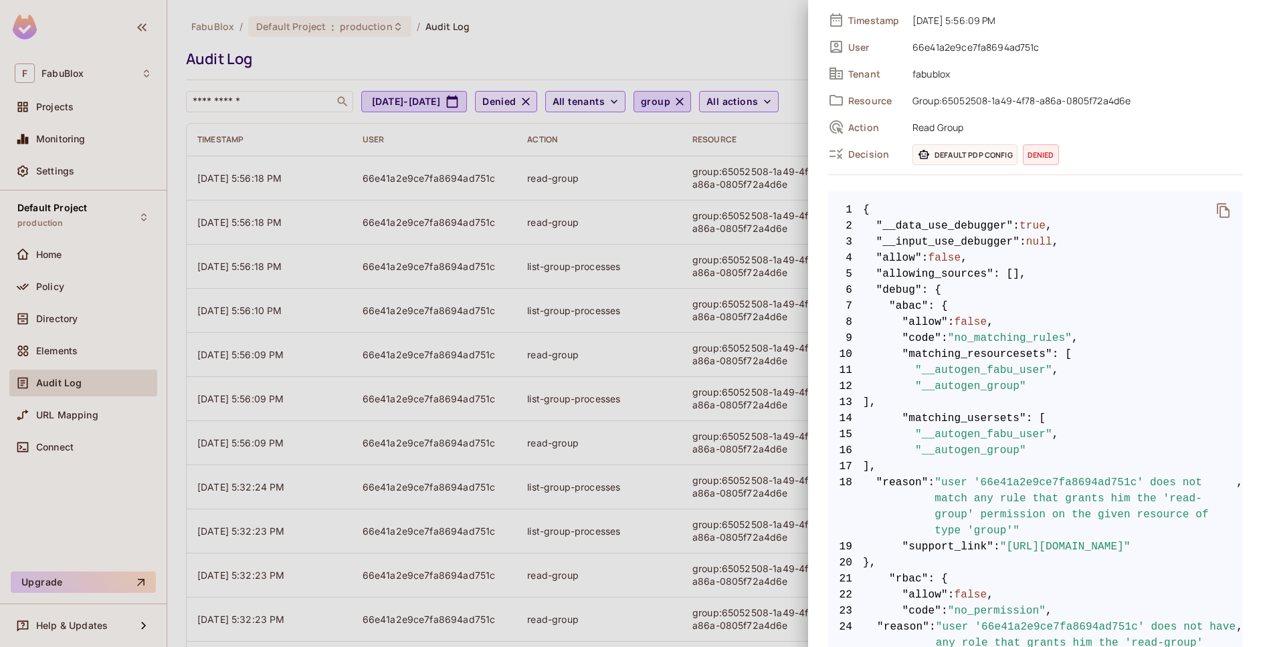
scroll to position [231, 0]
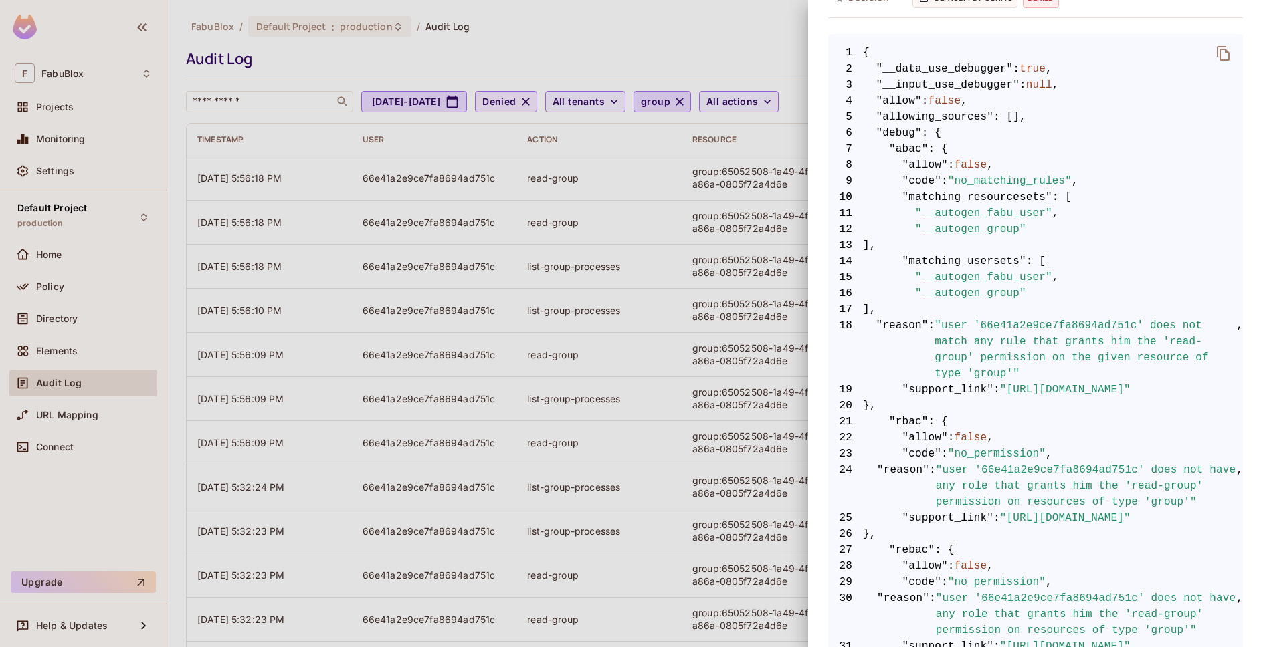
click at [730, 23] on div at bounding box center [631, 323] width 1263 height 647
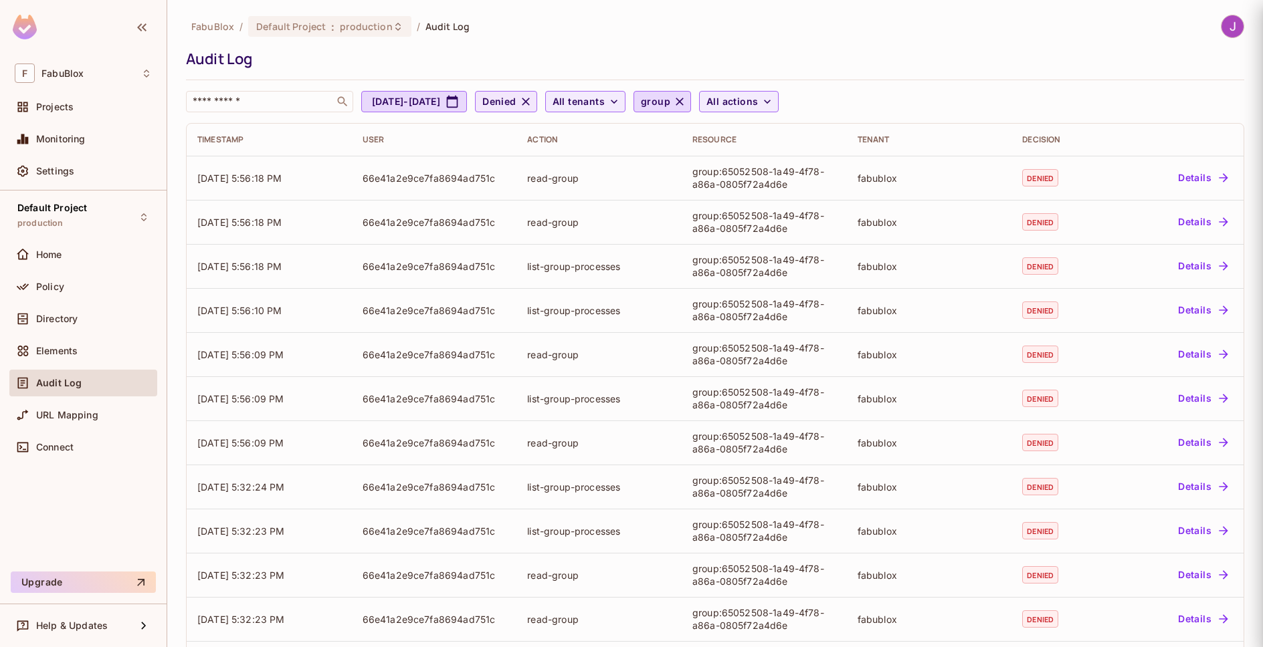
scroll to position [0, 0]
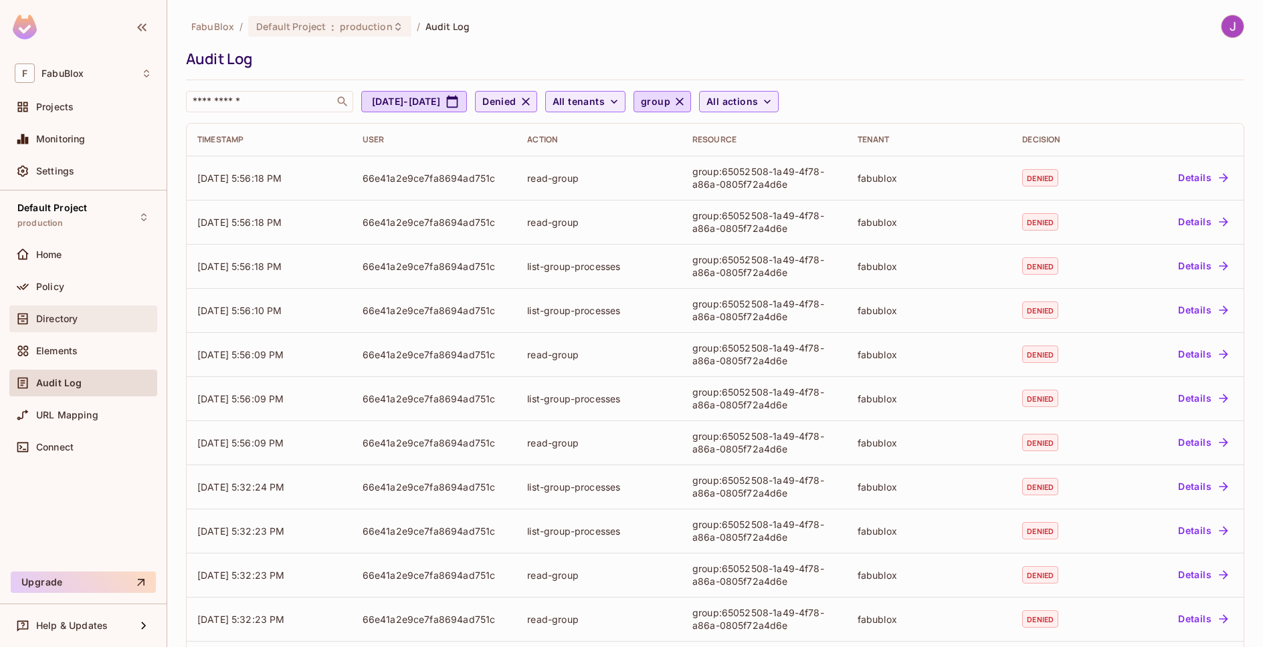
click at [64, 311] on div "Directory" at bounding box center [83, 319] width 137 height 16
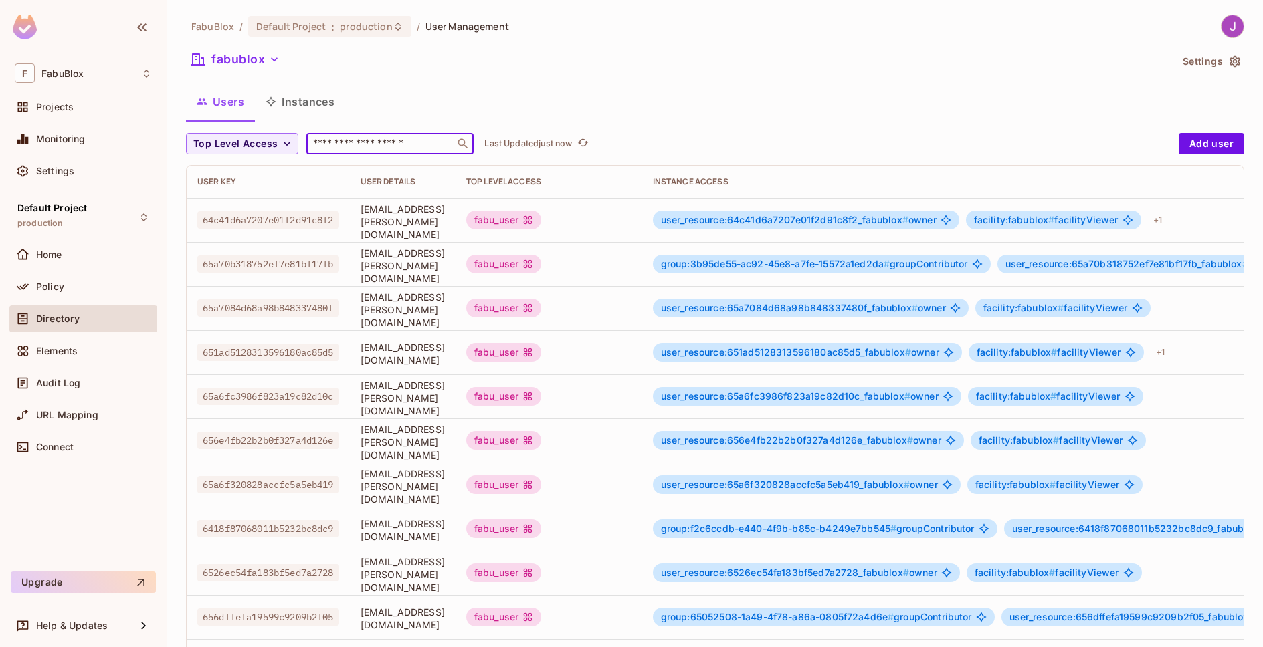
click at [356, 146] on input "text" at bounding box center [380, 143] width 140 height 13
paste input "**********"
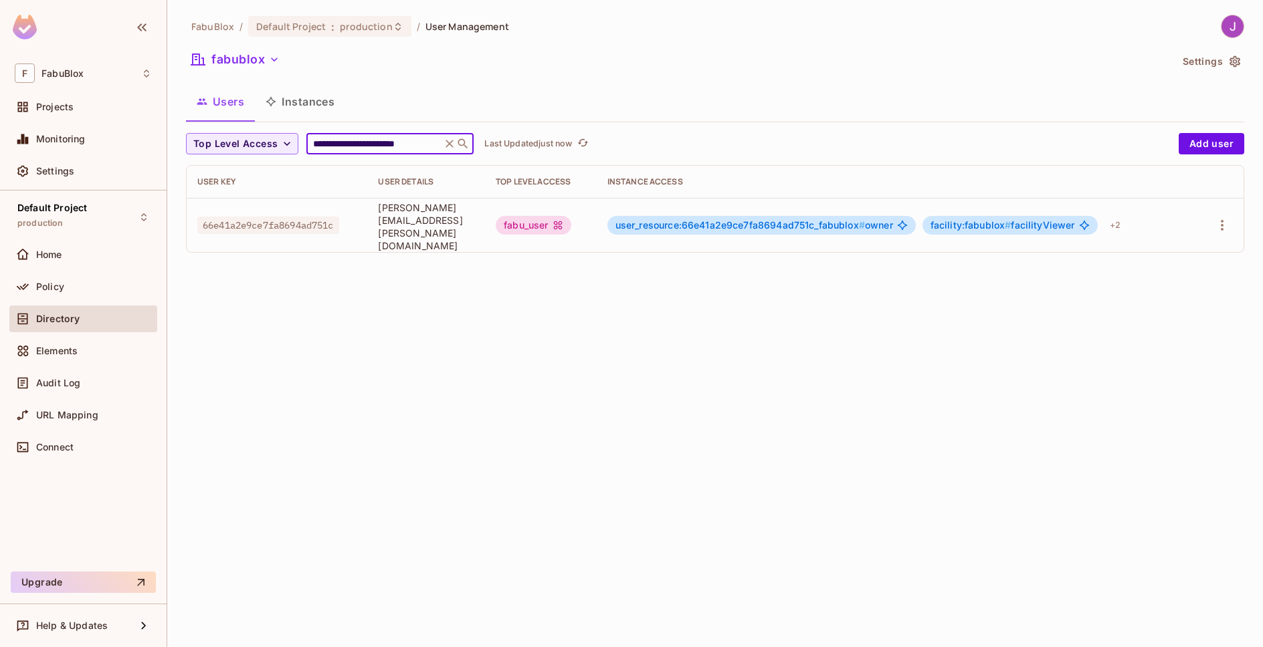
type input "**********"
click at [1009, 221] on span "facility:fabublox #" at bounding box center [970, 224] width 81 height 11
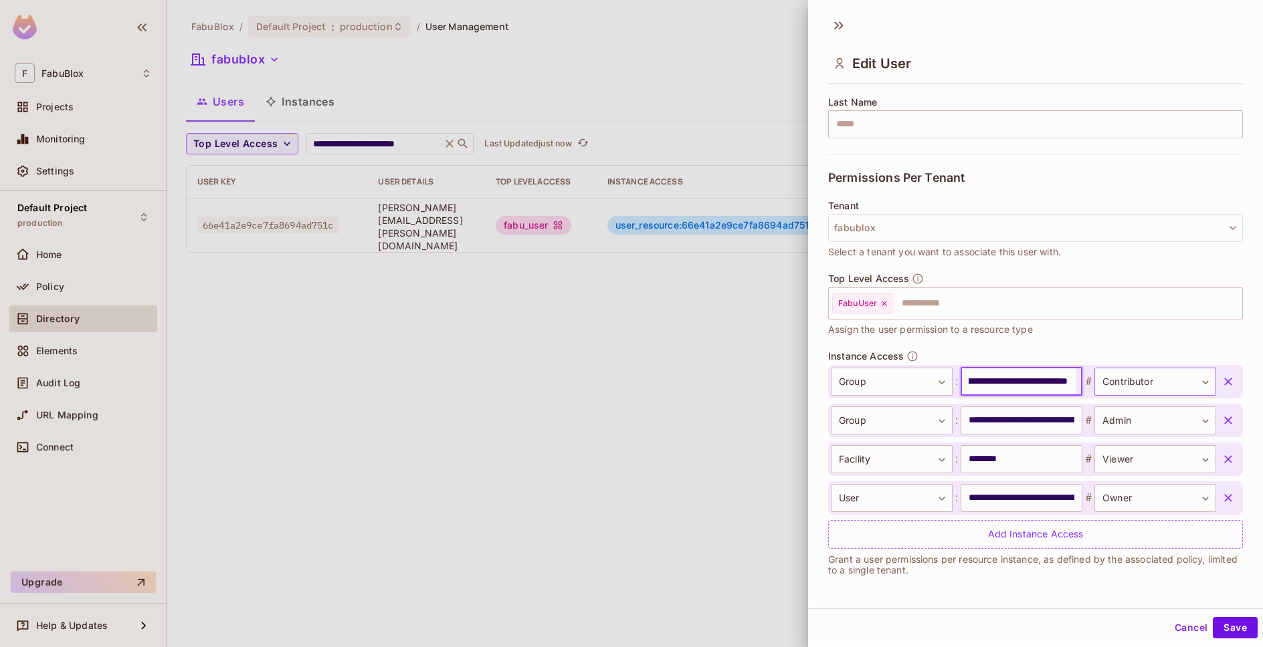
scroll to position [0, 97]
drag, startPoint x: 962, startPoint y: 381, endPoint x: 1084, endPoint y: 377, distance: 122.5
click at [1084, 377] on div "**********" at bounding box center [1023, 382] width 385 height 28
click at [1175, 630] on button "Cancel" at bounding box center [1190, 627] width 43 height 21
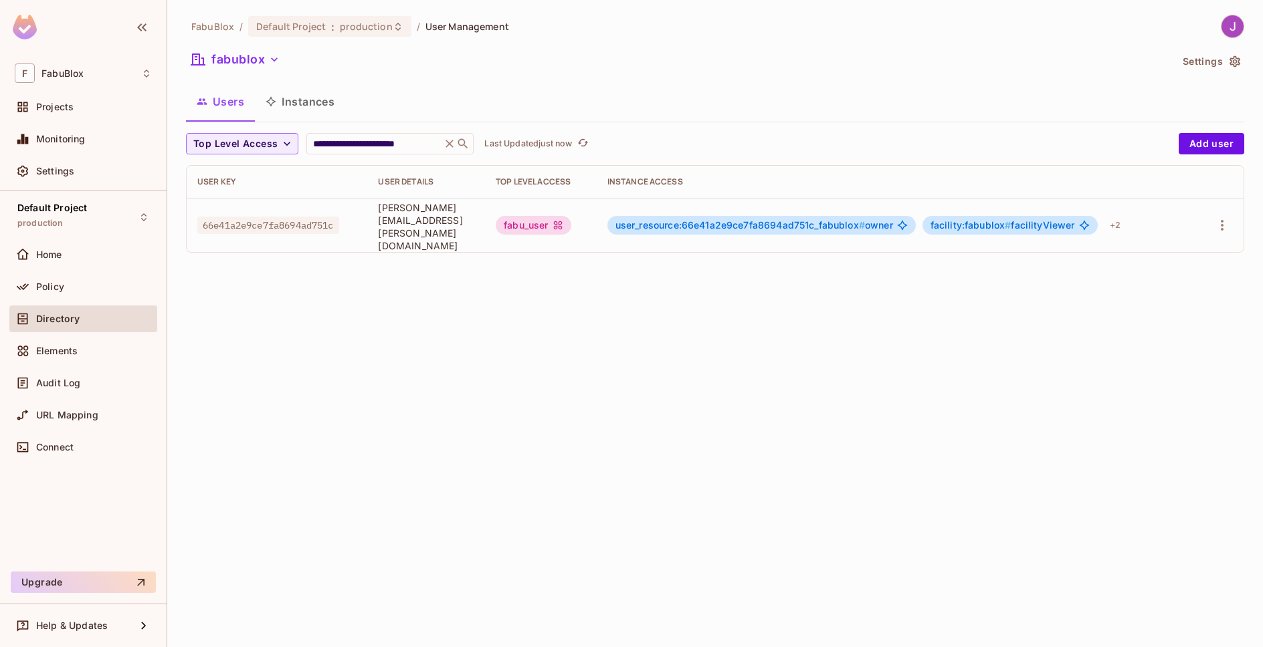
click at [293, 100] on button "Instances" at bounding box center [300, 101] width 90 height 33
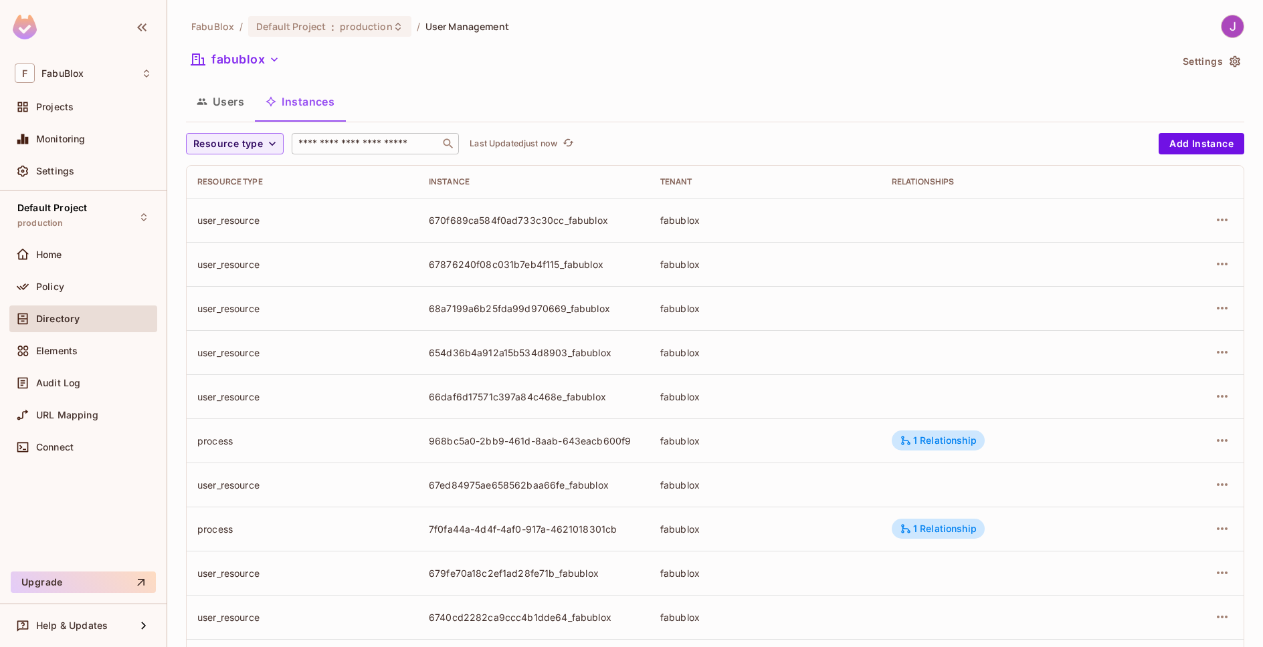
click at [341, 142] on input "text" at bounding box center [366, 143] width 140 height 13
paste input "**********"
type input "**********"
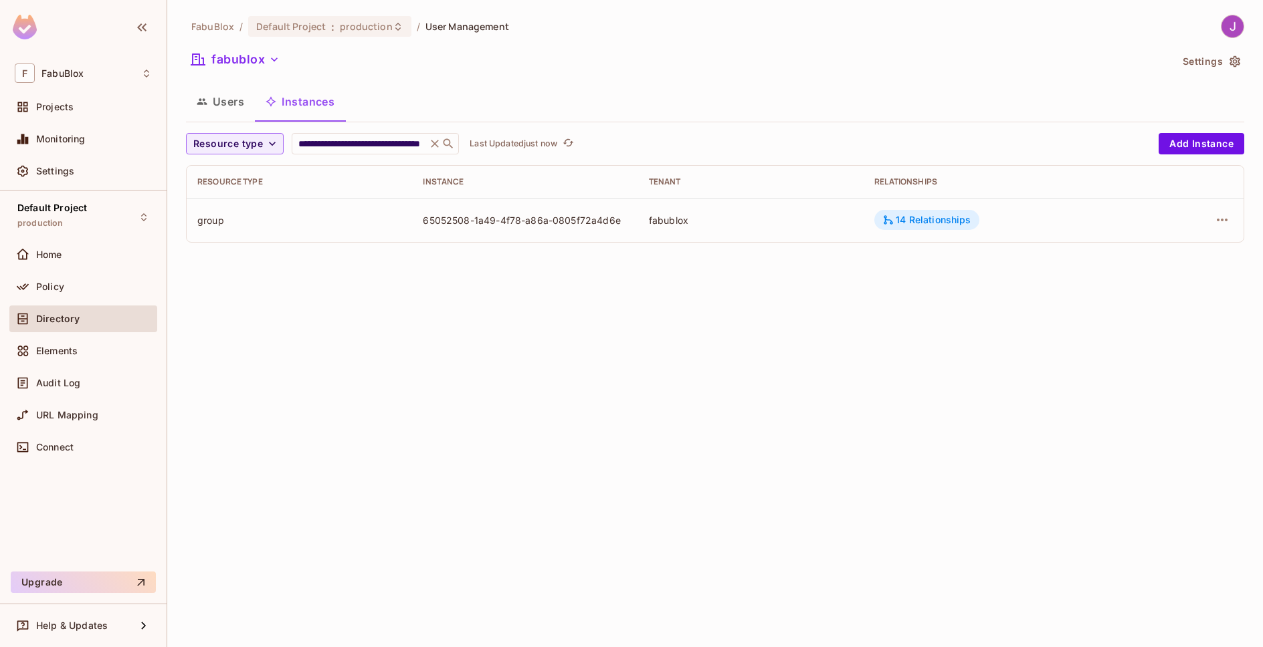
click at [926, 222] on div "14 Relationships" at bounding box center [926, 220] width 88 height 12
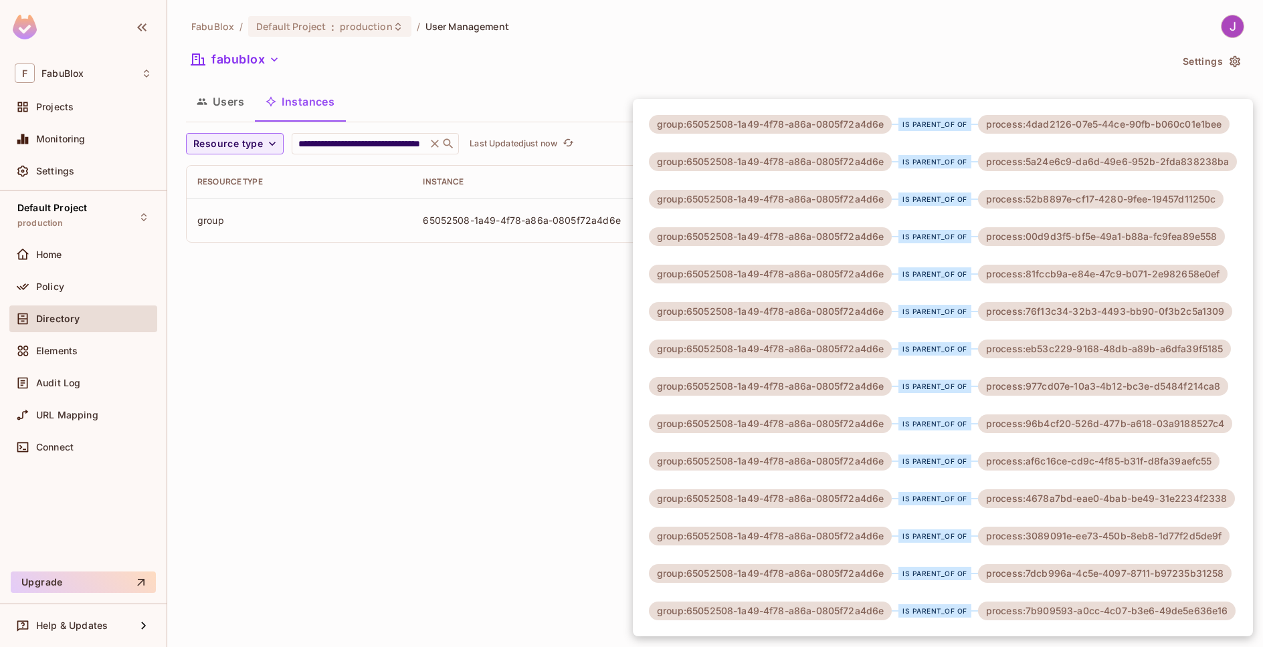
click at [354, 333] on div at bounding box center [631, 323] width 1263 height 647
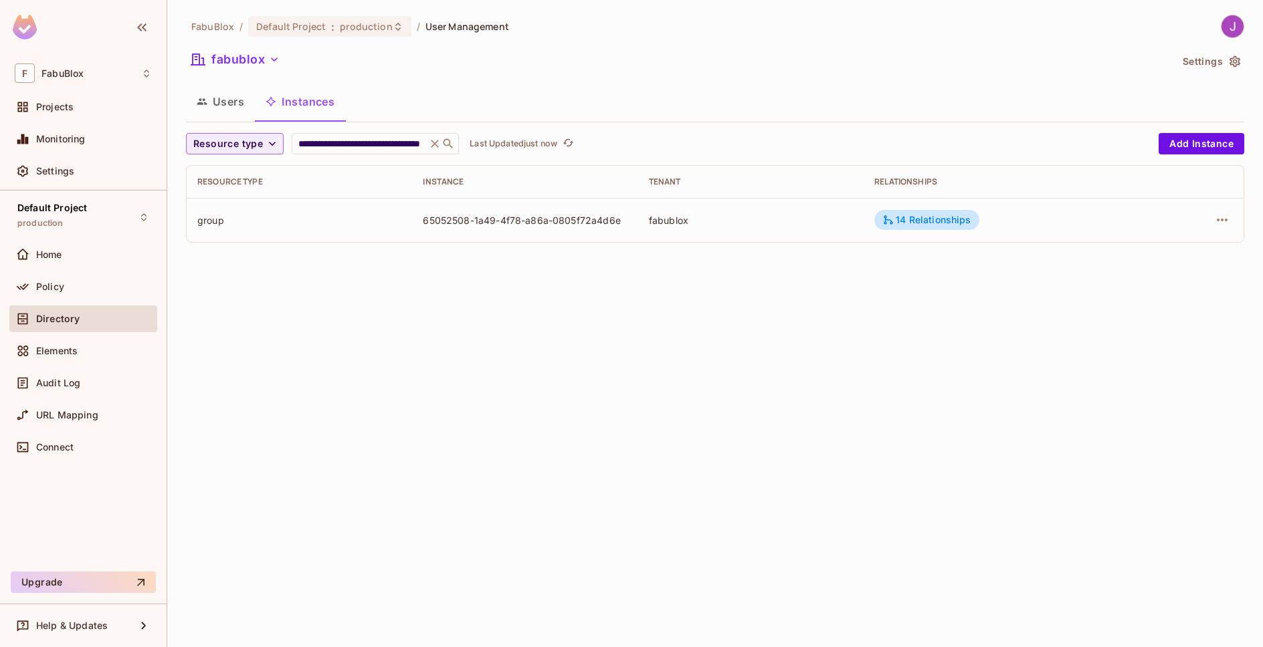
click at [221, 105] on button "Users" at bounding box center [220, 101] width 69 height 33
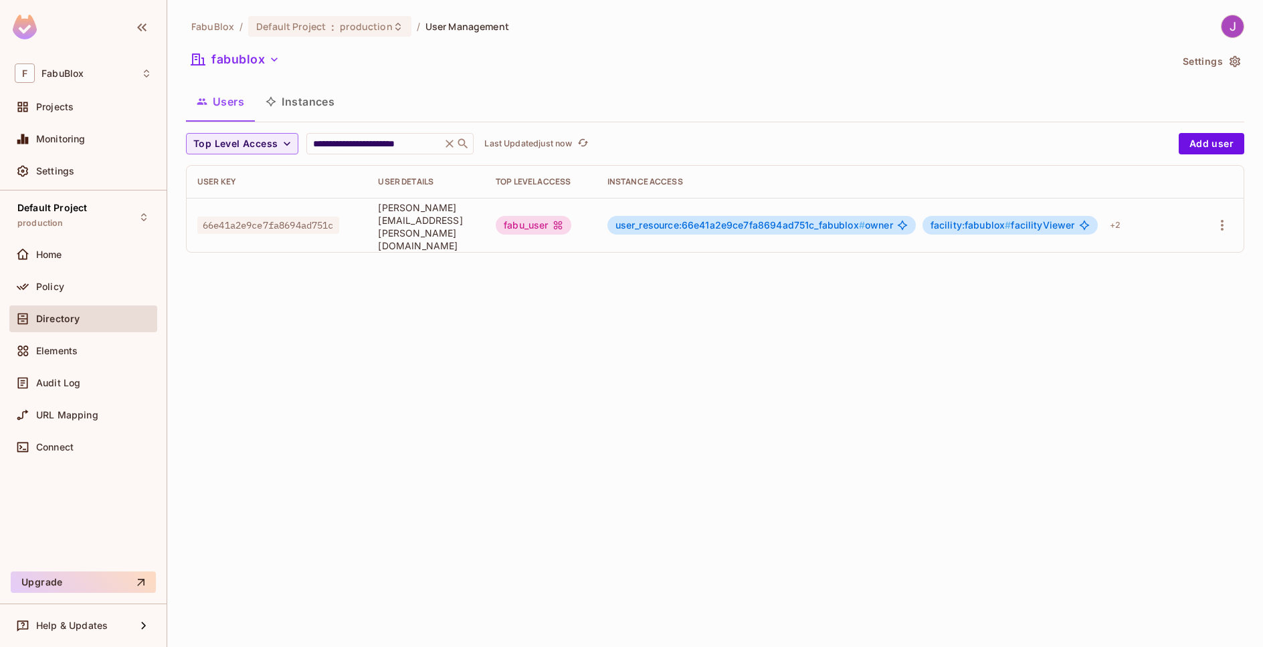
click at [70, 316] on span "Directory" at bounding box center [57, 319] width 43 height 11
click at [73, 379] on span "Audit Log" at bounding box center [58, 383] width 44 height 11
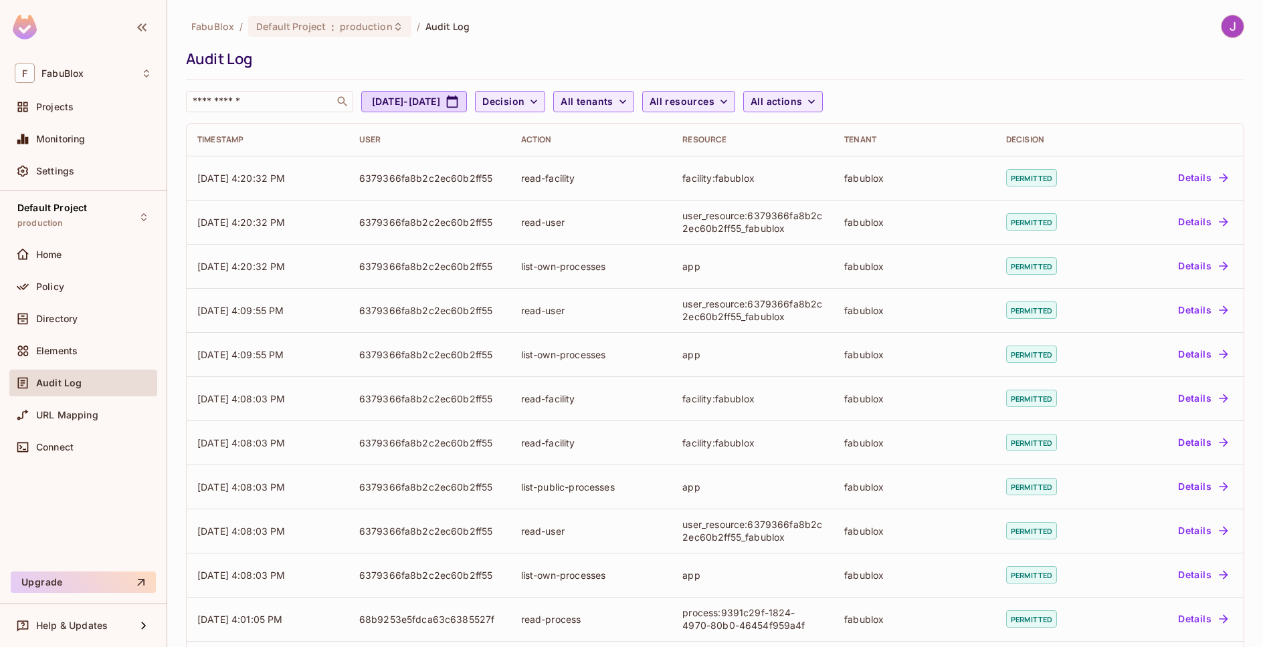
click at [416, 114] on div "FabuBlox / Default Project : production / Audit Log Audit Log ​ Aug 13, 2025 - …" at bounding box center [715, 439] width 1058 height 848
click at [418, 102] on button "Aug 13, 2025 - Sep 13, 2025" at bounding box center [414, 101] width 106 height 21
select select "*"
select select "****"
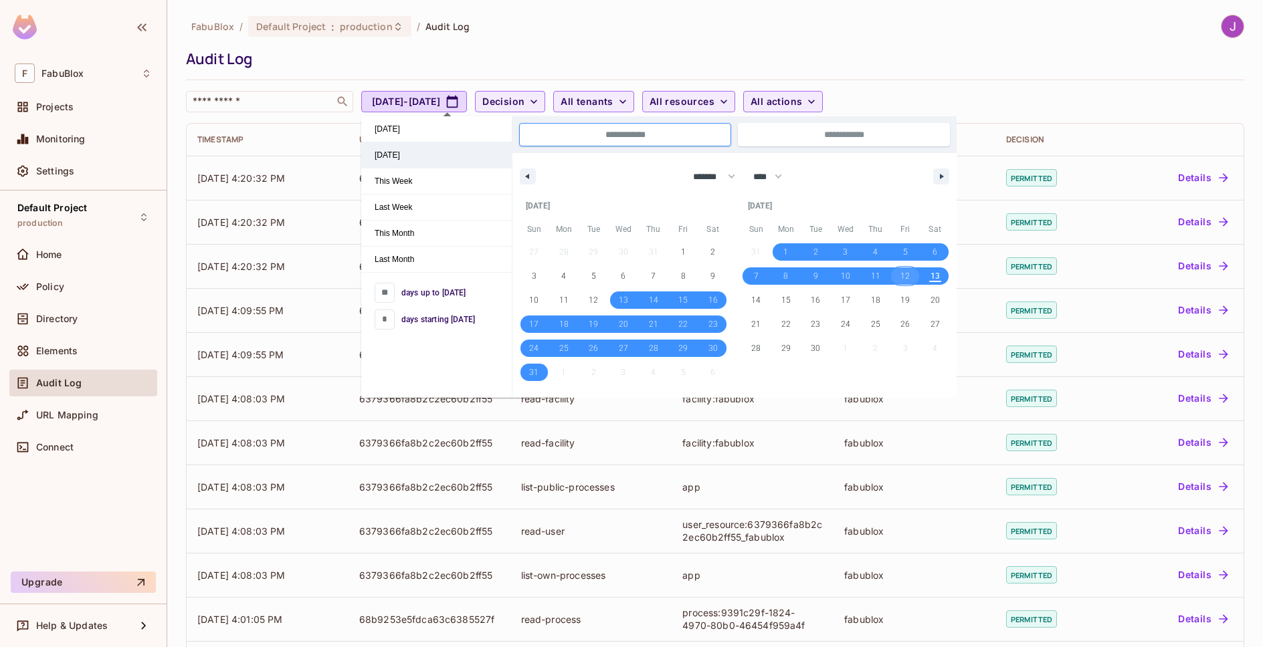
click at [389, 148] on span "Yesterday" at bounding box center [436, 154] width 150 height 25
type input "*"
type input "**********"
select select "*"
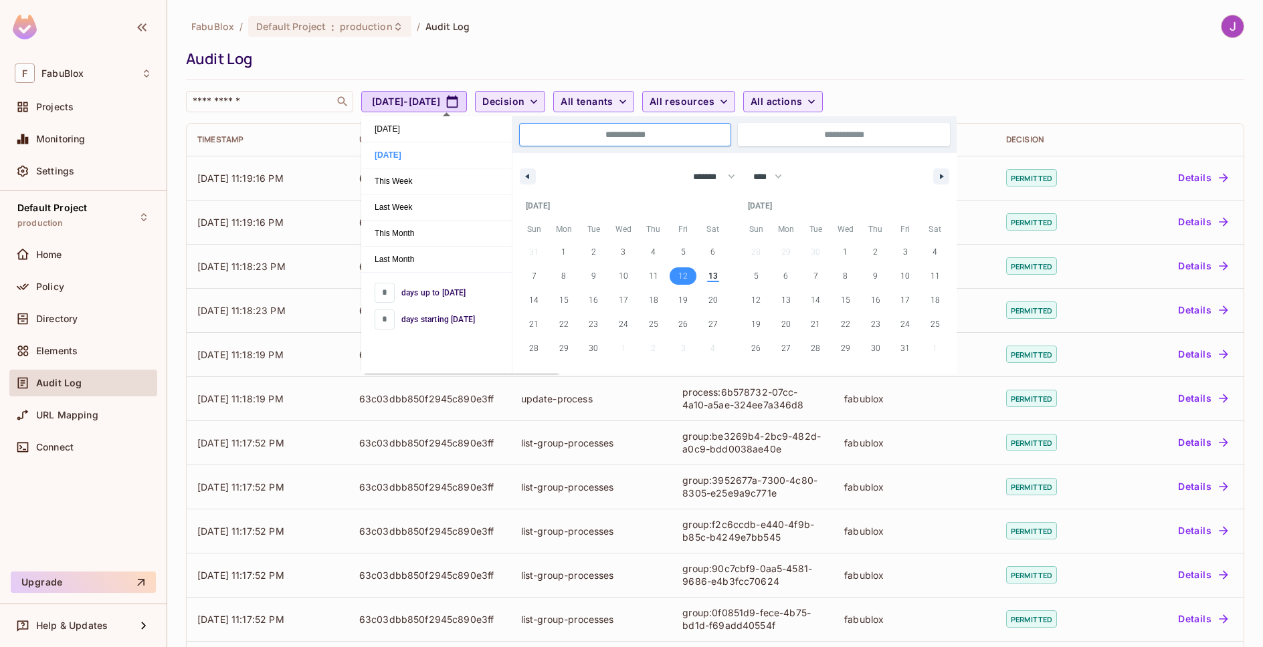
click at [524, 104] on span "Decision" at bounding box center [503, 102] width 42 height 17
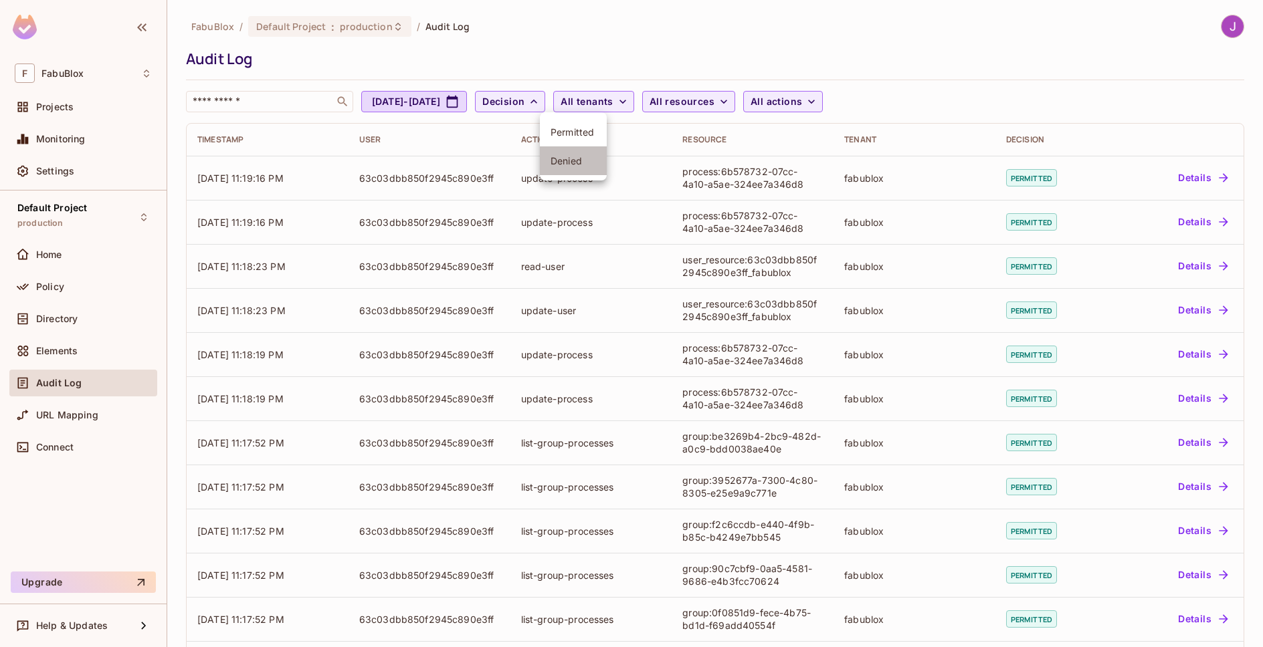
click at [577, 157] on span "Denied" at bounding box center [572, 160] width 45 height 13
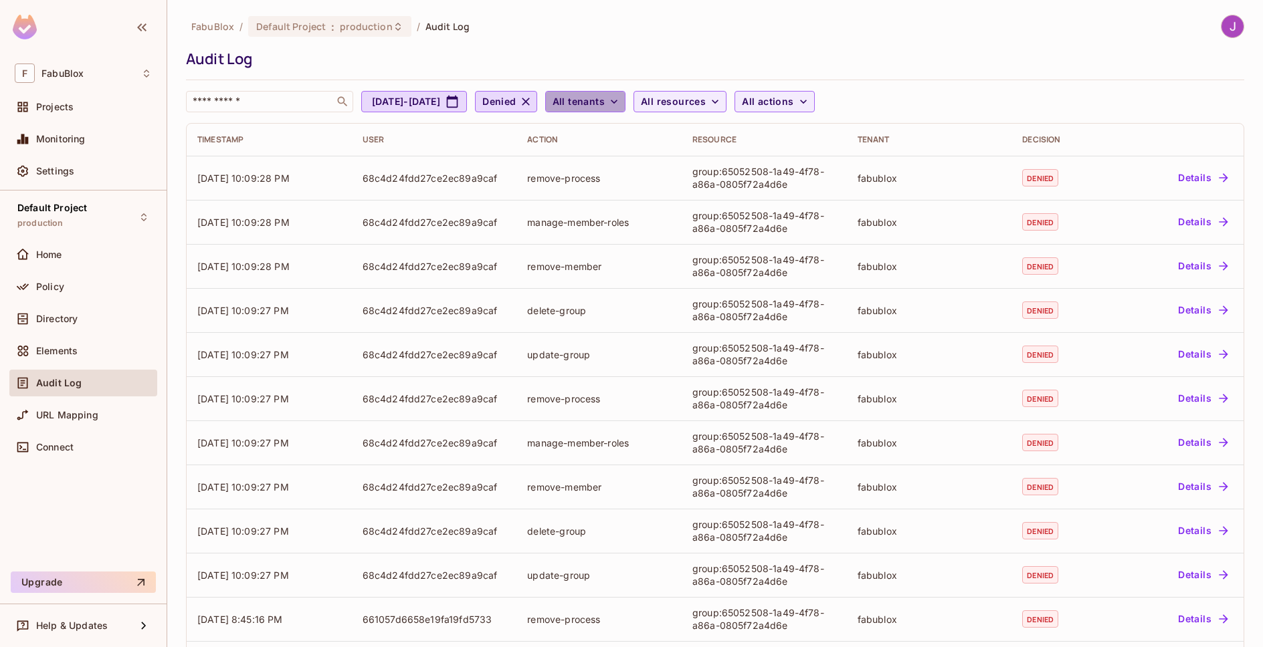
click at [621, 107] on icon "button" at bounding box center [613, 101] width 13 height 13
click at [657, 201] on span "fabublox" at bounding box center [683, 198] width 126 height 13
click at [696, 100] on span "All resources" at bounding box center [663, 102] width 65 height 17
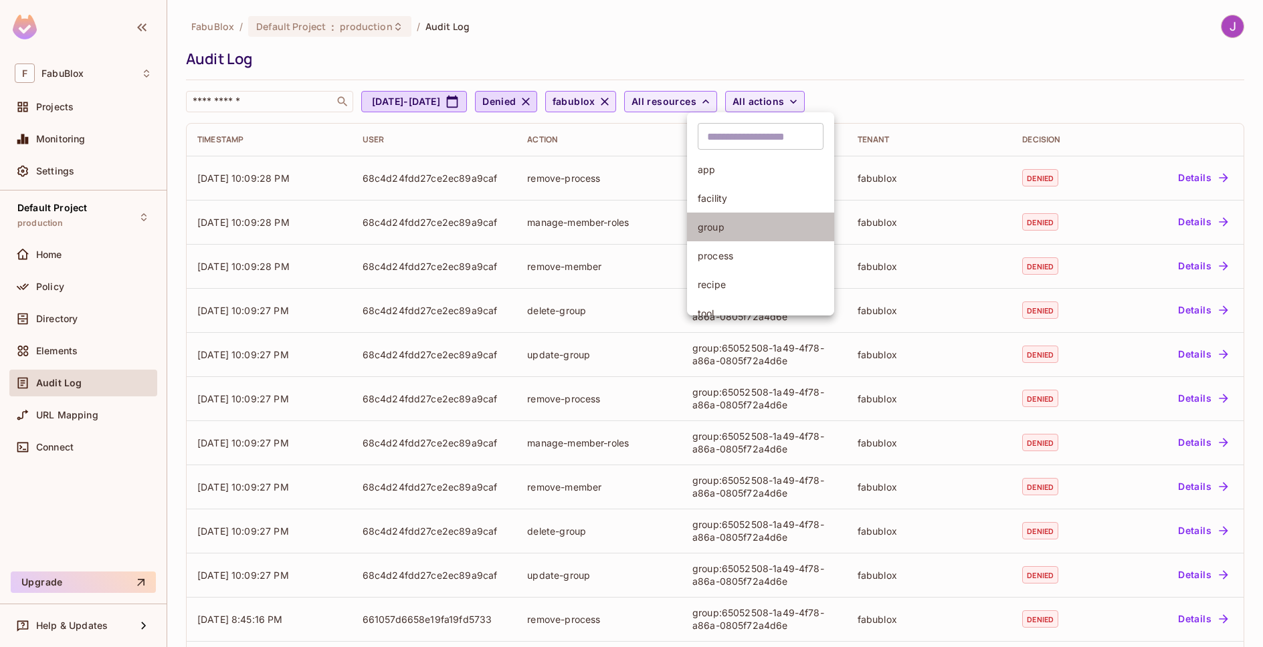
click at [728, 228] on span "group" at bounding box center [761, 227] width 126 height 13
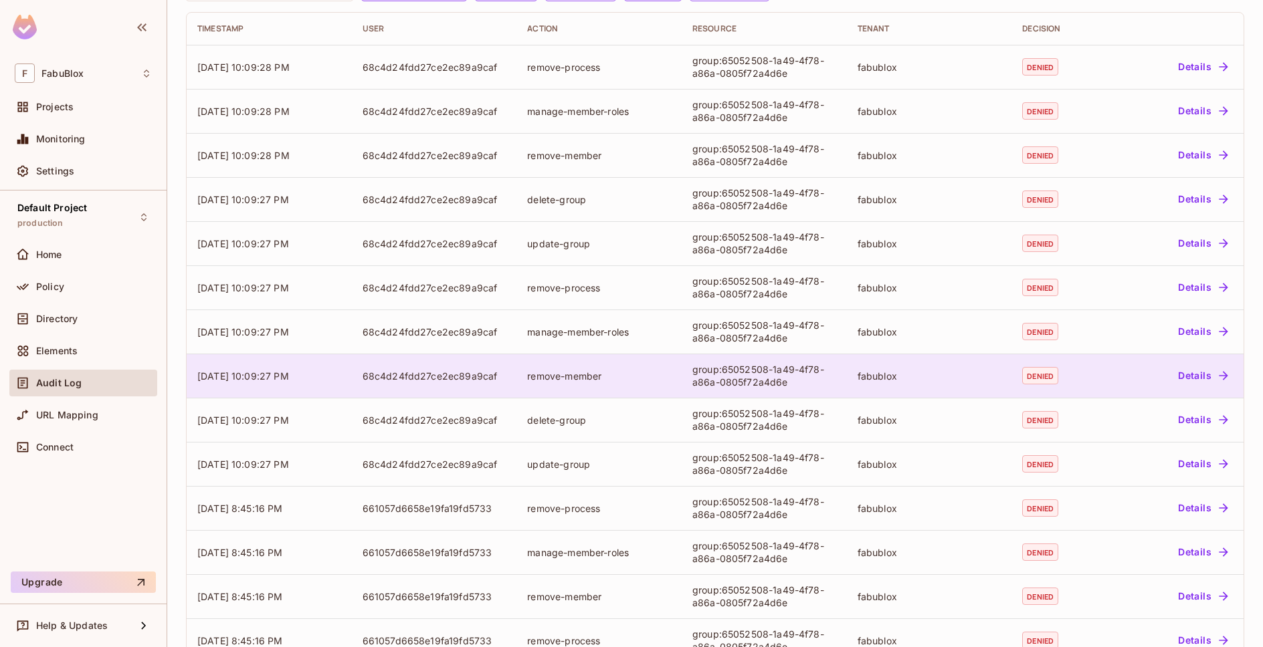
scroll to position [234, 0]
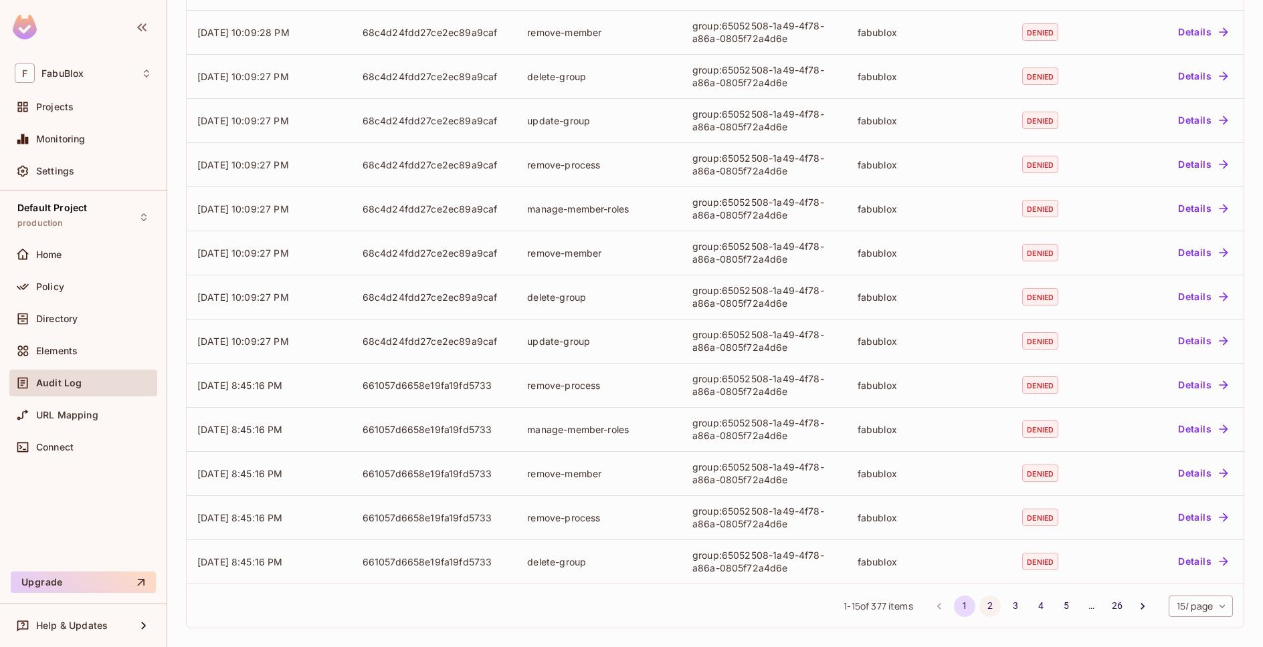
click at [979, 607] on button "2" at bounding box center [989, 606] width 21 height 21
click at [1005, 605] on button "3" at bounding box center [1015, 606] width 21 height 21
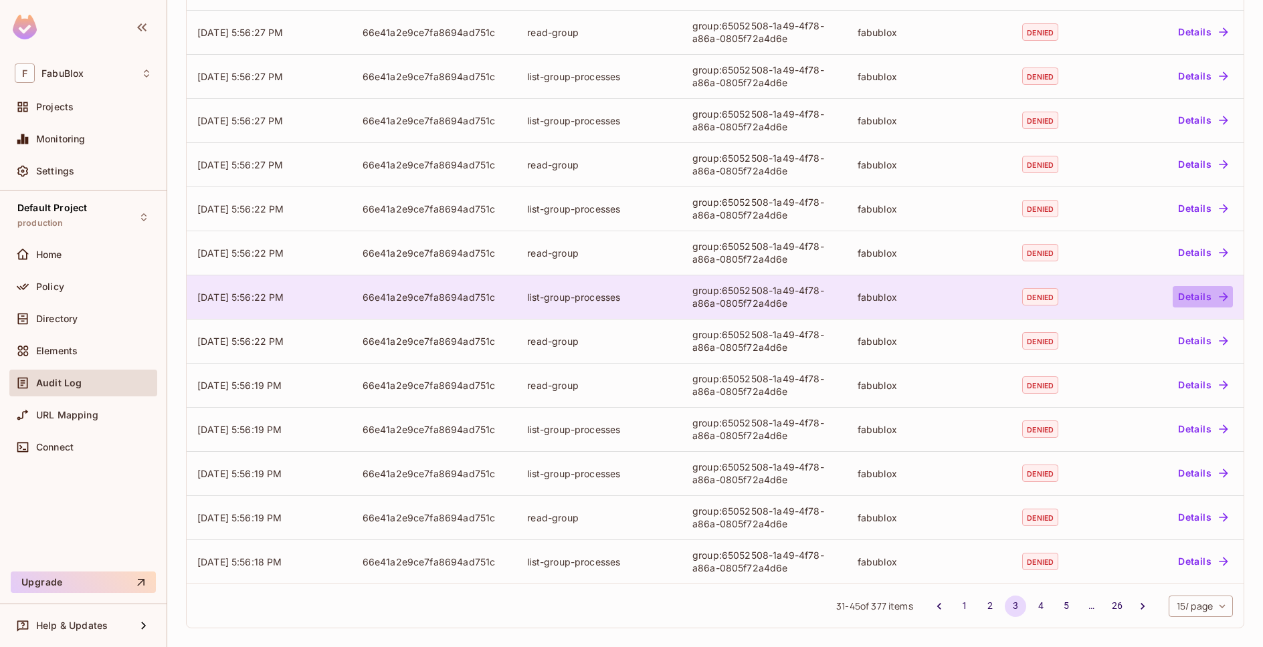
click at [1183, 296] on button "Details" at bounding box center [1202, 296] width 60 height 21
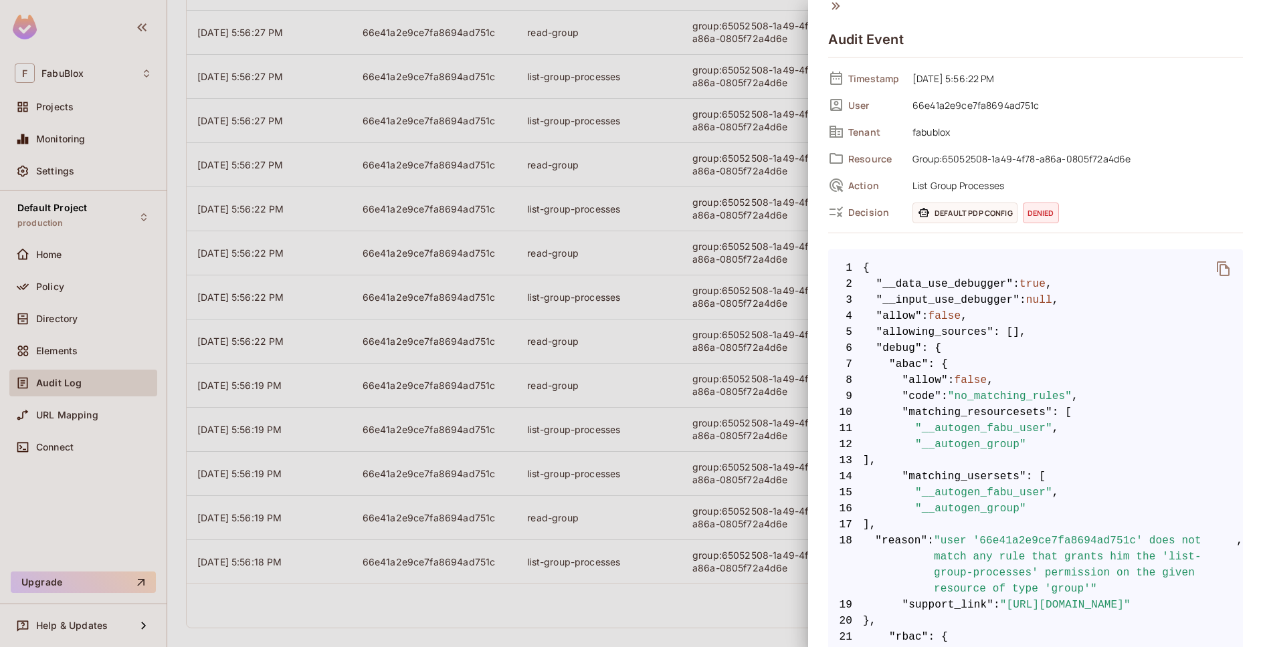
scroll to position [0, 0]
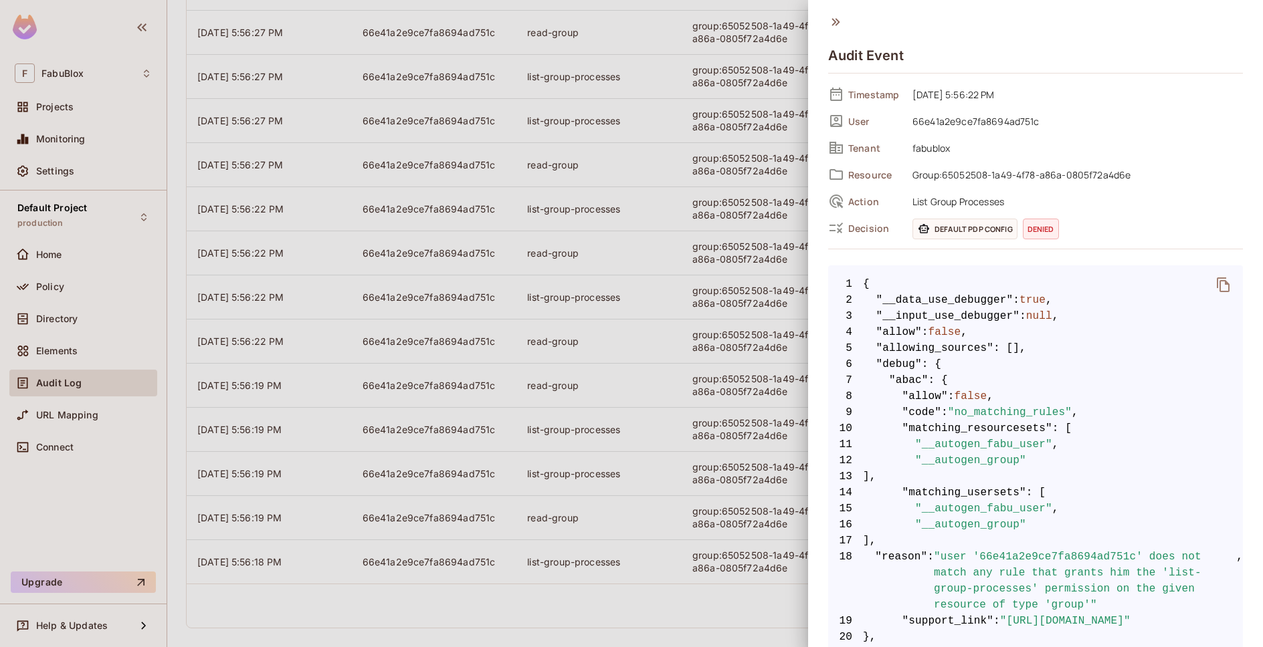
click at [835, 23] on icon at bounding box center [835, 22] width 15 height 15
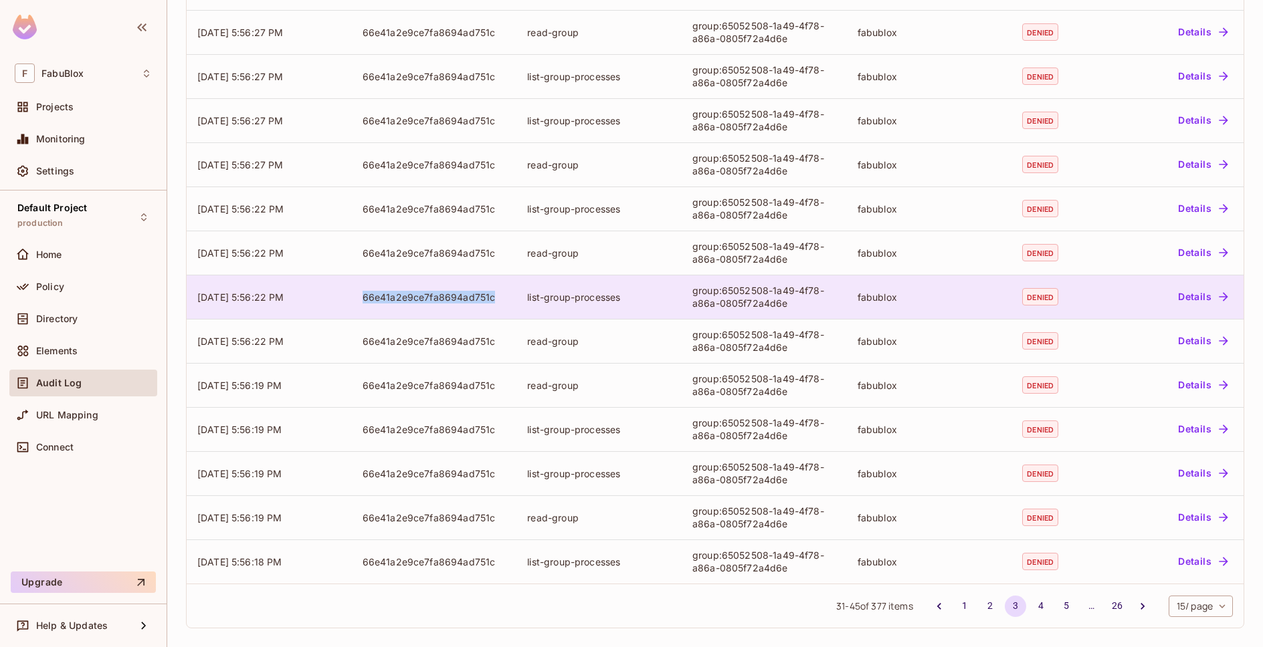
drag, startPoint x: 358, startPoint y: 296, endPoint x: 490, endPoint y: 295, distance: 132.4
click at [490, 295] on td "66e41a2e9ce7fa8694ad751c" at bounding box center [434, 297] width 165 height 44
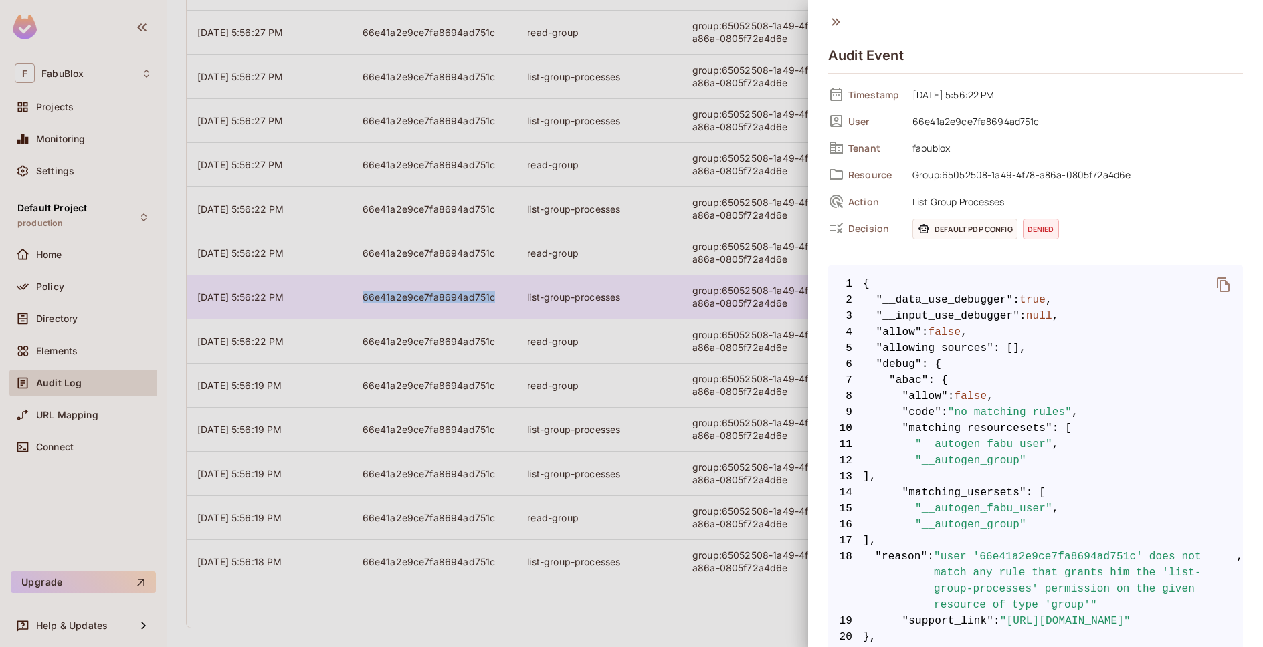
copy div "66e41a2e9ce7fa8694ad751c"
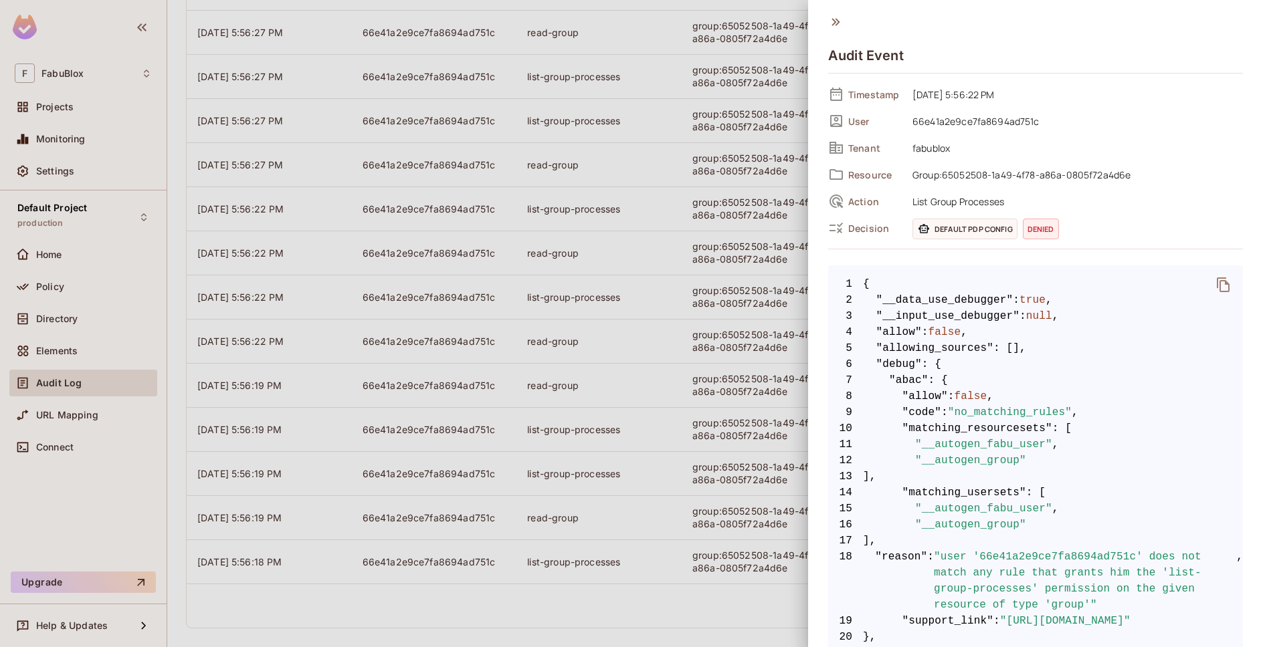
click at [831, 25] on icon at bounding box center [835, 22] width 15 height 15
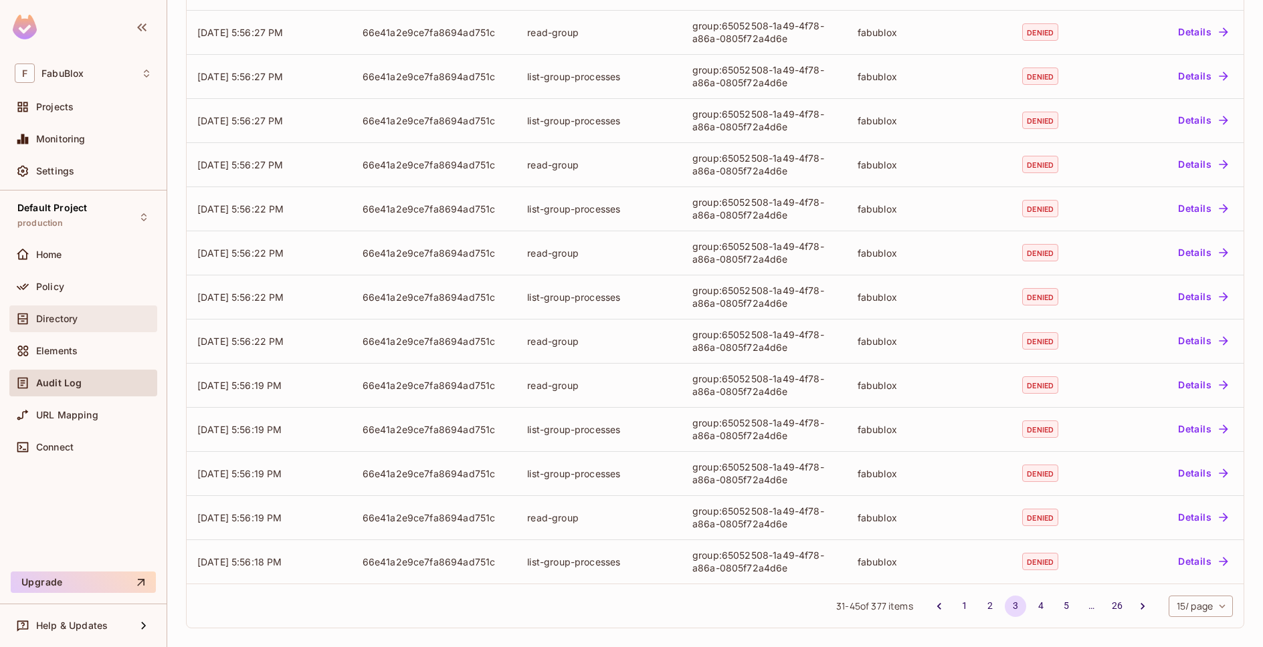
click at [56, 311] on div "Directory" at bounding box center [83, 319] width 137 height 16
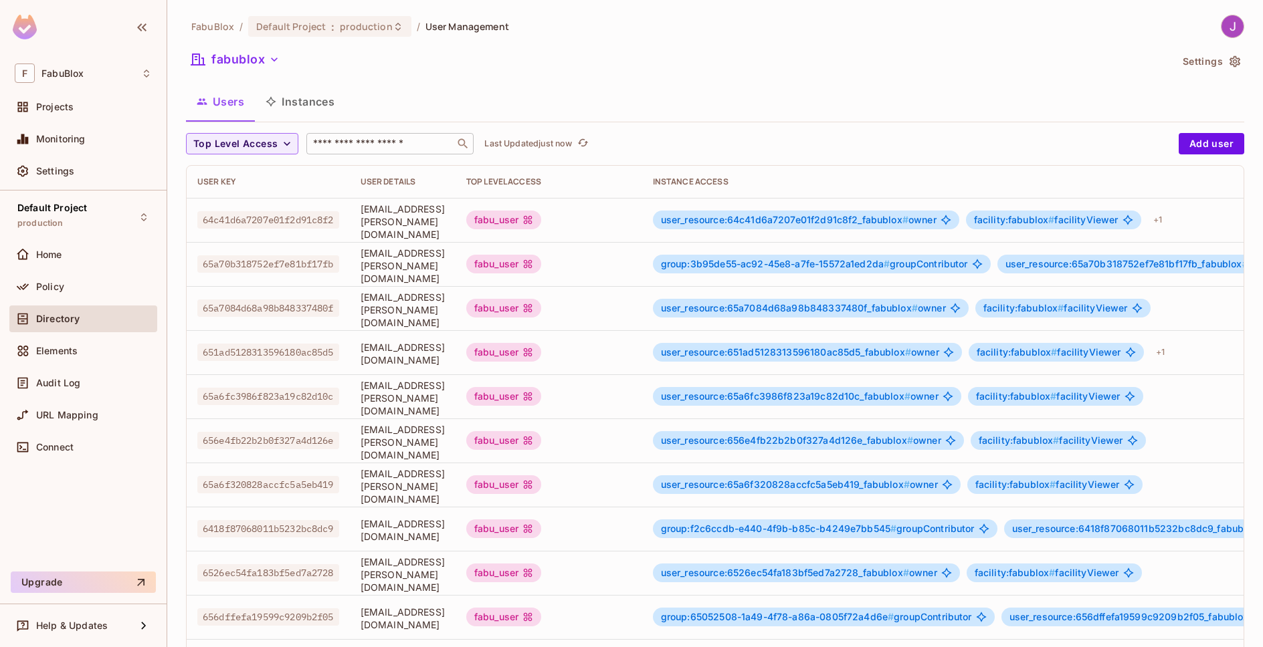
click at [367, 146] on input "text" at bounding box center [380, 143] width 140 height 13
paste input "**********"
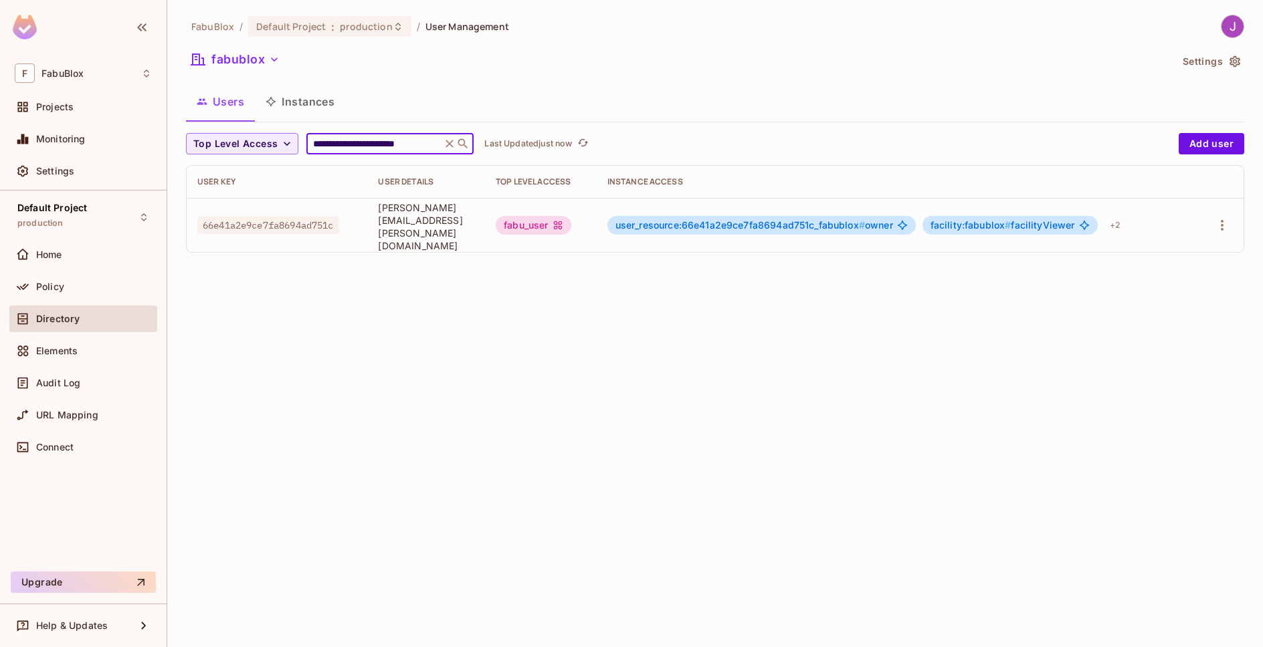
type input "**********"
click at [1011, 223] on span "facility:fabublox #" at bounding box center [970, 224] width 81 height 11
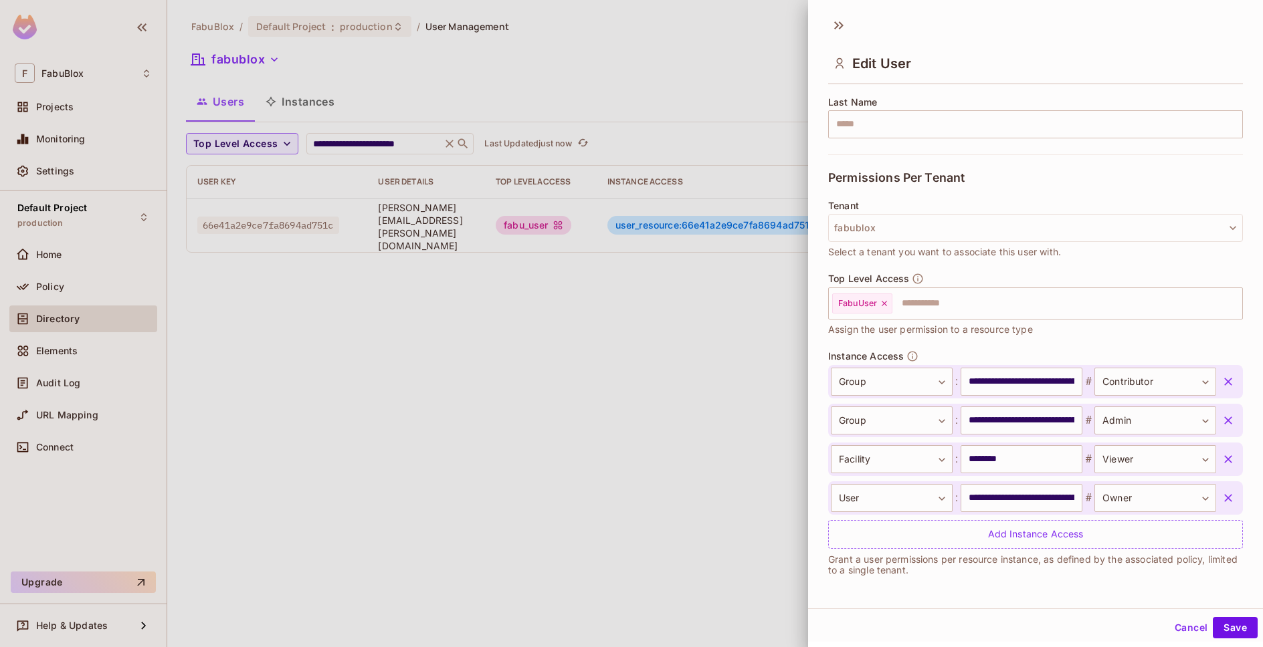
scroll to position [2, 0]
click at [845, 21] on icon at bounding box center [838, 23] width 21 height 21
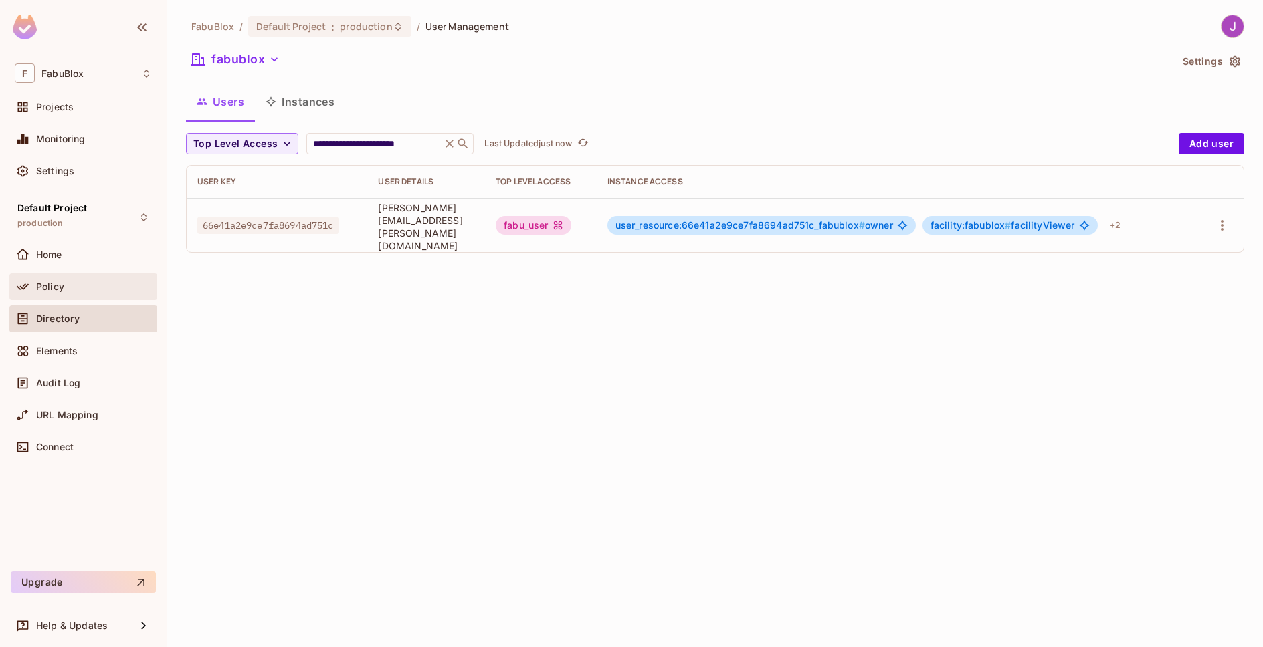
click at [63, 286] on span "Policy" at bounding box center [50, 287] width 28 height 11
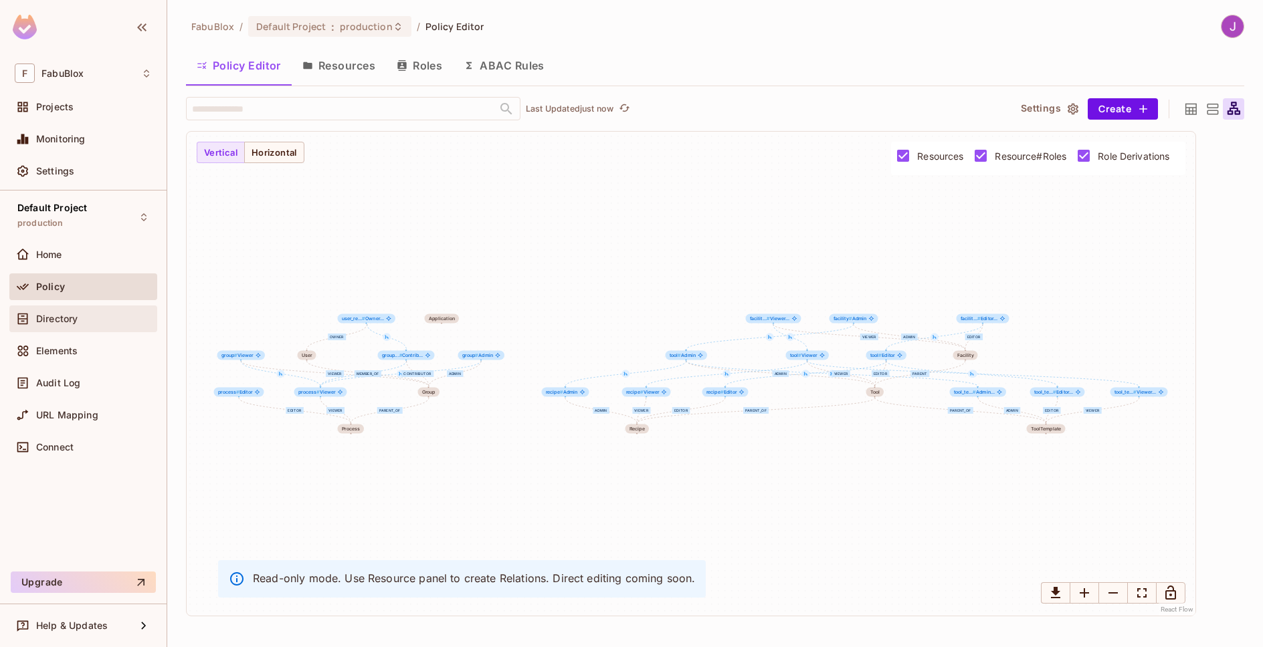
click at [65, 321] on span "Directory" at bounding box center [56, 319] width 41 height 11
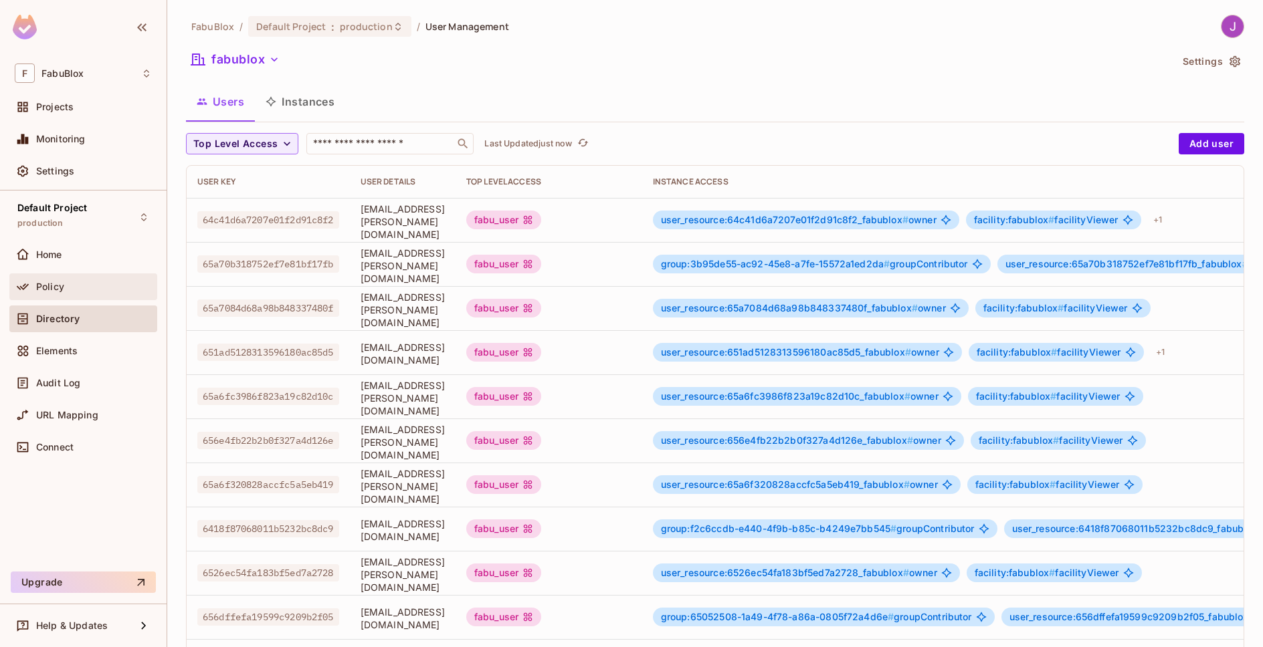
click at [72, 294] on div "Policy" at bounding box center [83, 287] width 137 height 16
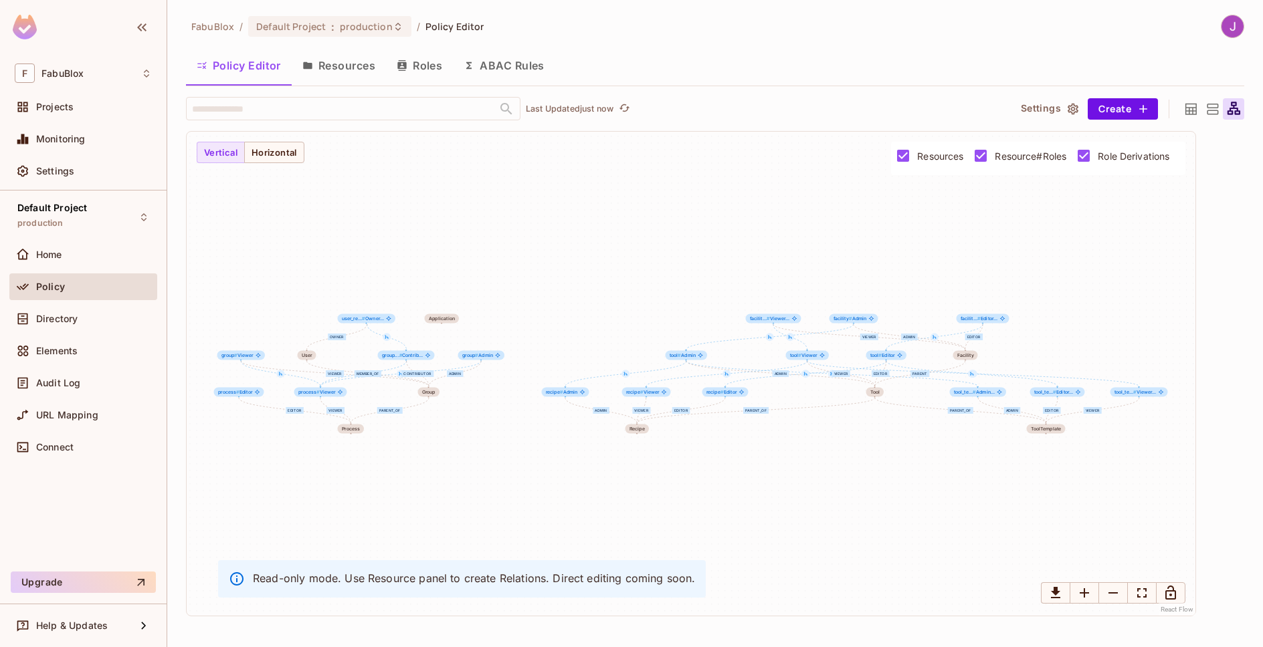
click at [421, 72] on button "Roles" at bounding box center [419, 65] width 67 height 33
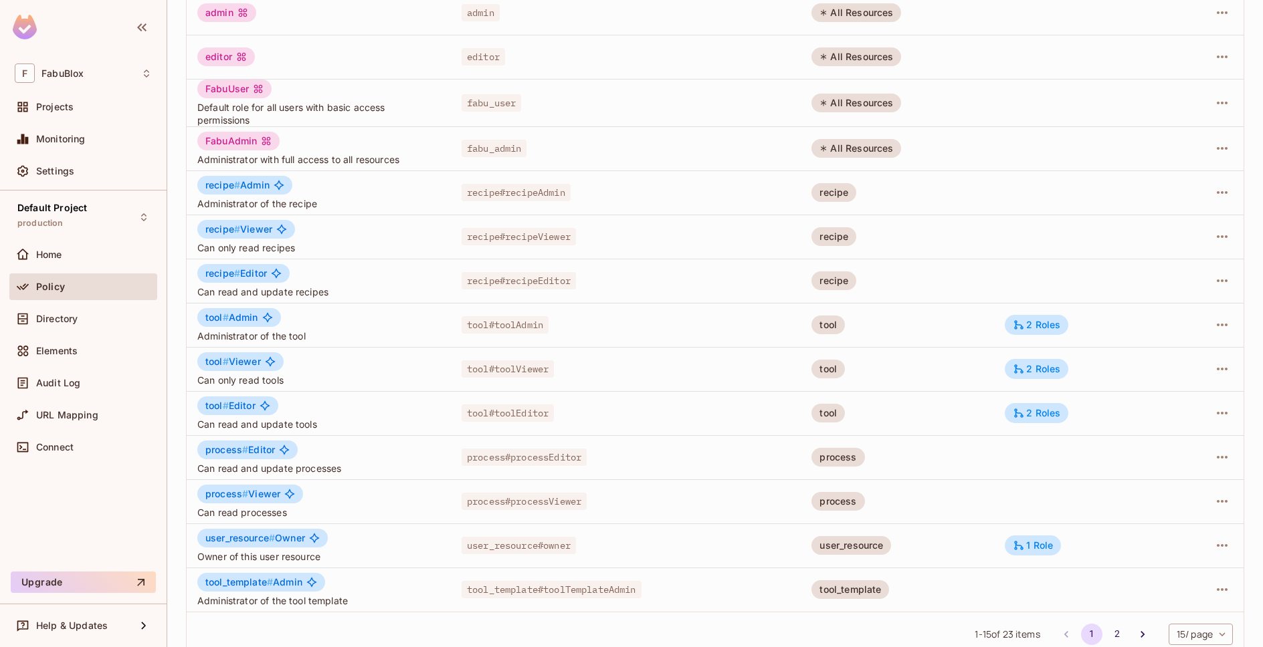
scroll to position [235, 0]
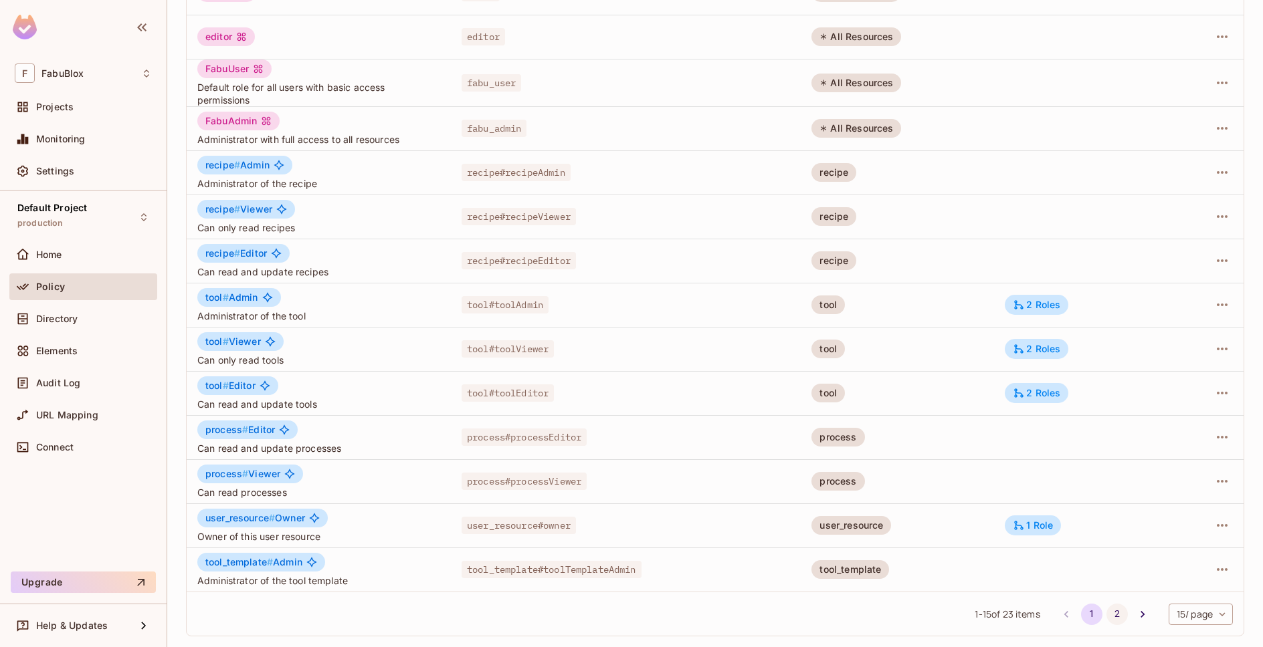
click at [1106, 612] on button "2" at bounding box center [1116, 614] width 21 height 21
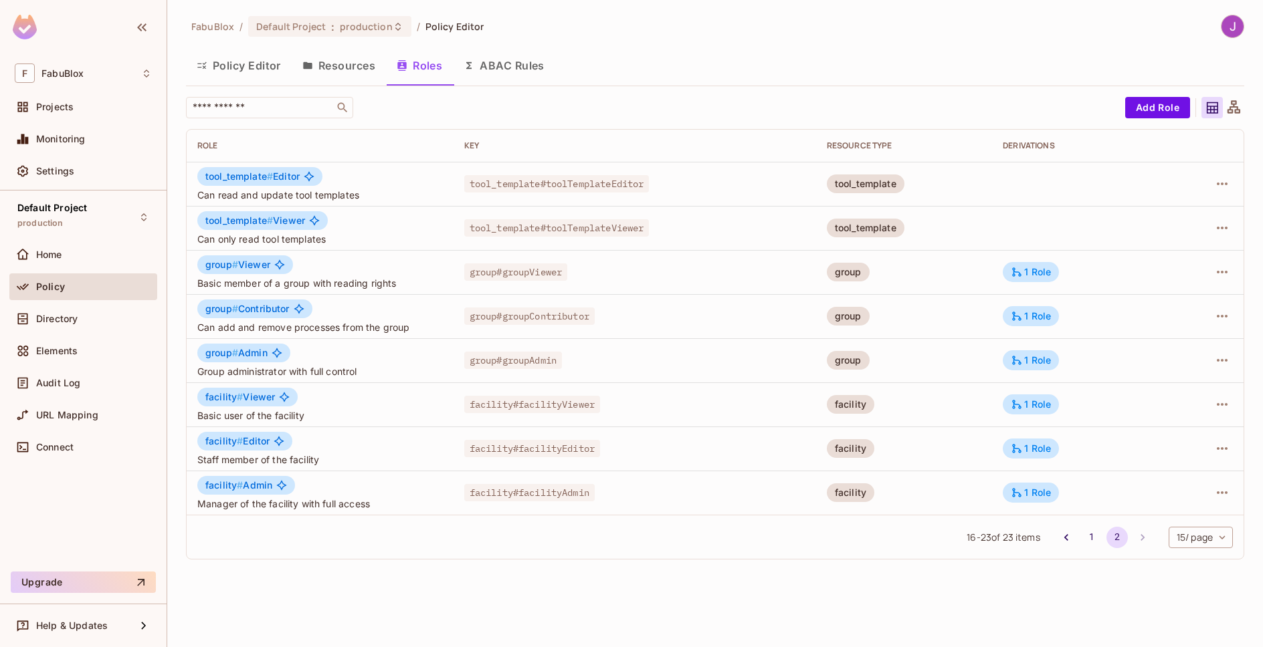
click at [234, 308] on span "#" at bounding box center [235, 308] width 6 height 11
click at [1038, 318] on div "1 Role" at bounding box center [1031, 316] width 40 height 12
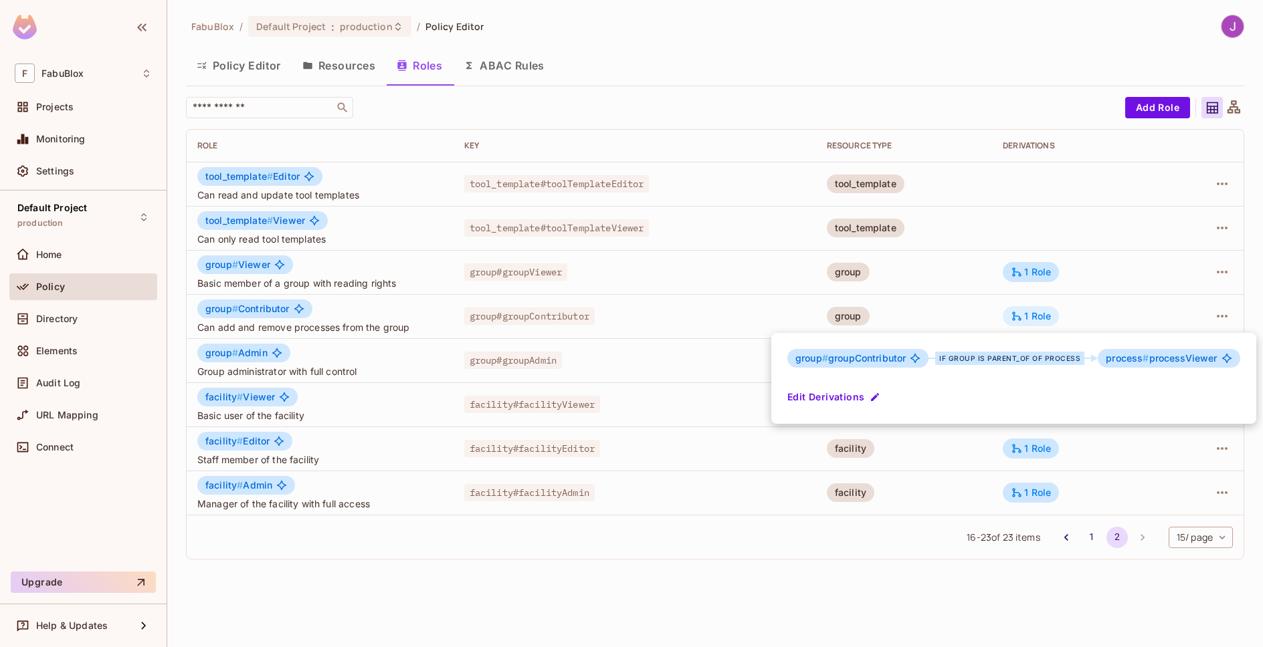
click at [1038, 318] on div at bounding box center [631, 323] width 1263 height 647
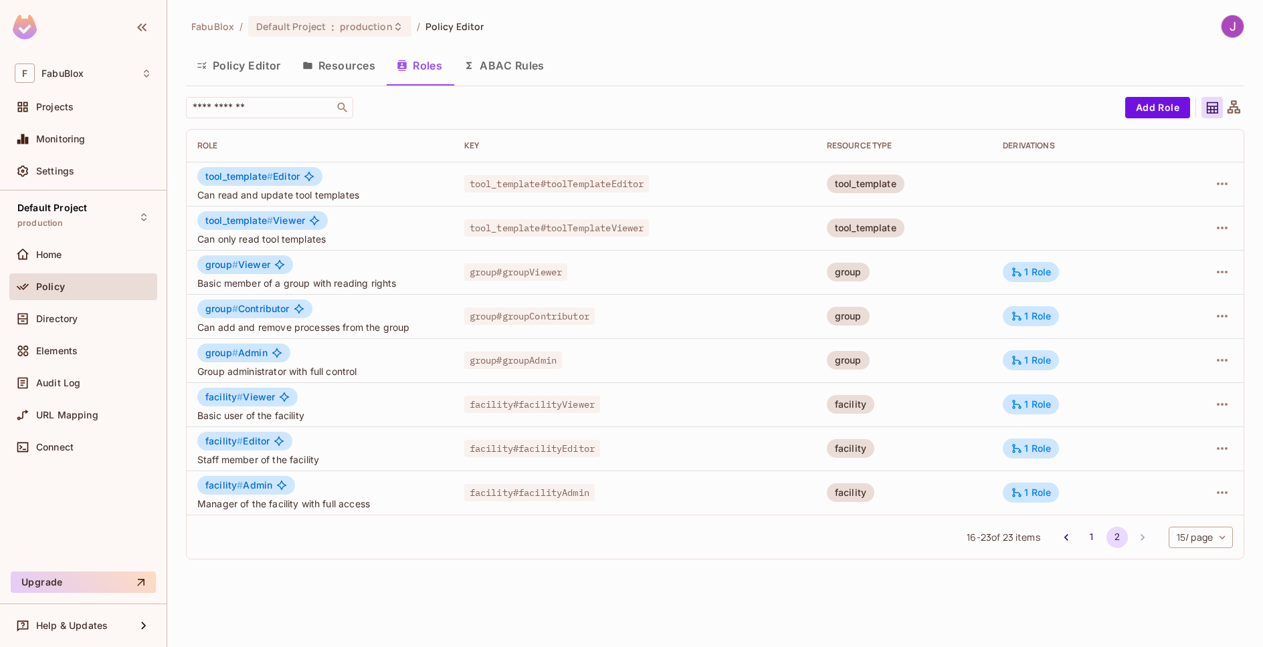
click at [232, 308] on span "#" at bounding box center [235, 308] width 6 height 11
click at [336, 64] on button "Resources" at bounding box center [339, 65] width 94 height 33
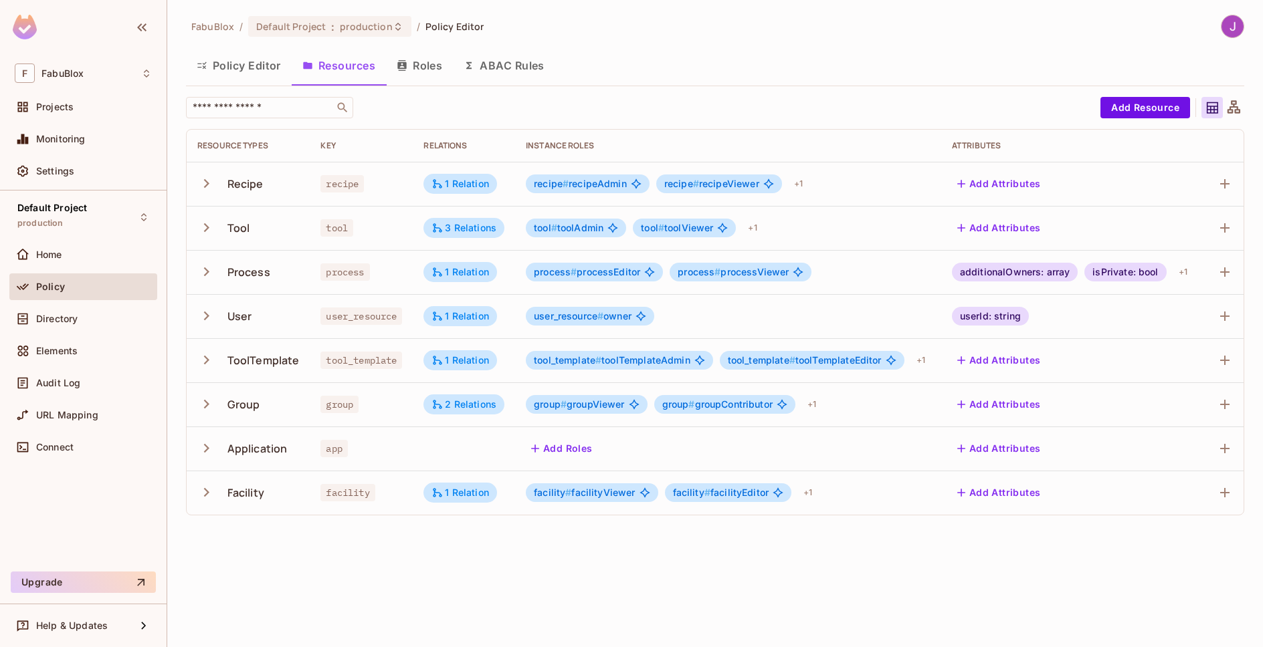
click at [208, 405] on icon "button" at bounding box center [206, 404] width 5 height 9
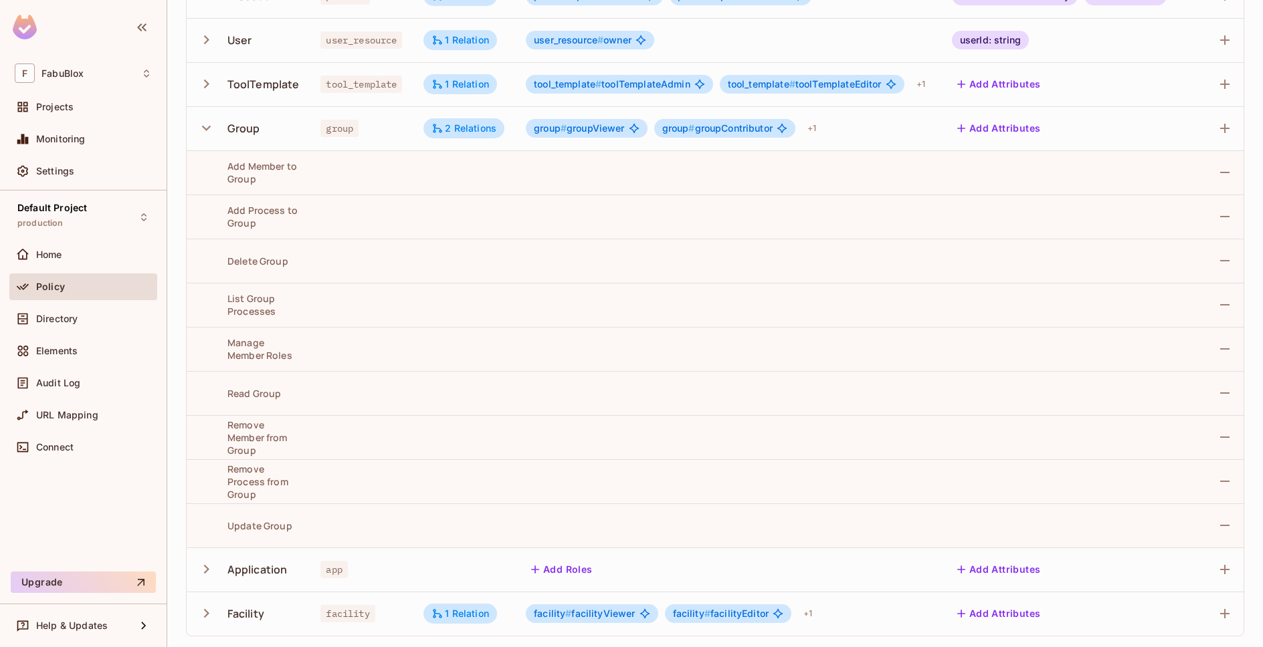
scroll to position [267, 0]
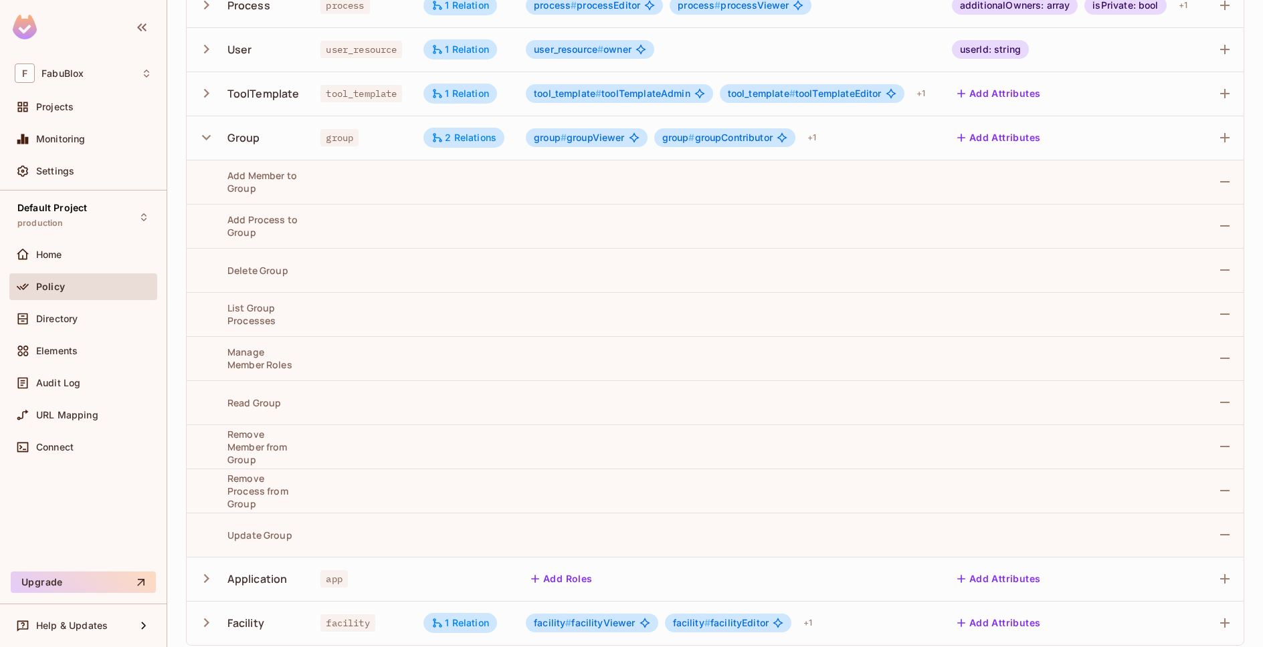
click at [718, 138] on span "group # groupContributor" at bounding box center [717, 137] width 110 height 11
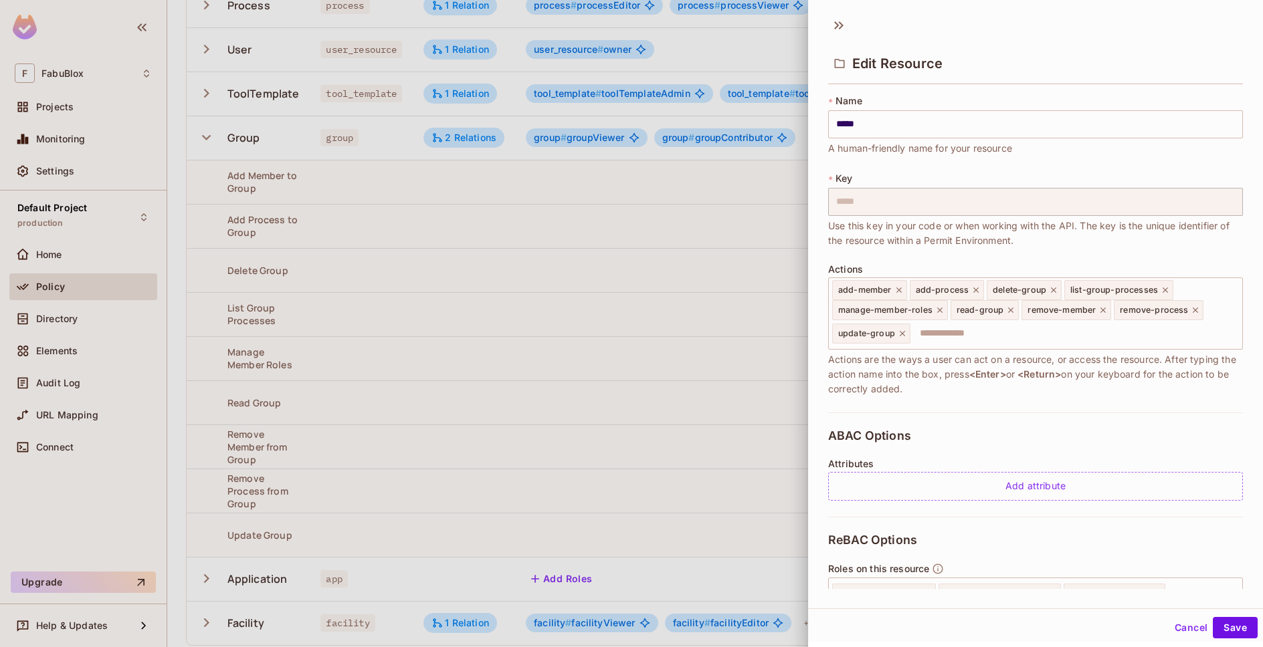
click at [1031, 418] on div "ABAC Options Attributes Add attribute" at bounding box center [1035, 465] width 415 height 104
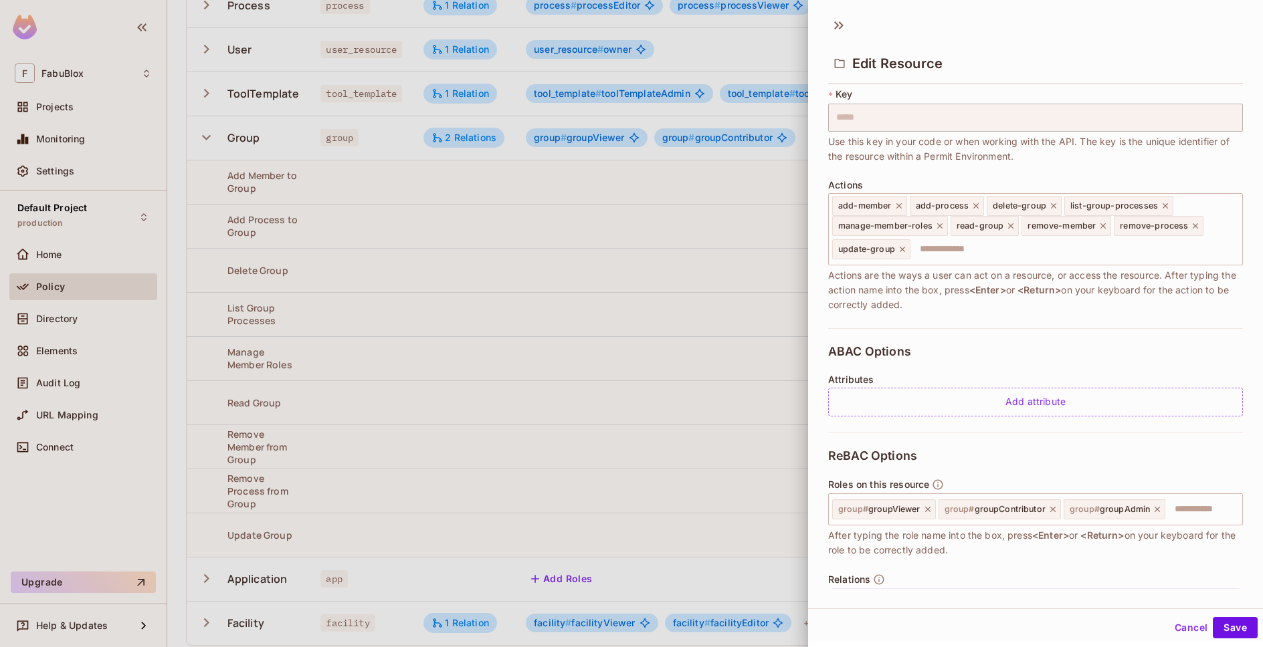
scroll to position [83, 0]
click at [1170, 626] on button "Cancel" at bounding box center [1190, 627] width 43 height 21
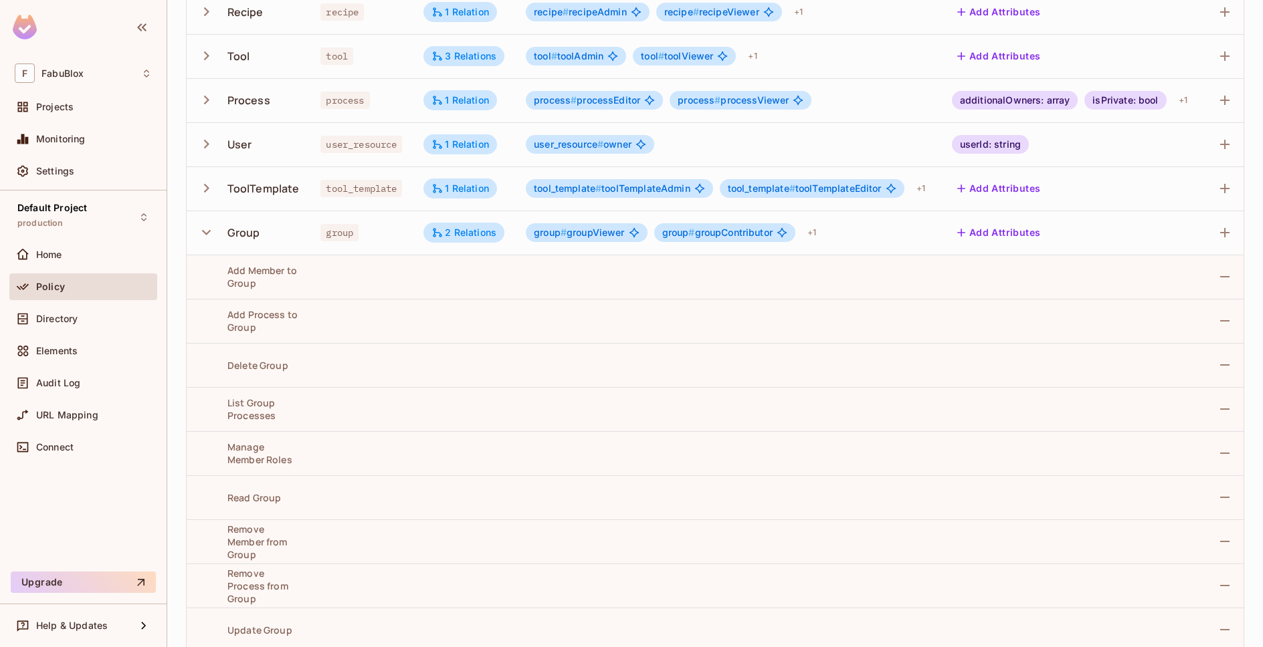
scroll to position [19, 0]
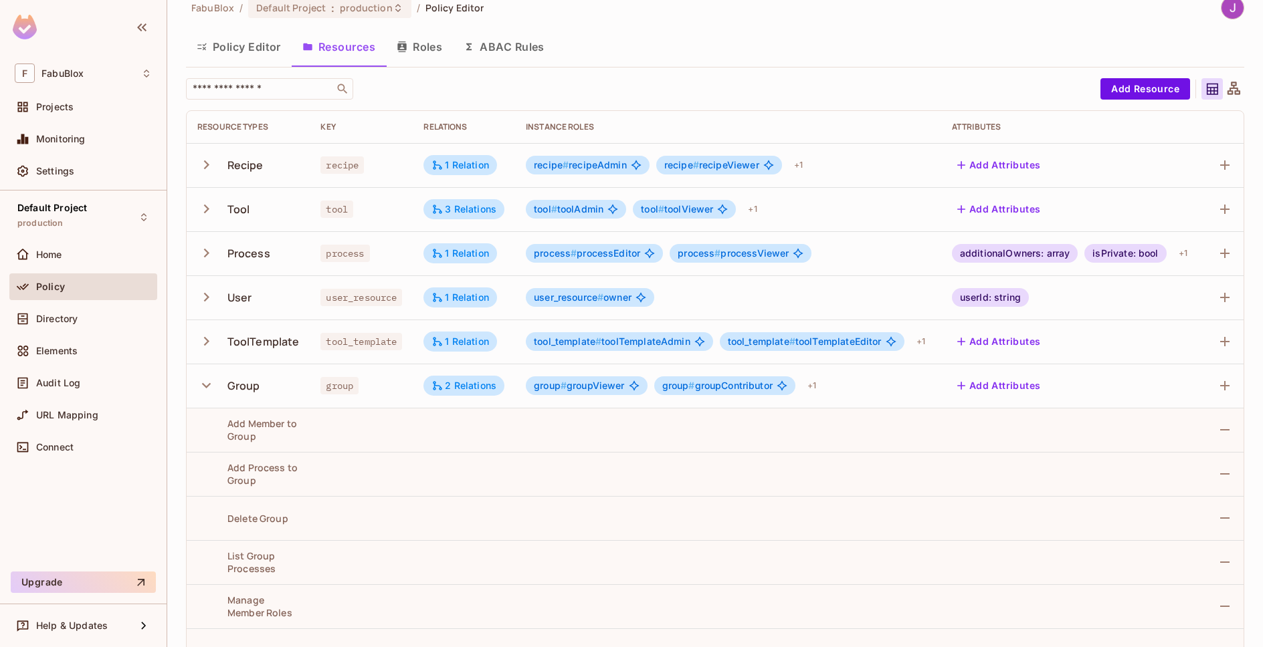
click at [225, 379] on div "Group" at bounding box center [248, 386] width 102 height 28
click at [202, 388] on icon "button" at bounding box center [206, 386] width 18 height 18
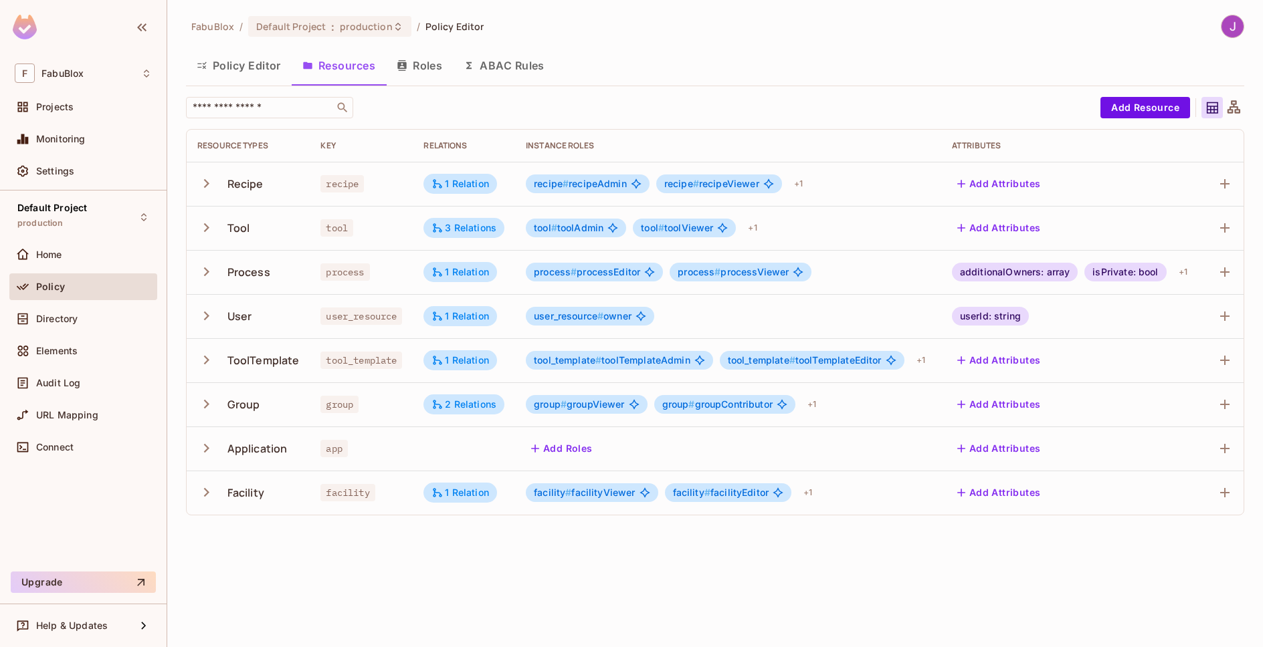
click at [845, 396] on div "group # groupViewer group # groupContributor + 1" at bounding box center [728, 404] width 405 height 21
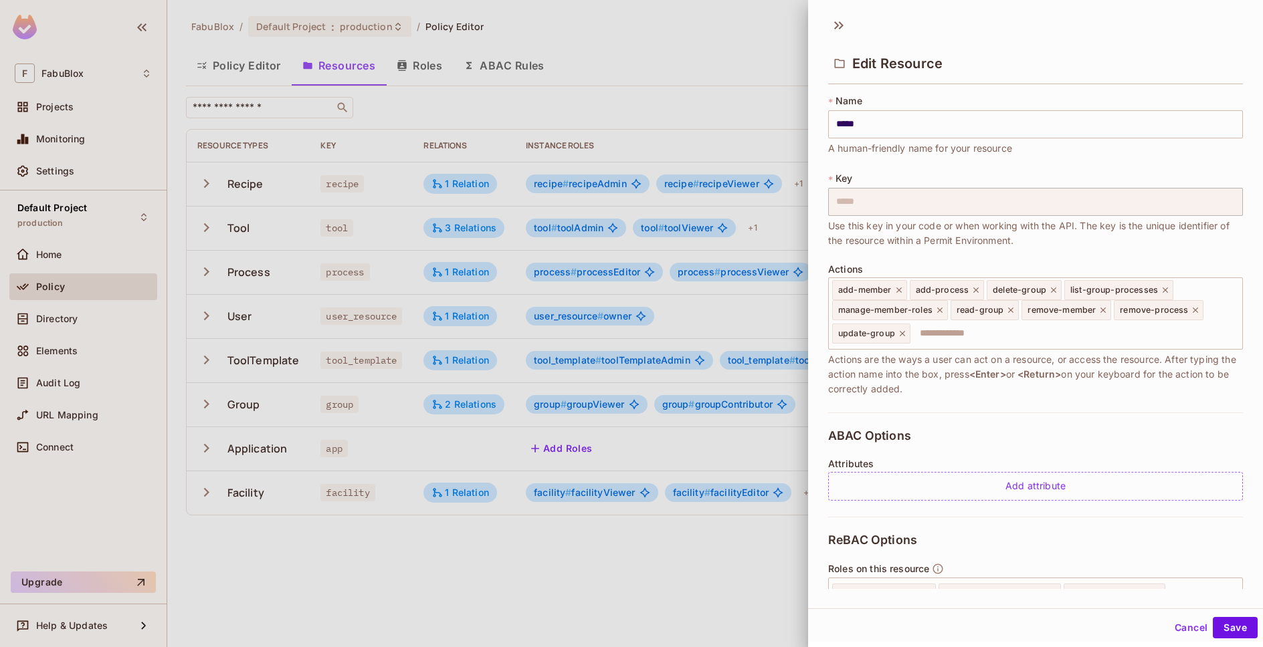
click at [960, 432] on div "ABAC Options Attributes Add attribute" at bounding box center [1035, 465] width 415 height 104
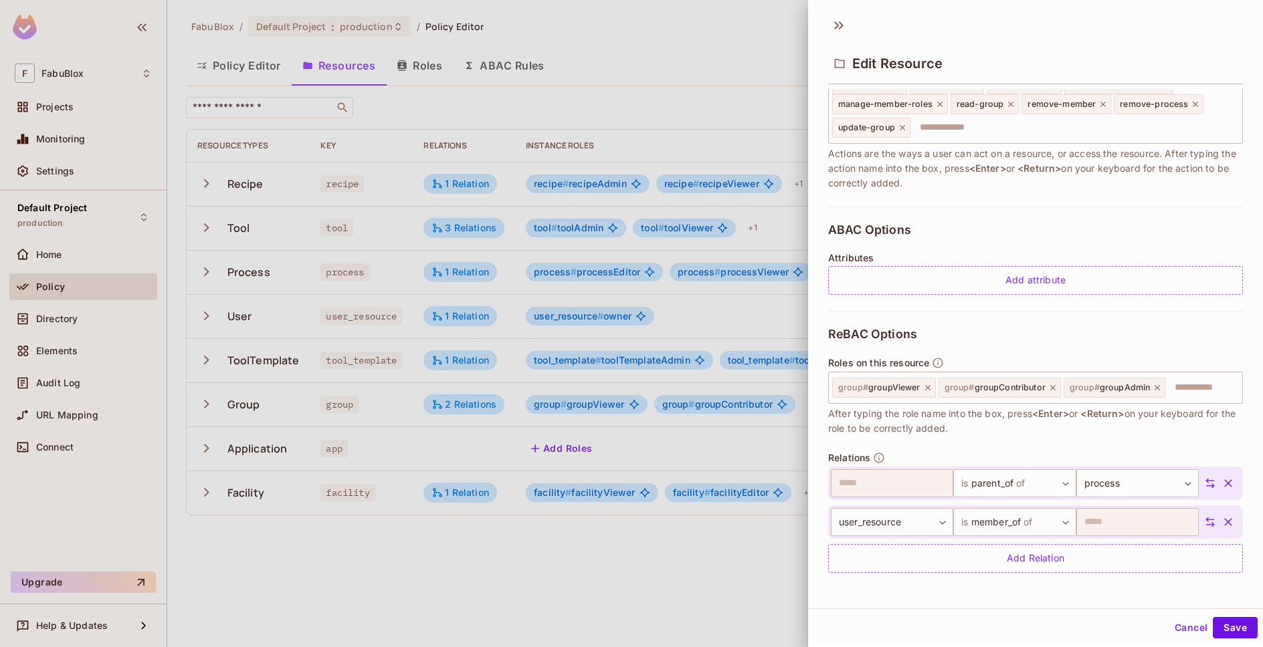
scroll to position [2, 0]
click at [1183, 625] on button "Cancel" at bounding box center [1190, 625] width 43 height 21
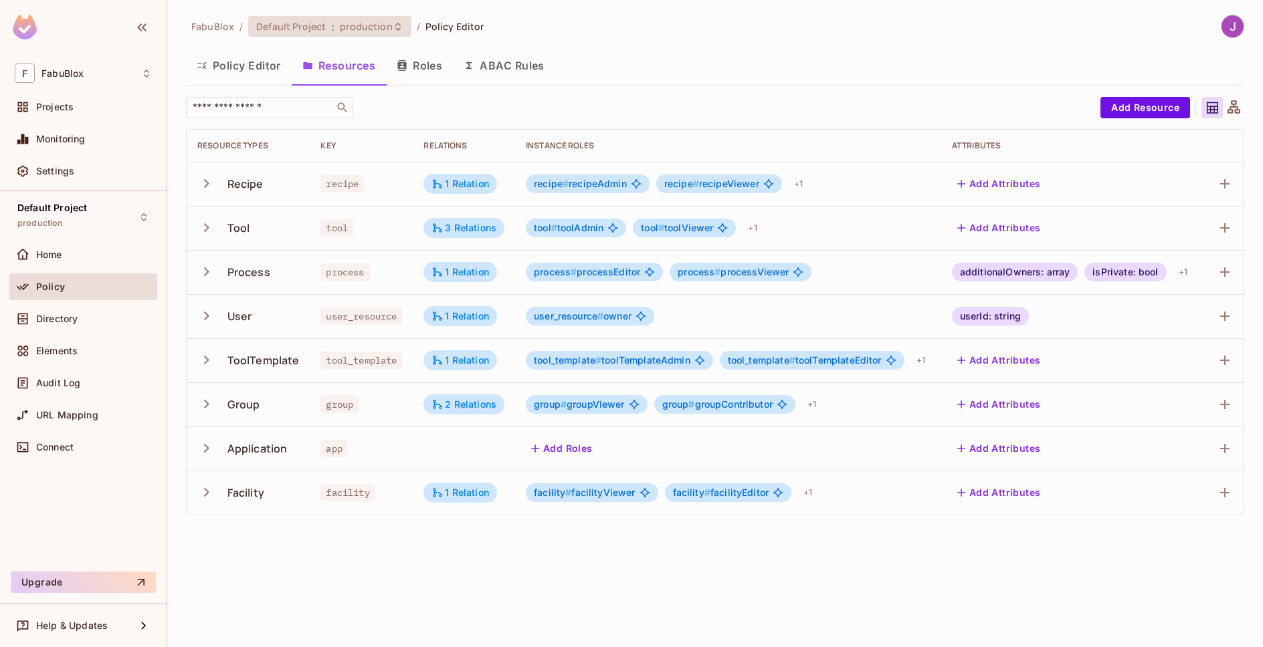
click at [342, 27] on span "production" at bounding box center [366, 26] width 52 height 13
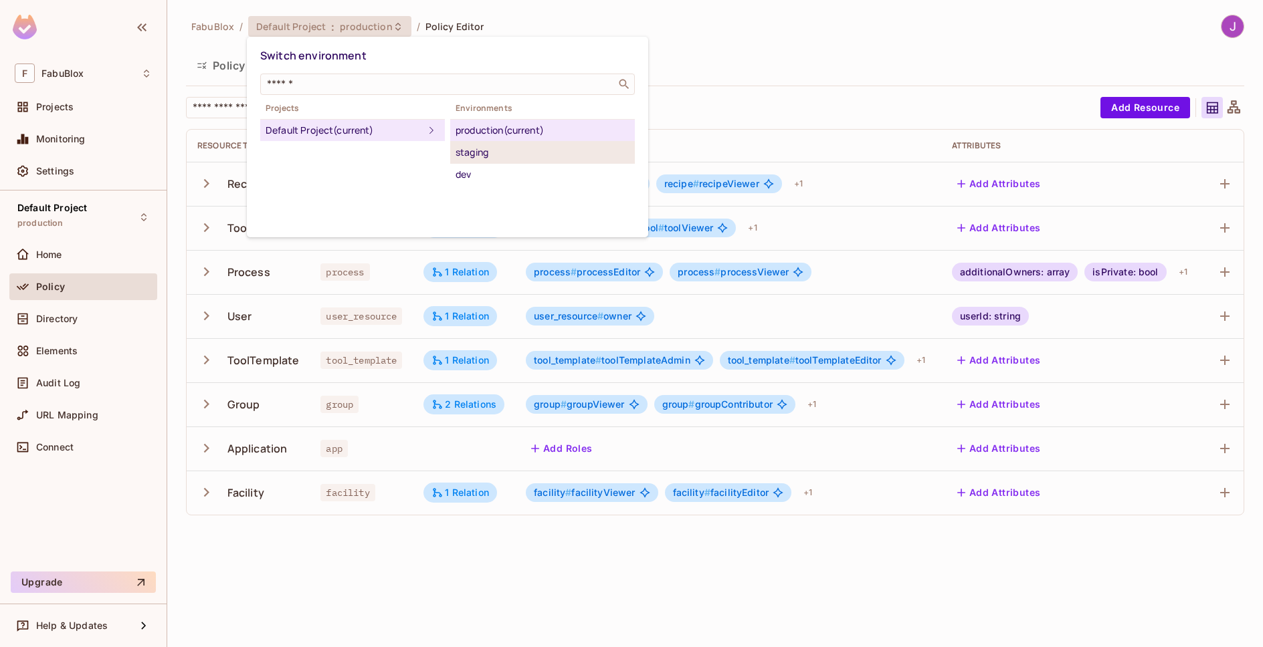
click at [504, 149] on div "staging" at bounding box center [542, 152] width 174 height 16
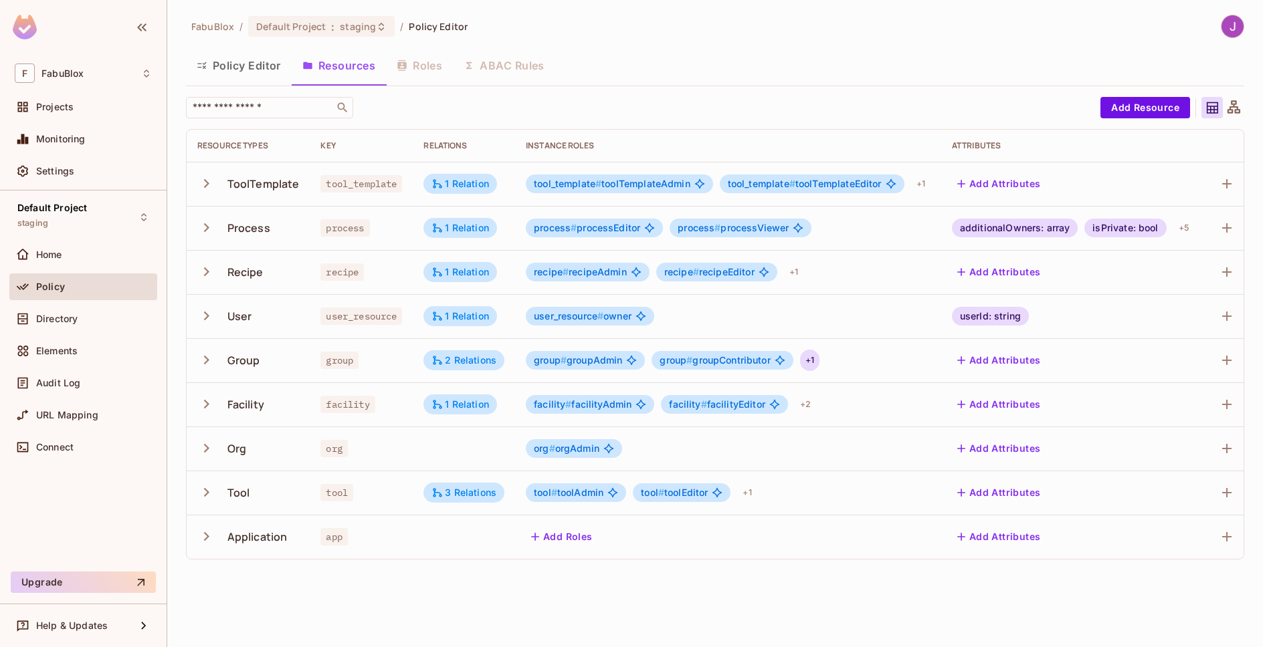
click at [809, 364] on div "+ 1" at bounding box center [809, 360] width 19 height 21
click at [883, 354] on div "group # groupAdmin group # groupContributor + 1" at bounding box center [728, 360] width 405 height 21
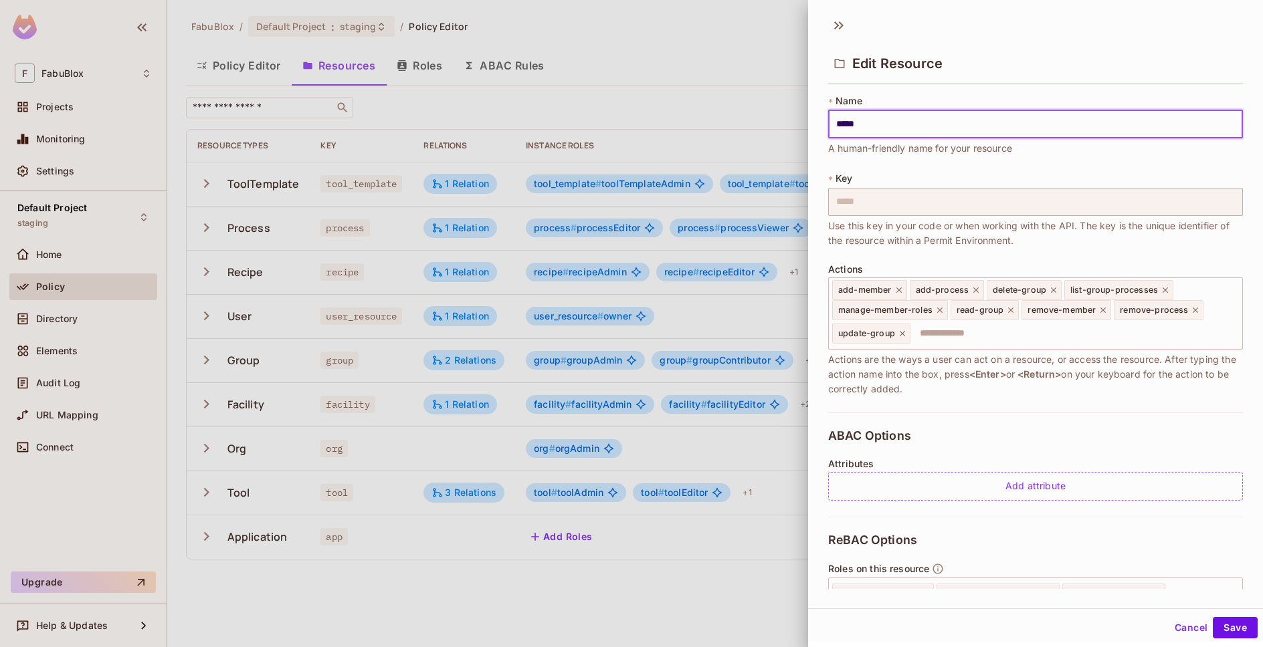
click at [961, 395] on span "Actions are the ways a user can act on a resource, or access the resource. Afte…" at bounding box center [1035, 374] width 415 height 44
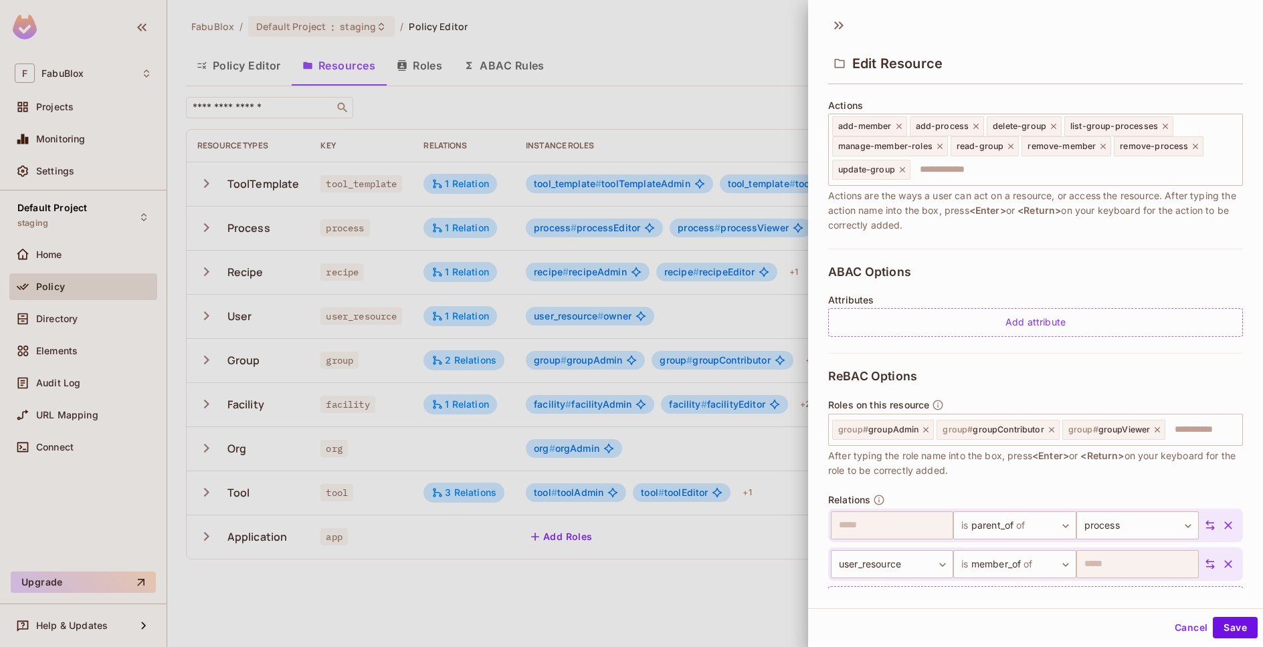
scroll to position [183, 0]
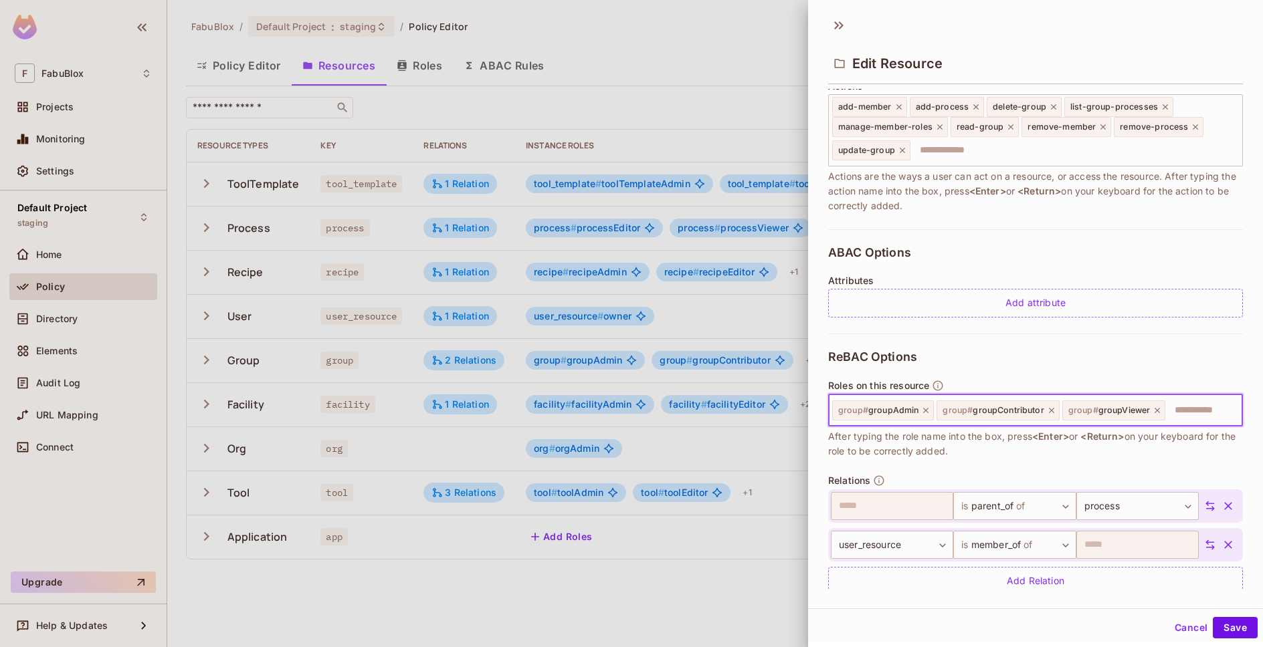
click at [1197, 409] on input "text" at bounding box center [1201, 410] width 70 height 27
type input "****"
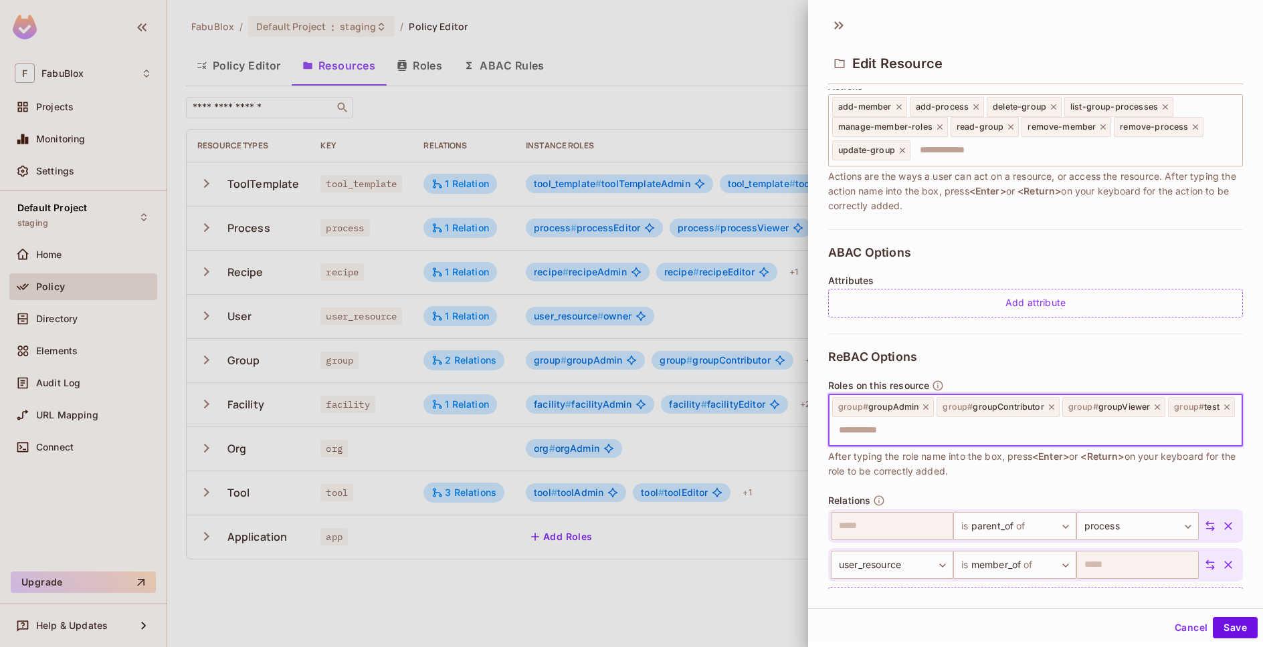
click at [1174, 412] on span "group #" at bounding box center [1189, 407] width 30 height 10
click at [1174, 413] on span "group # test" at bounding box center [1196, 407] width 45 height 11
click at [1235, 627] on button "Save" at bounding box center [1235, 627] width 45 height 21
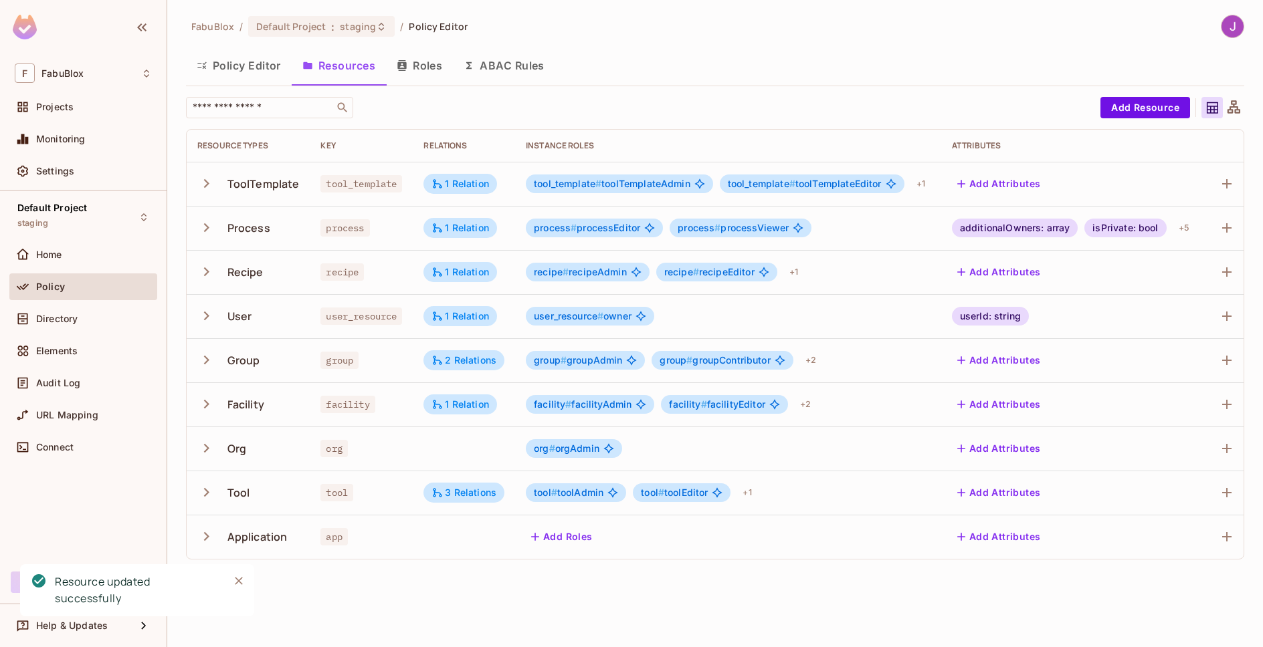
click at [423, 56] on button "Roles" at bounding box center [419, 65] width 67 height 33
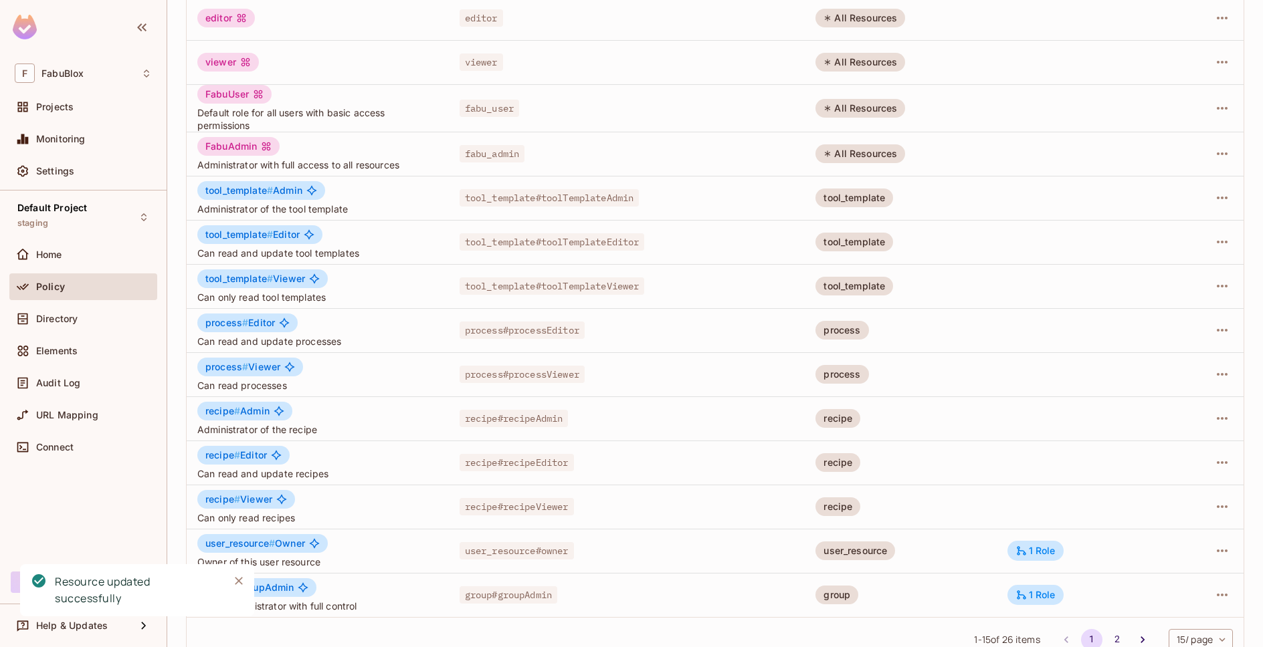
scroll to position [235, 0]
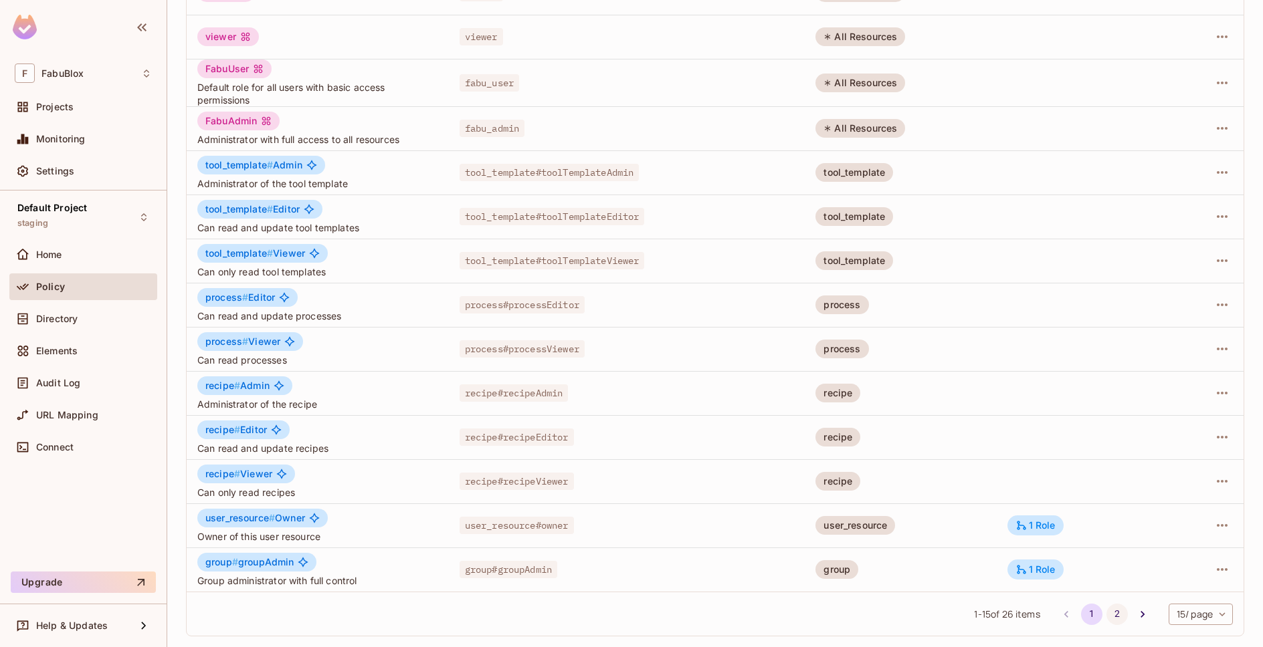
click at [1110, 613] on button "2" at bounding box center [1116, 614] width 21 height 21
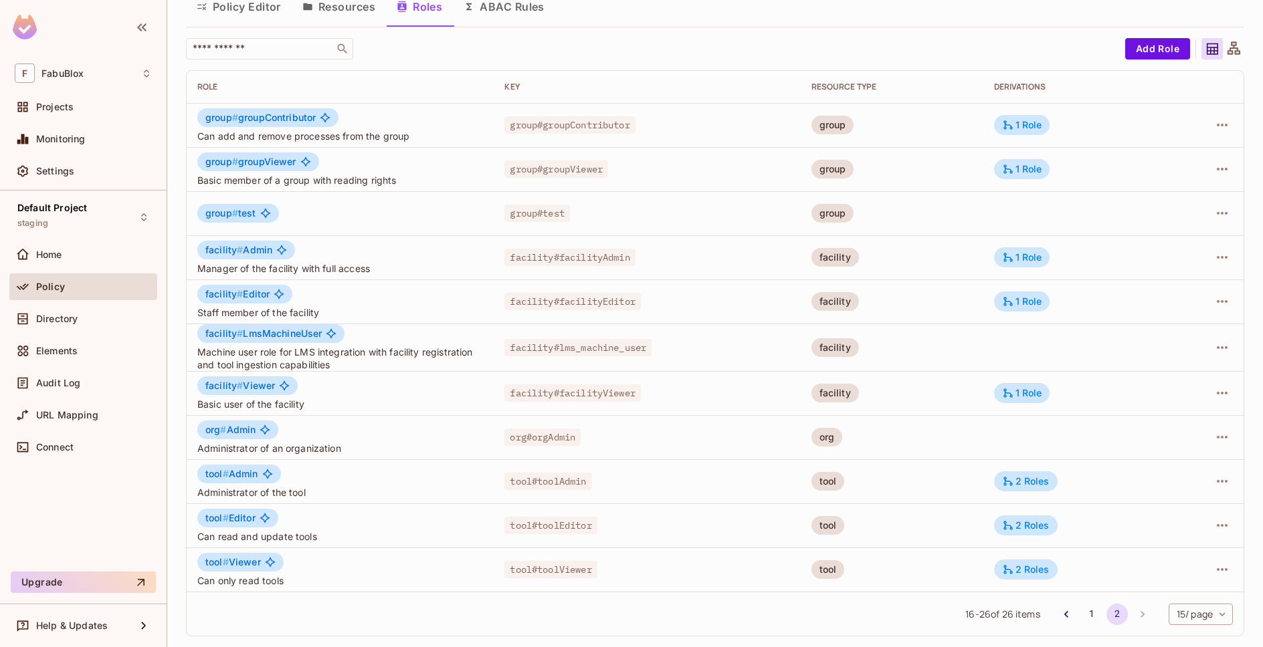
scroll to position [59, 0]
click at [1002, 209] on td at bounding box center [1074, 213] width 183 height 44
click at [1219, 212] on icon "button" at bounding box center [1222, 213] width 16 height 16
click at [1162, 243] on div "Edit Role" at bounding box center [1152, 243] width 40 height 13
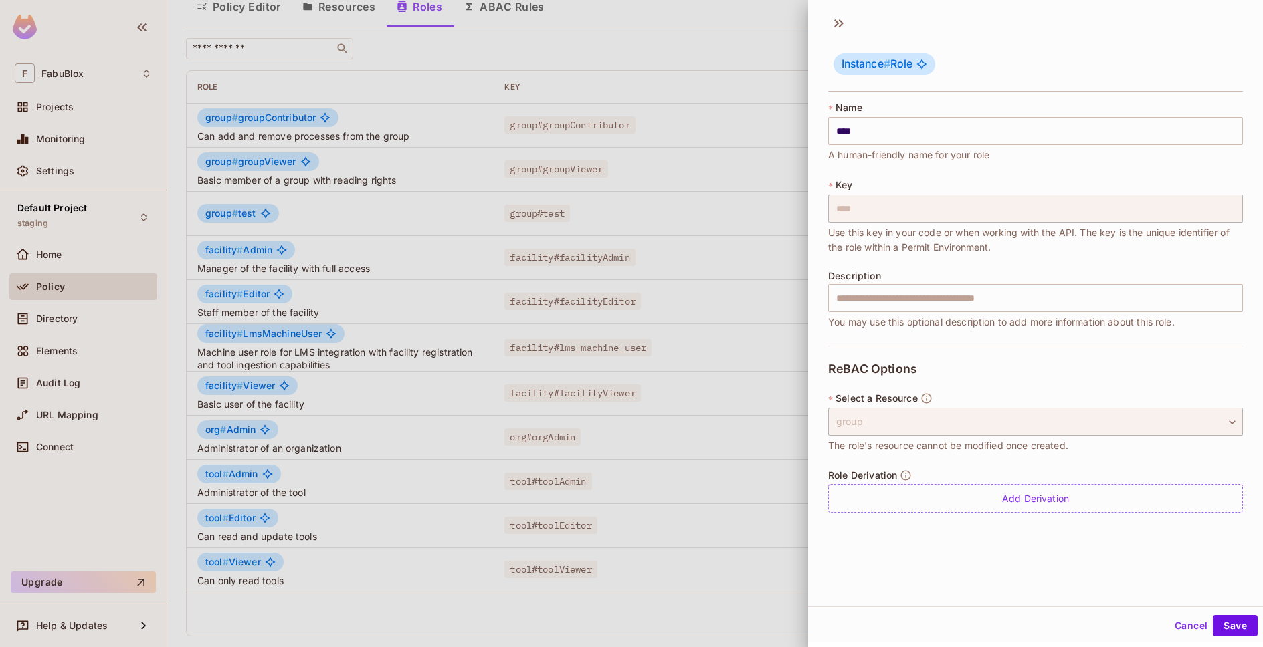
scroll to position [0, 0]
click at [1229, 629] on button "Save" at bounding box center [1235, 627] width 45 height 21
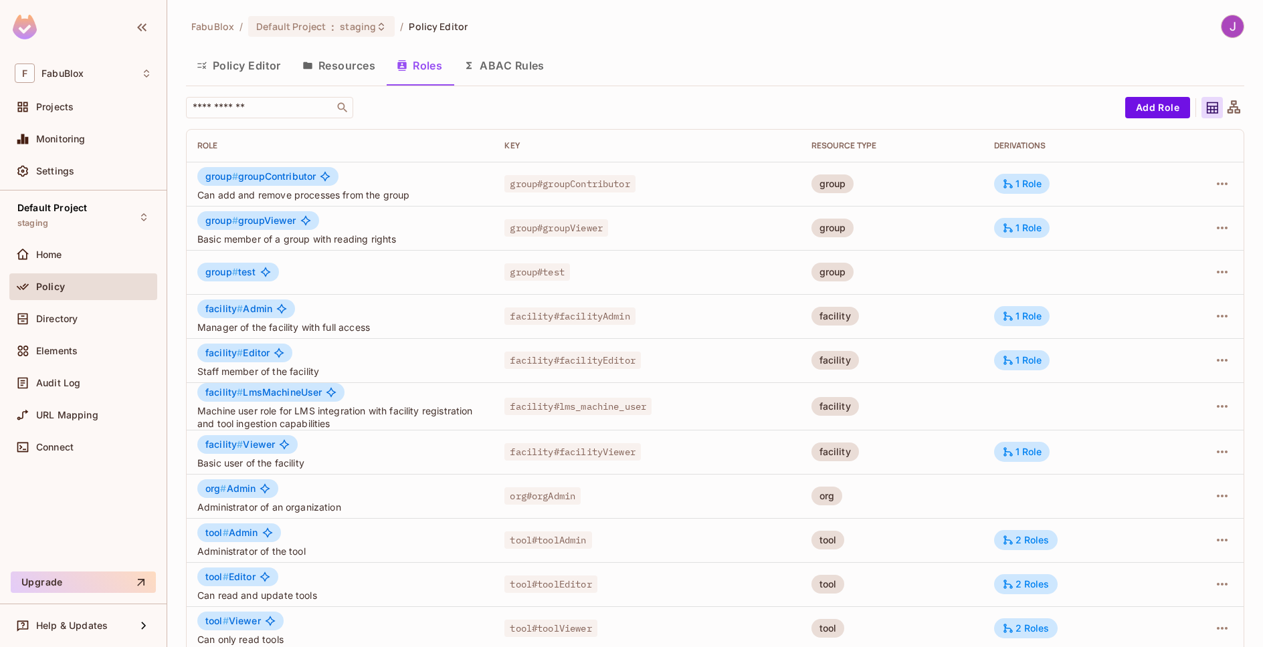
click at [251, 72] on button "Policy Editor" at bounding box center [239, 65] width 106 height 33
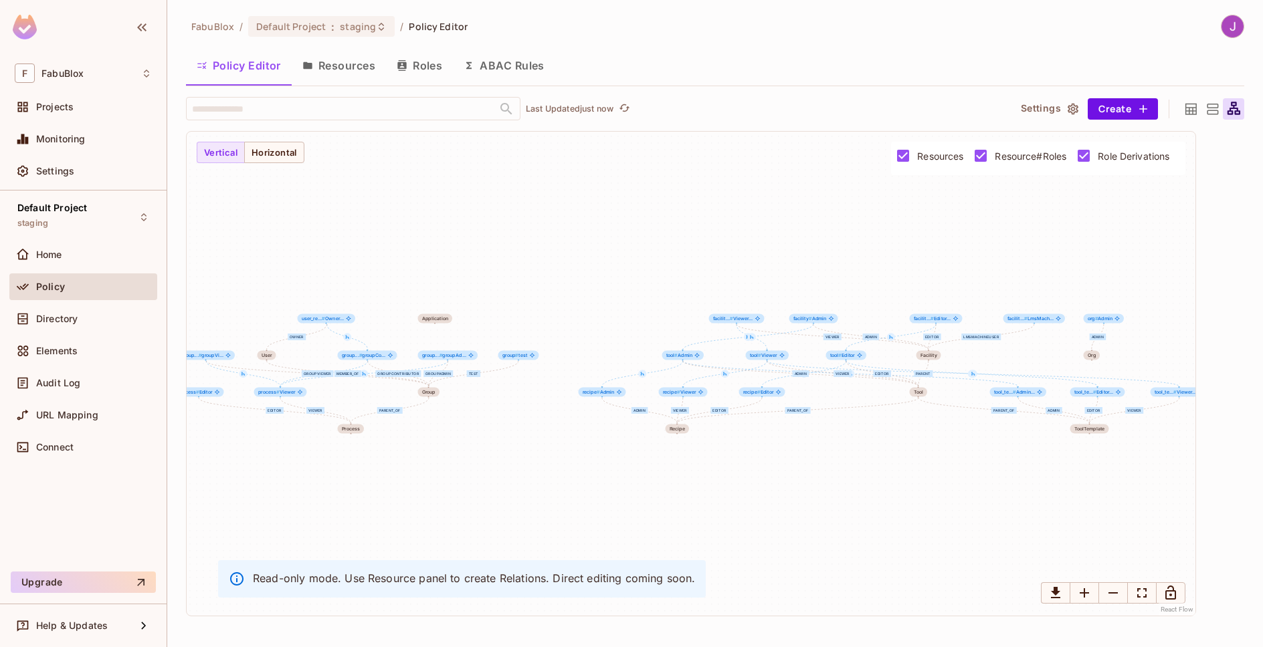
click at [1213, 112] on icon at bounding box center [1212, 109] width 17 height 17
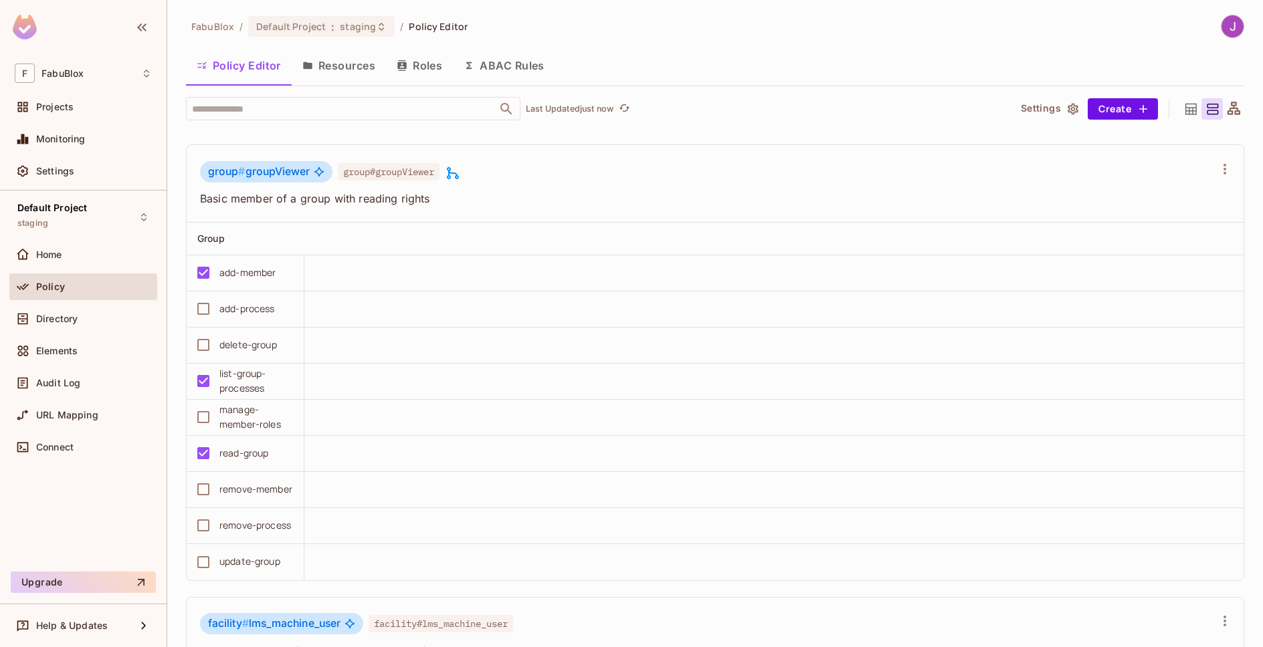
scroll to position [6691, 0]
click at [365, 29] on span "staging" at bounding box center [358, 26] width 36 height 13
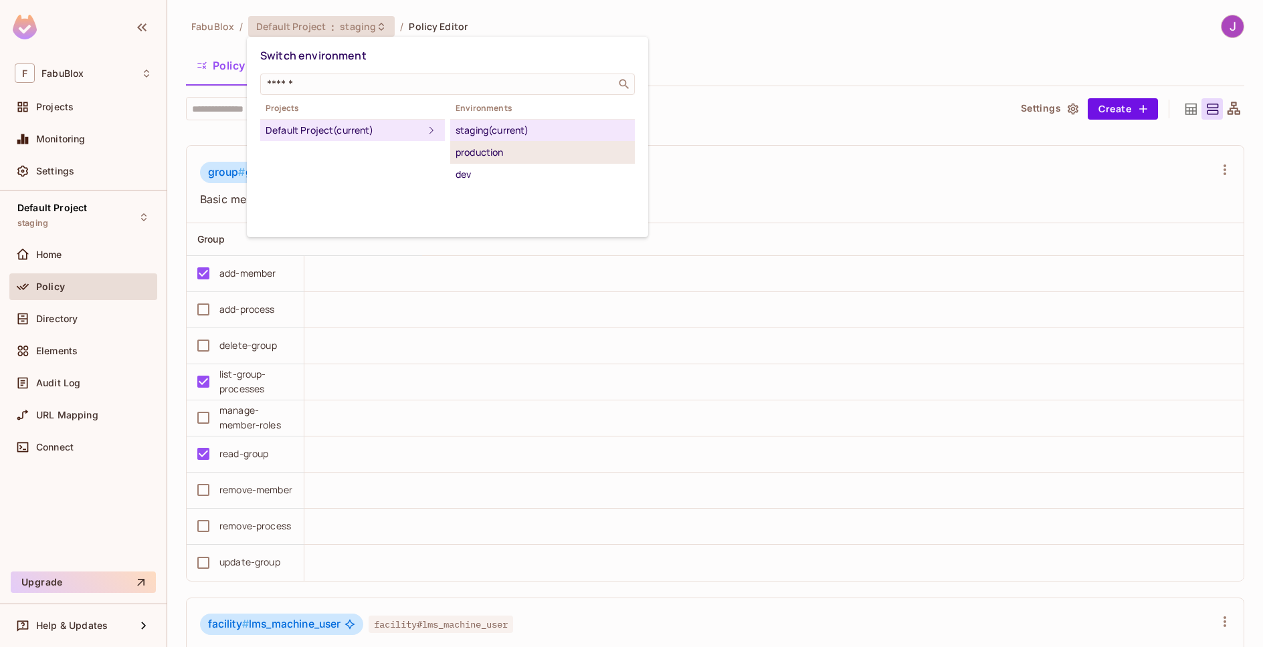
click at [472, 150] on div "production" at bounding box center [542, 152] width 174 height 16
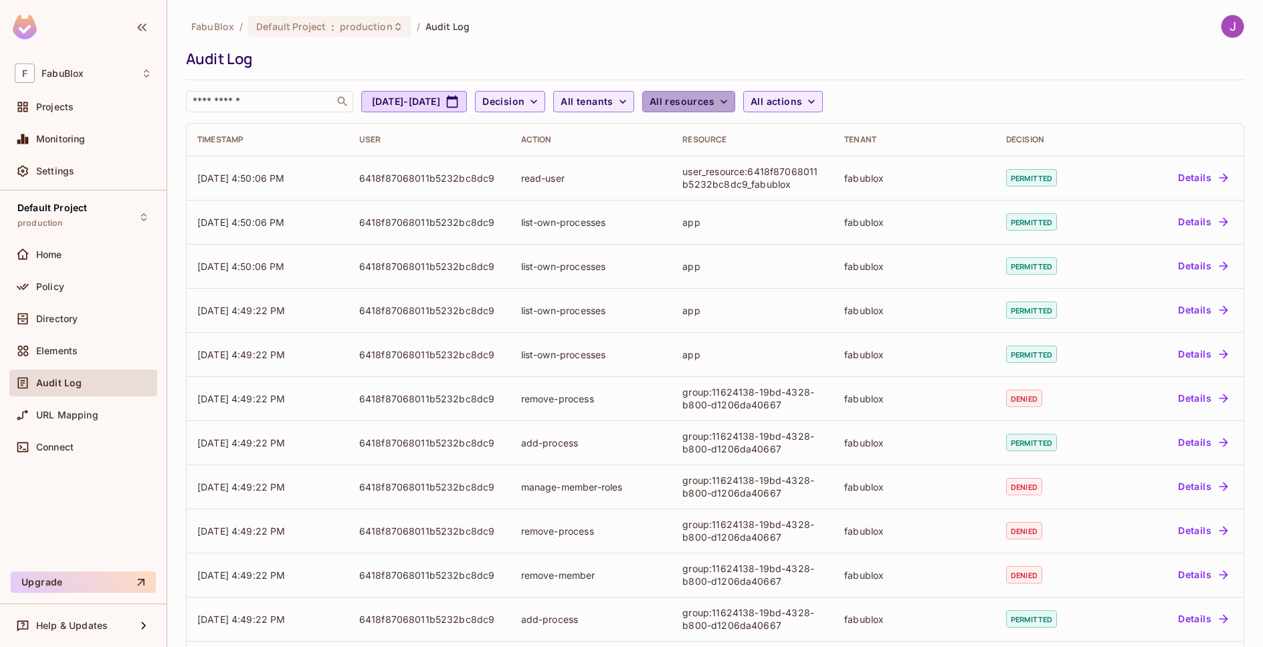
click at [714, 99] on span "All resources" at bounding box center [681, 102] width 65 height 17
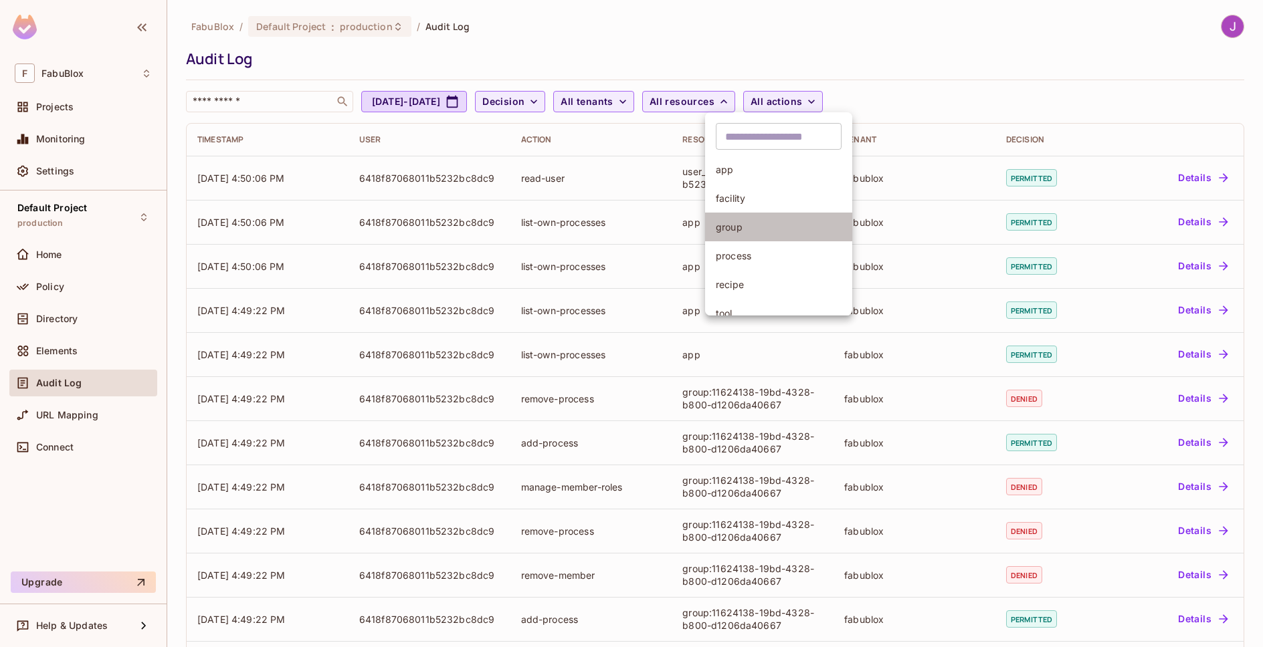
click at [740, 222] on span "group" at bounding box center [779, 227] width 126 height 13
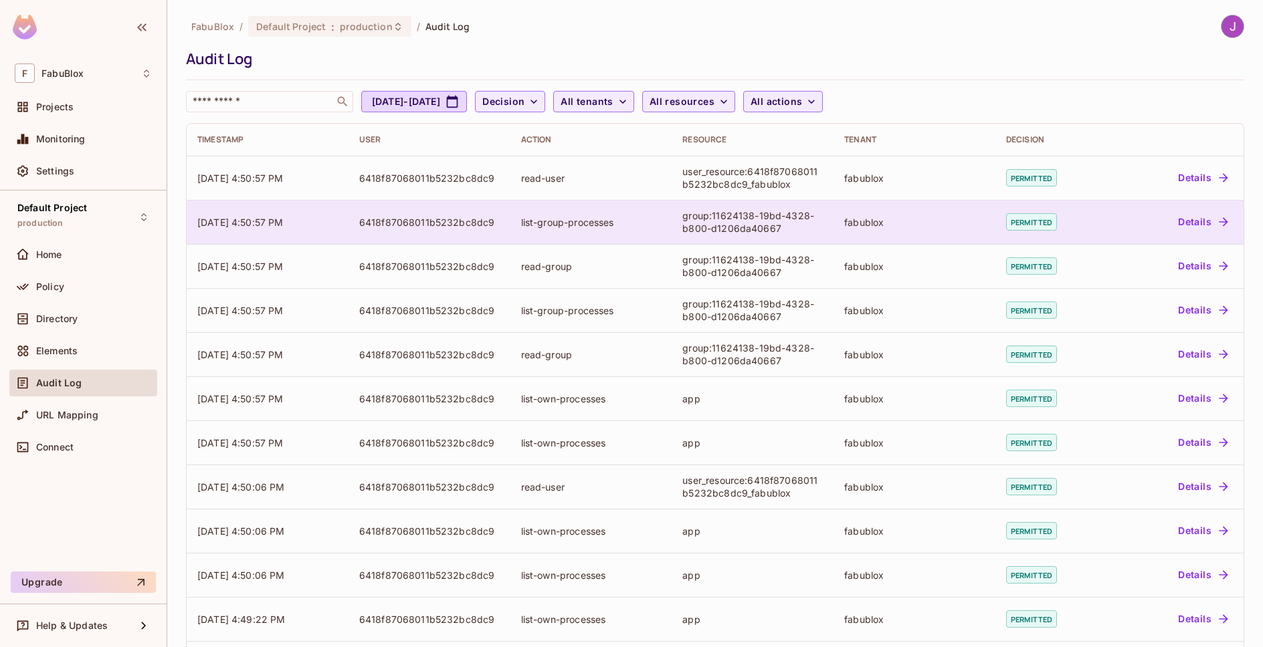
click at [1176, 224] on button "Details" at bounding box center [1202, 221] width 60 height 21
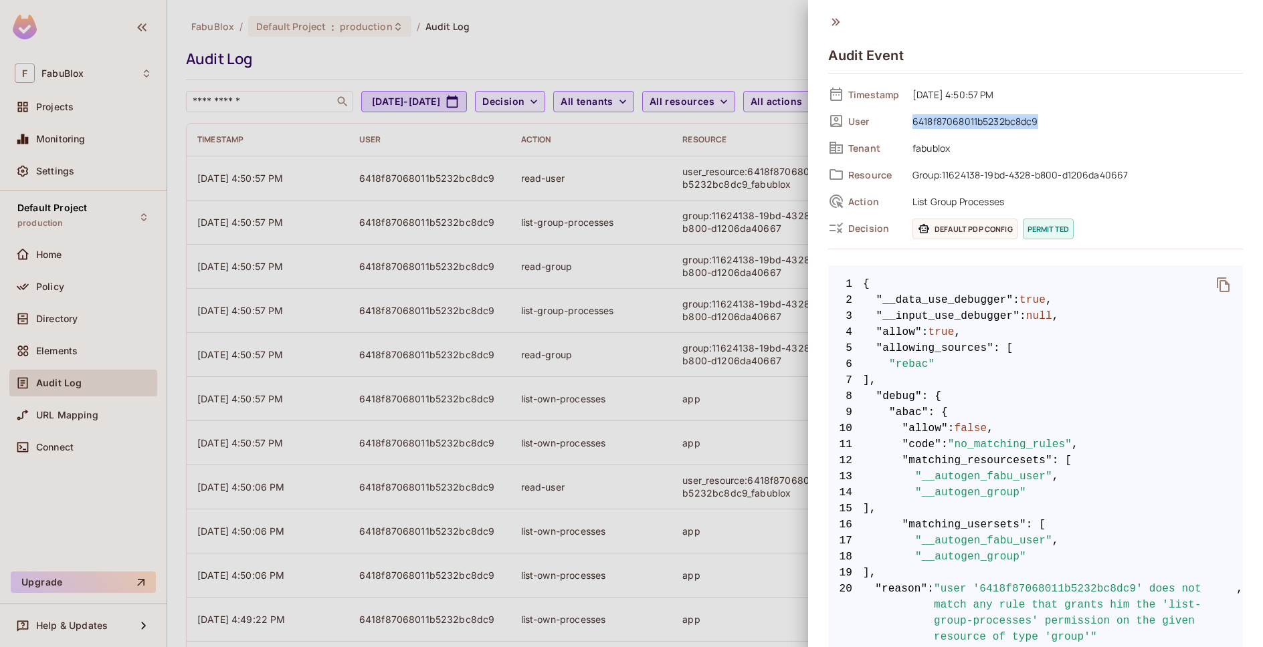
drag, startPoint x: 910, startPoint y: 121, endPoint x: 1041, endPoint y: 125, distance: 131.2
click at [1041, 125] on span "6418f87068011b5232bc8dc9" at bounding box center [1074, 121] width 337 height 16
copy span "6418f87068011b5232bc8dc9"
click at [841, 21] on icon at bounding box center [835, 22] width 15 height 15
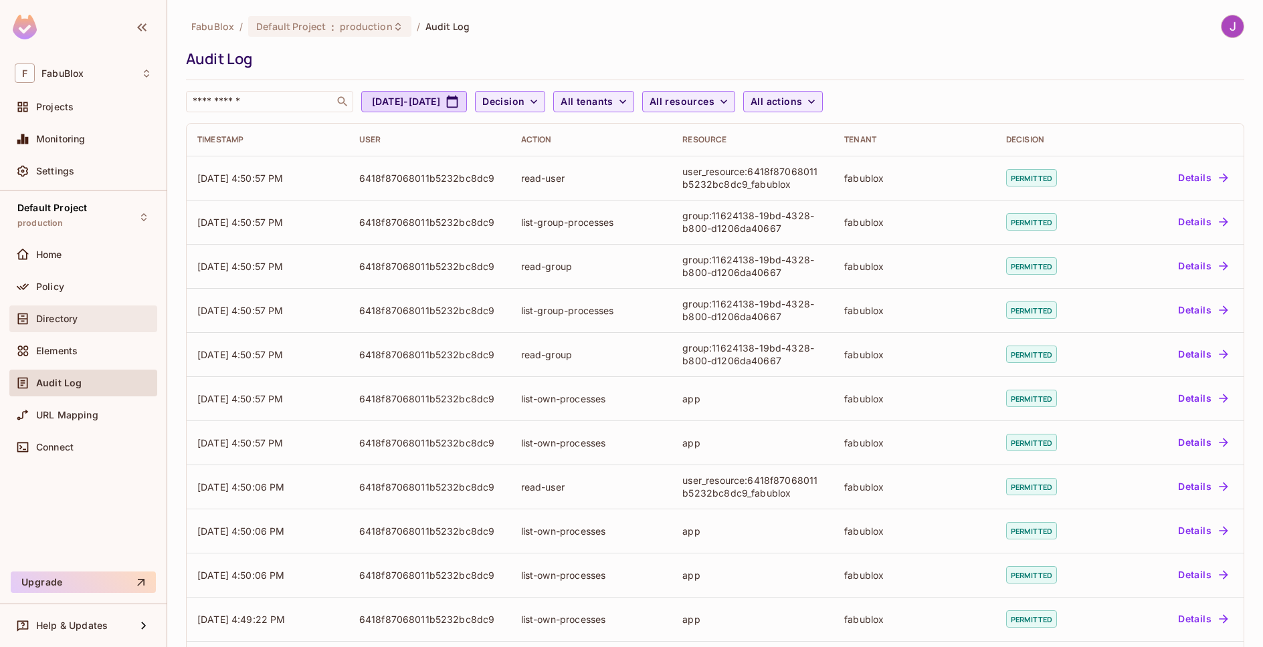
click at [54, 328] on div "Directory" at bounding box center [83, 319] width 148 height 27
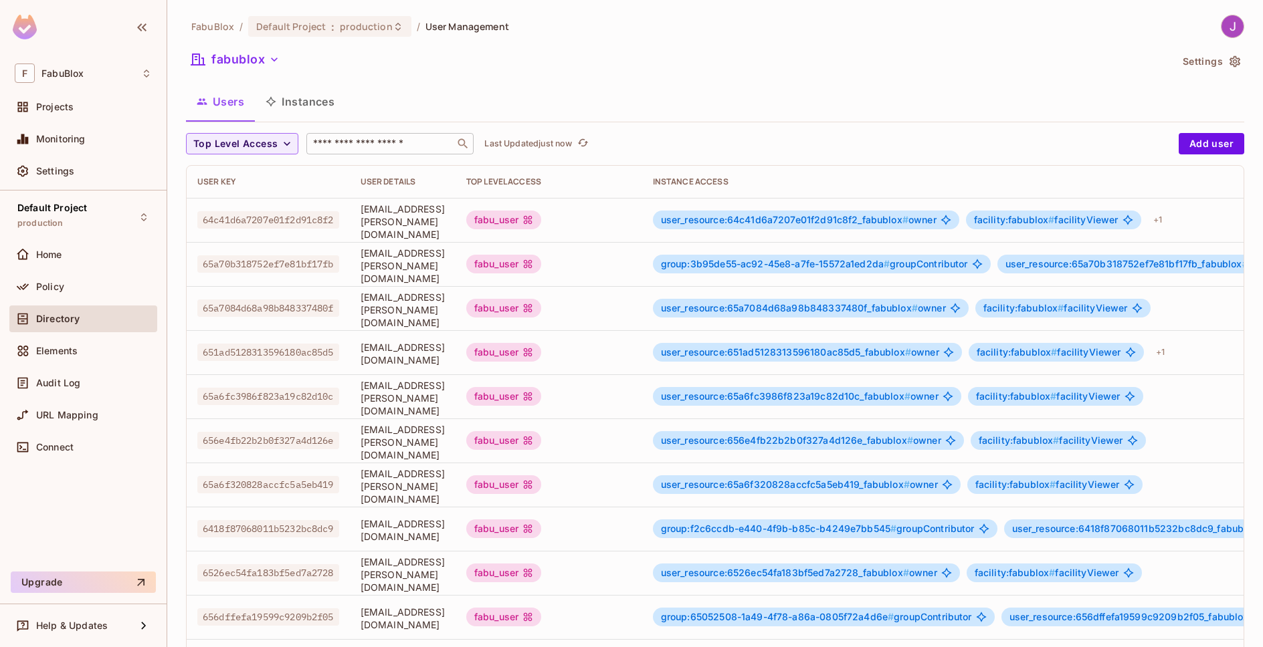
click at [379, 147] on input "text" at bounding box center [380, 143] width 140 height 13
paste input "**********"
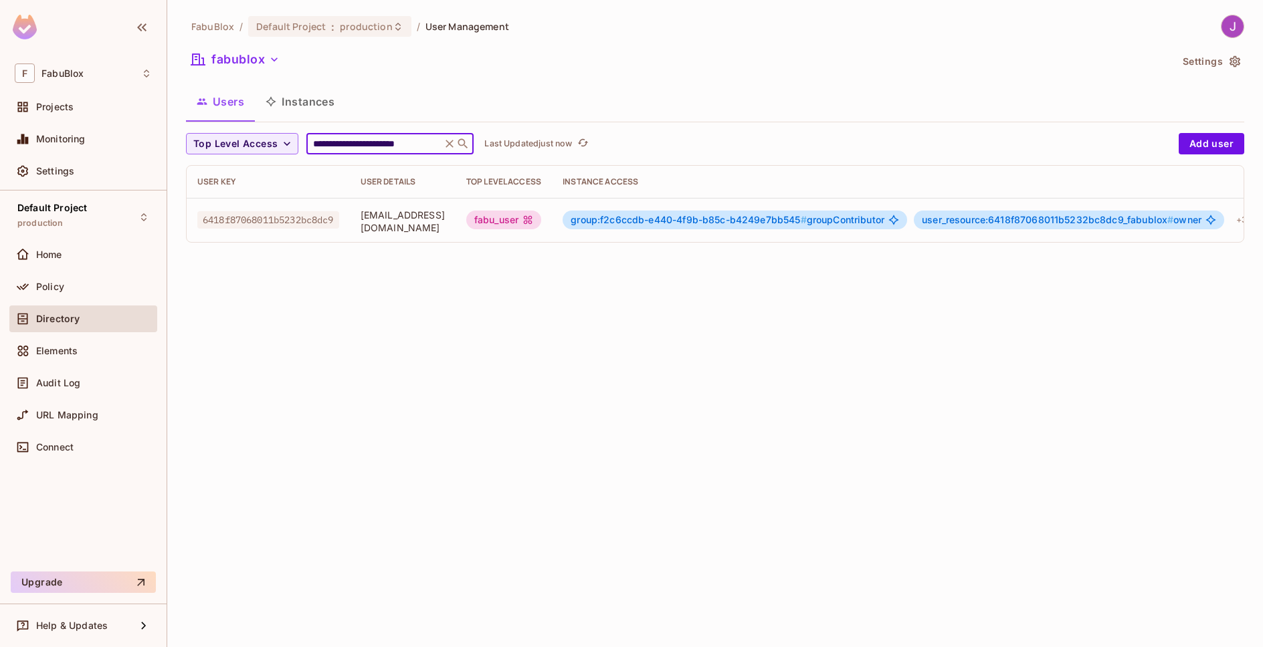
type input "**********"
click at [757, 221] on span "group:f2c6ccdb-e440-4f9b-b85c-b4249e7bb545 #" at bounding box center [688, 219] width 235 height 11
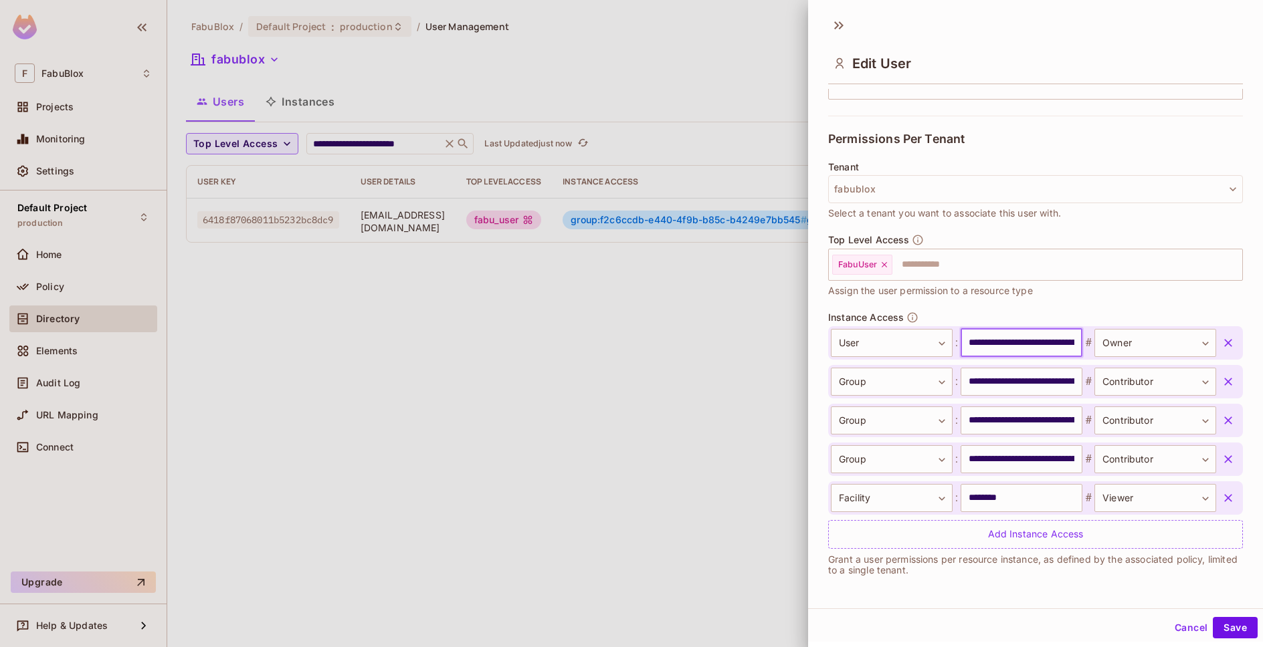
scroll to position [0, 76]
drag, startPoint x: 960, startPoint y: 342, endPoint x: 1077, endPoint y: 345, distance: 117.1
click at [1077, 345] on div "**********" at bounding box center [1023, 343] width 385 height 28
click at [1173, 629] on button "Cancel" at bounding box center [1190, 627] width 43 height 21
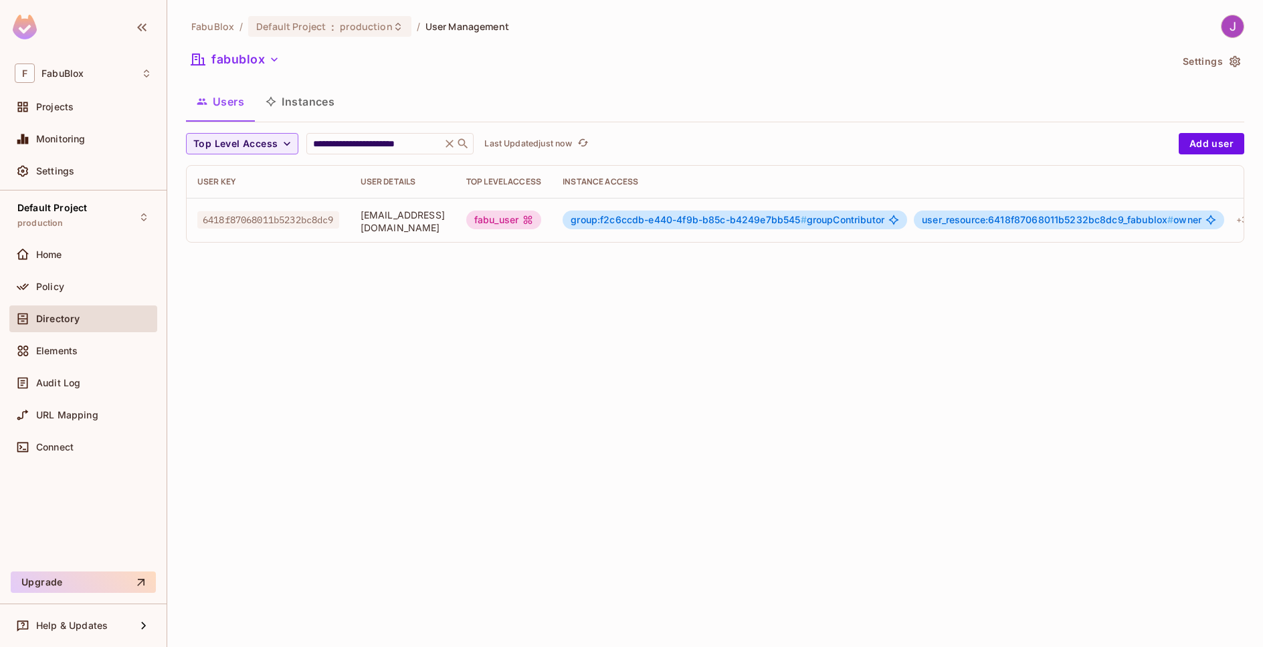
click at [304, 106] on button "Instances" at bounding box center [300, 101] width 90 height 33
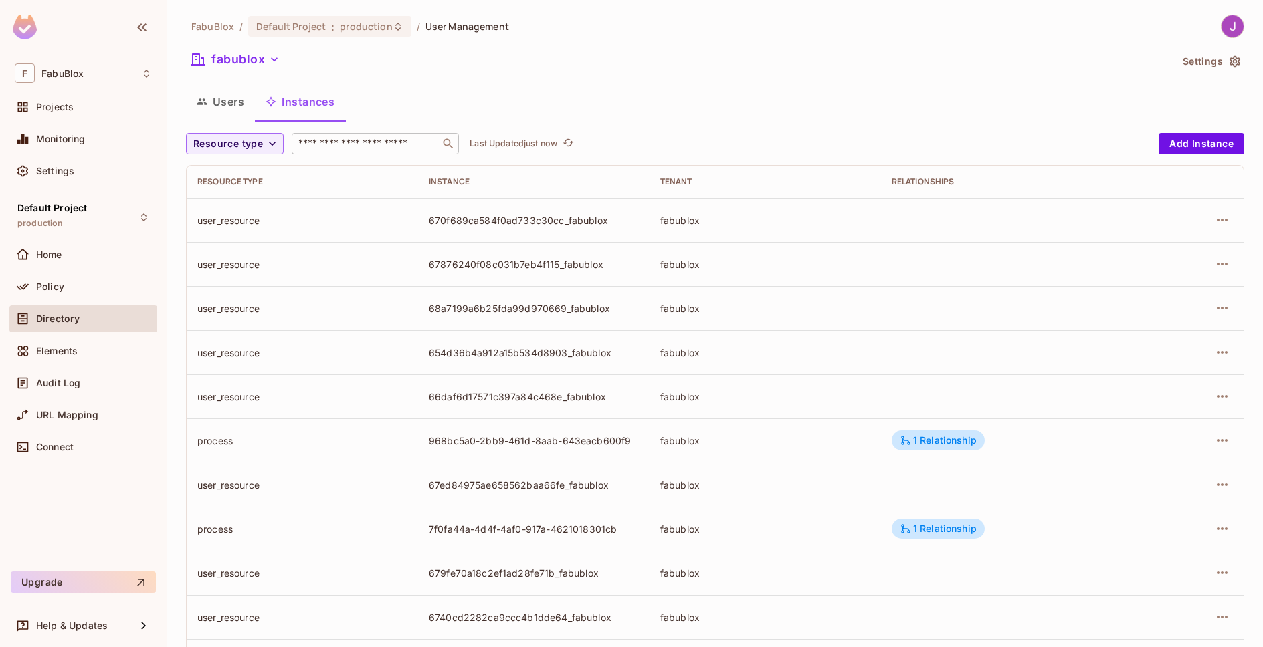
click at [335, 141] on input "text" at bounding box center [366, 143] width 140 height 13
paste input "**********"
type input "**********"
